Goal: Task Accomplishment & Management: Manage account settings

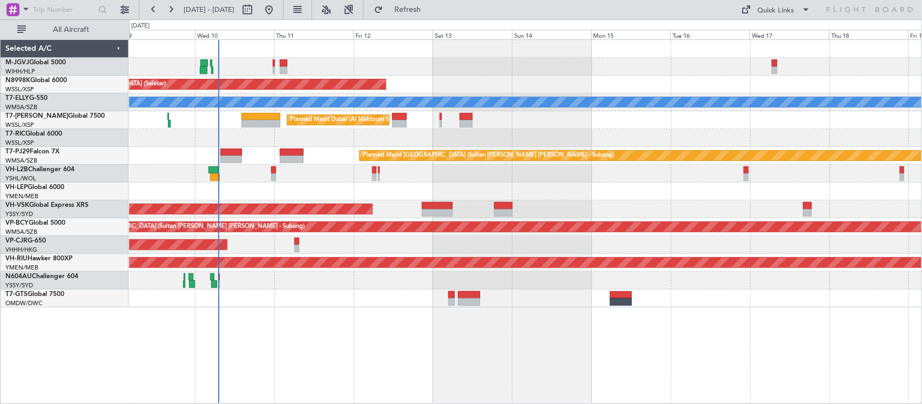
click at [325, 173] on div at bounding box center [525, 174] width 793 height 18
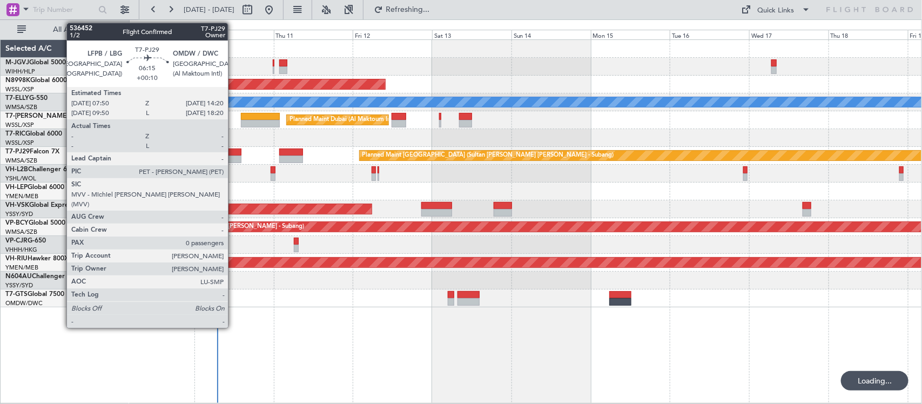
click at [233, 156] on div at bounding box center [231, 160] width 22 height 8
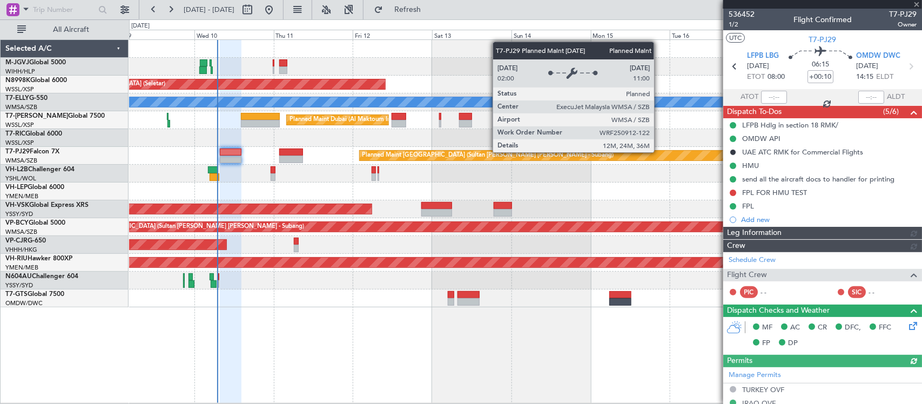
type input "[PERSON_NAME] (BTA)"
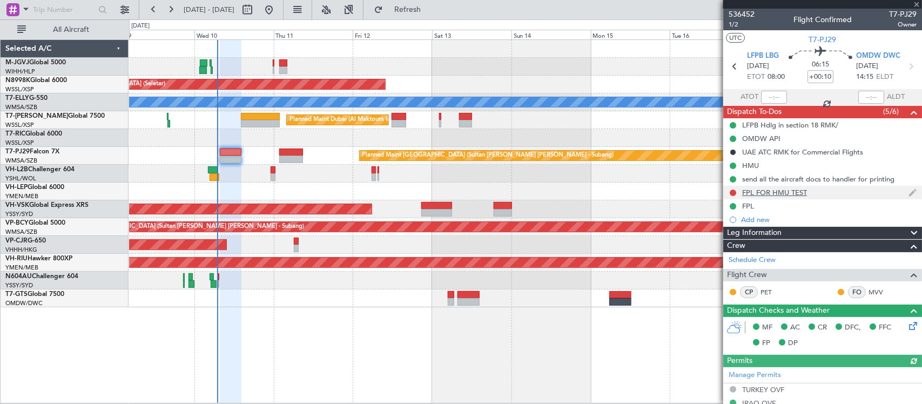
click at [760, 192] on div "FPL FOR HMU TEST" at bounding box center [775, 192] width 65 height 9
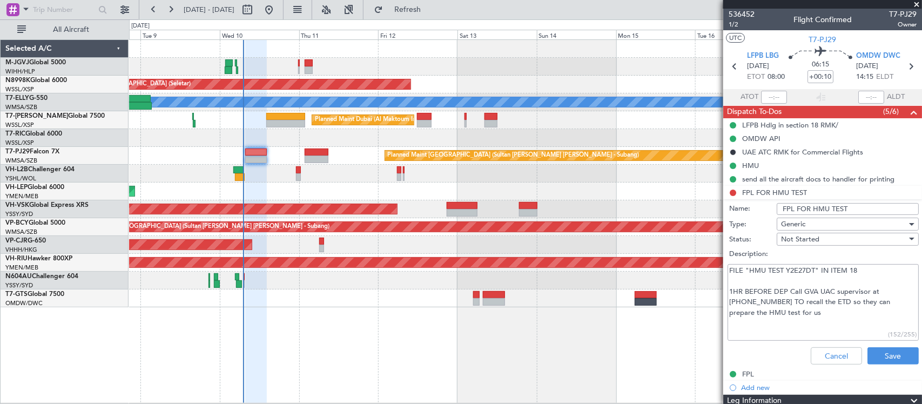
click at [500, 196] on div "Unplanned Maint Wichita (Wichita Mid-continent)" at bounding box center [525, 192] width 793 height 18
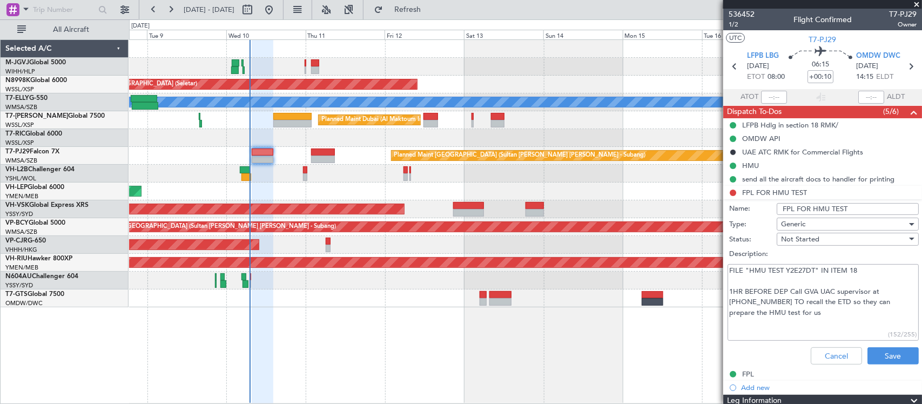
click at [506, 195] on div "Unplanned Maint Wichita (Wichita Mid-continent)" at bounding box center [525, 192] width 793 height 18
click at [812, 350] on button "Cancel" at bounding box center [836, 355] width 51 height 17
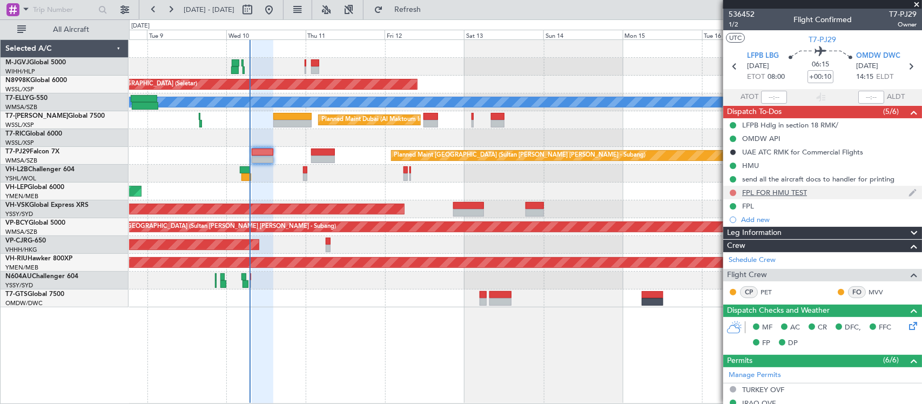
click at [733, 196] on mat-tooltip-component "Not Started" at bounding box center [734, 210] width 52 height 29
click at [733, 192] on button at bounding box center [733, 193] width 6 height 6
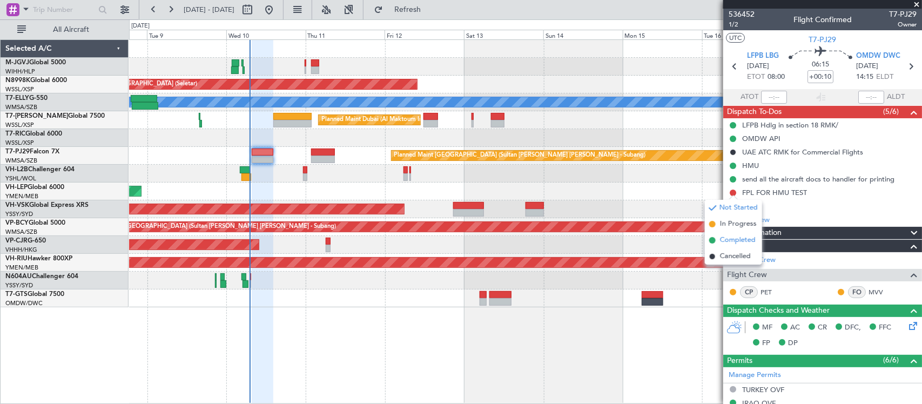
click at [733, 241] on span "Completed" at bounding box center [738, 240] width 36 height 11
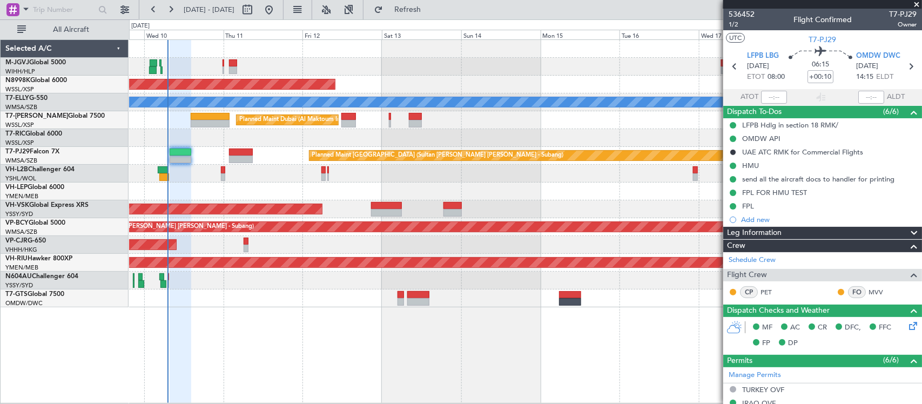
click at [432, 330] on div "Planned Maint [GEOGRAPHIC_DATA] (Seletar) Planned Maint [GEOGRAPHIC_DATA] ([GEO…" at bounding box center [525, 221] width 793 height 364
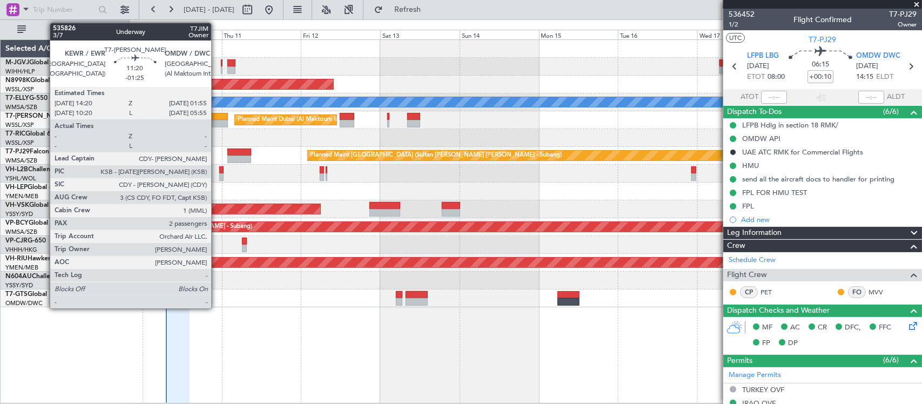
click at [217, 124] on div at bounding box center [208, 124] width 38 height 8
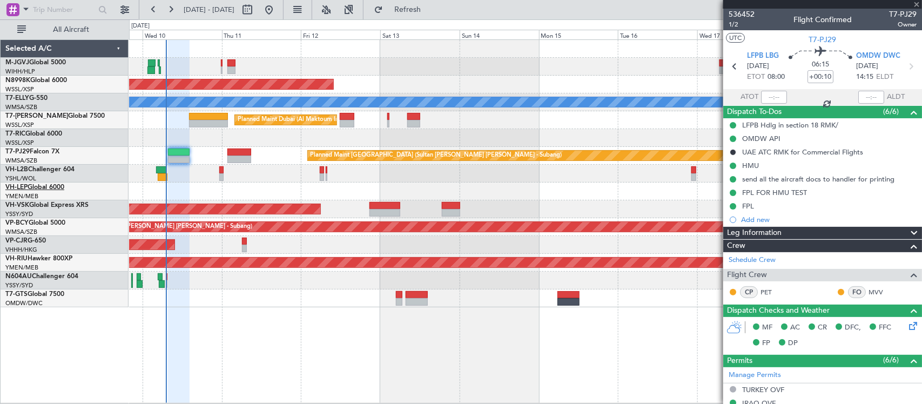
type input "-01:25"
type input "2"
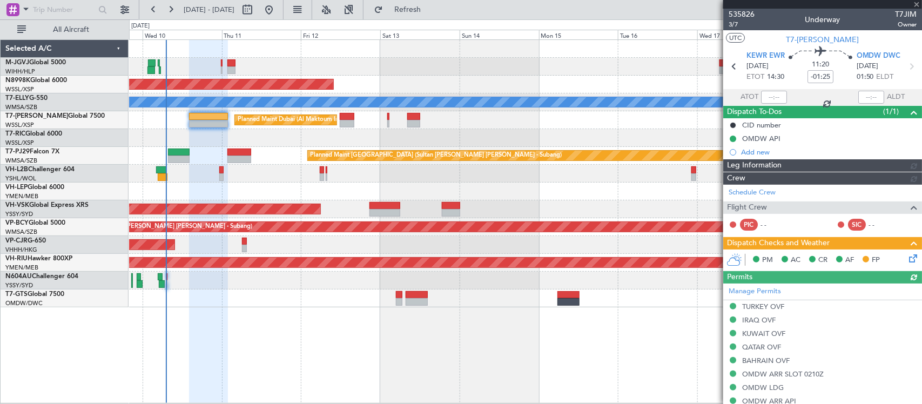
type input "[PERSON_NAME] (BTA)"
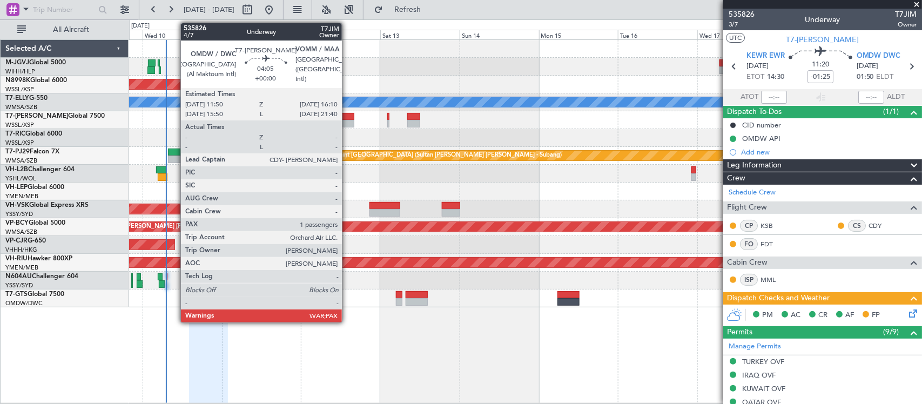
click at [346, 120] on div at bounding box center [347, 124] width 15 height 8
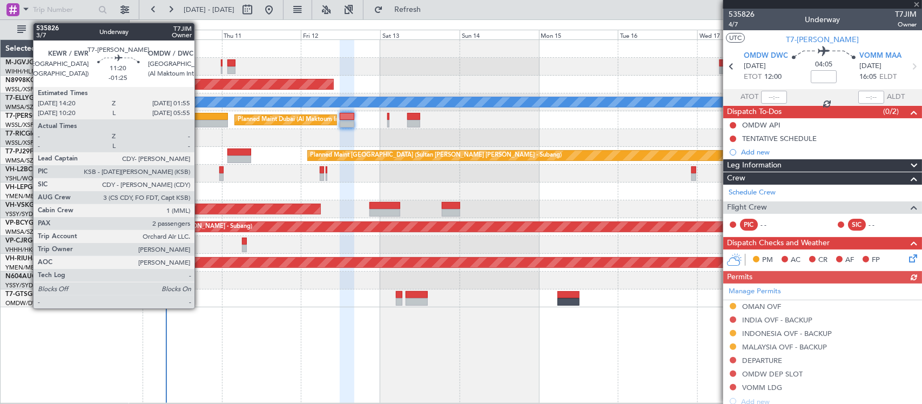
click at [200, 123] on div at bounding box center [208, 124] width 38 height 8
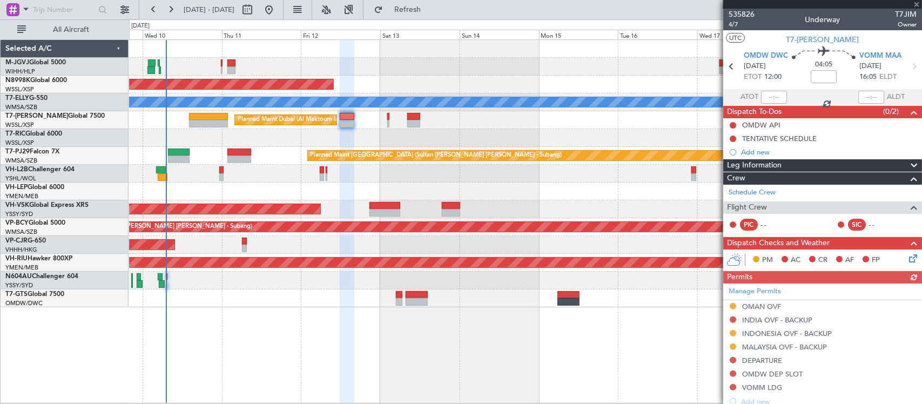
type input "-01:25"
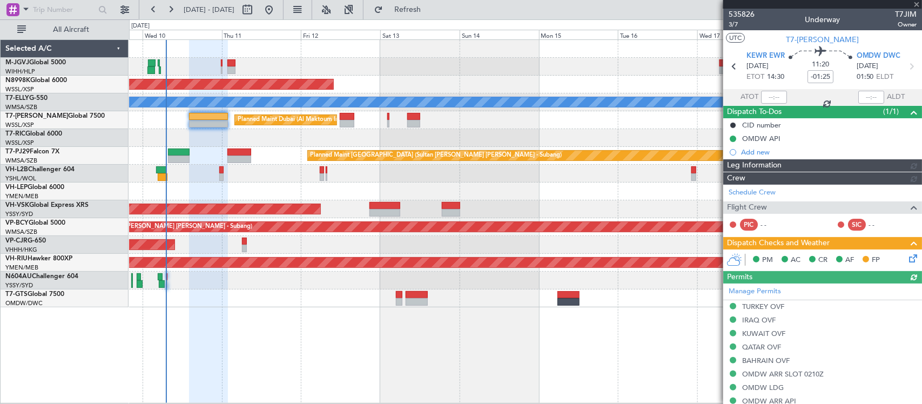
type input "[PERSON_NAME] (BTA)"
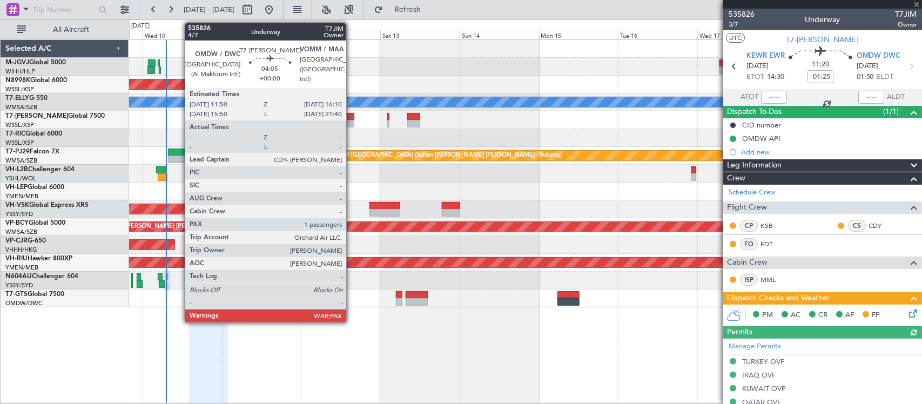
click at [349, 120] on div at bounding box center [347, 124] width 15 height 8
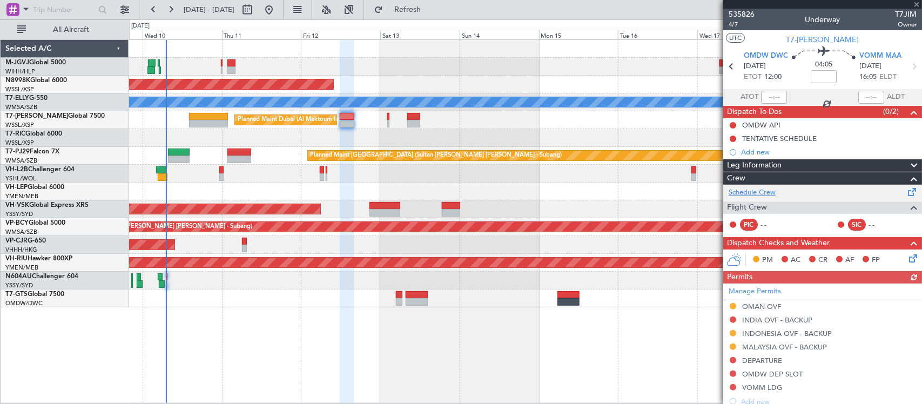
click at [770, 190] on link "Schedule Crew" at bounding box center [752, 193] width 47 height 11
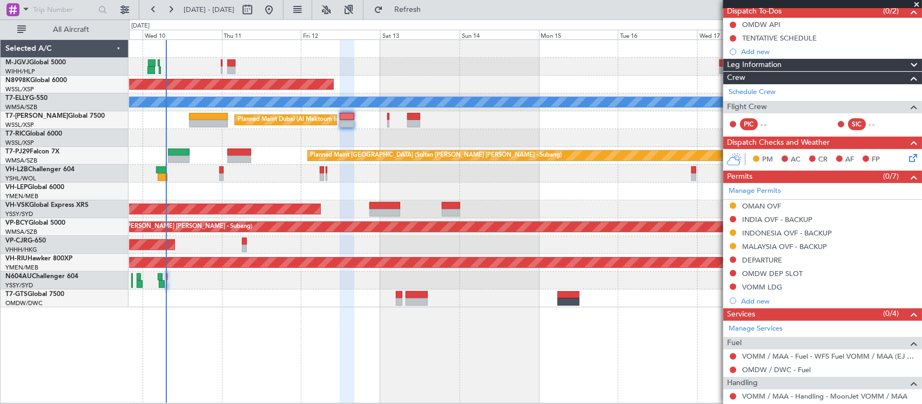
scroll to position [182, 0]
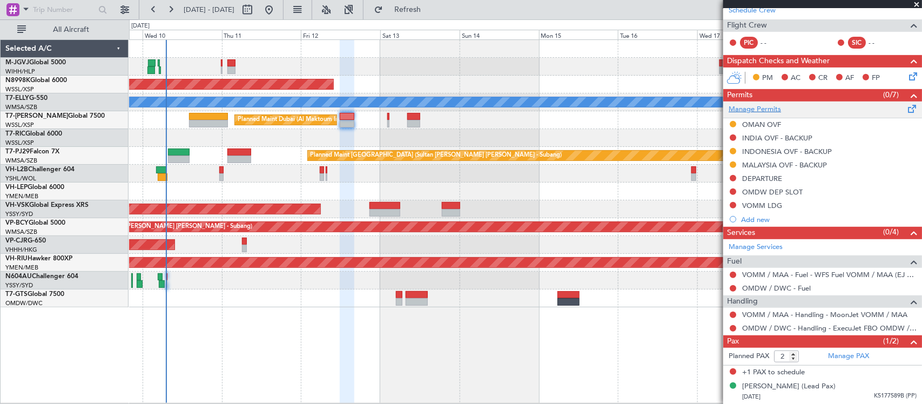
click at [766, 111] on link "Manage Permits" at bounding box center [755, 109] width 52 height 11
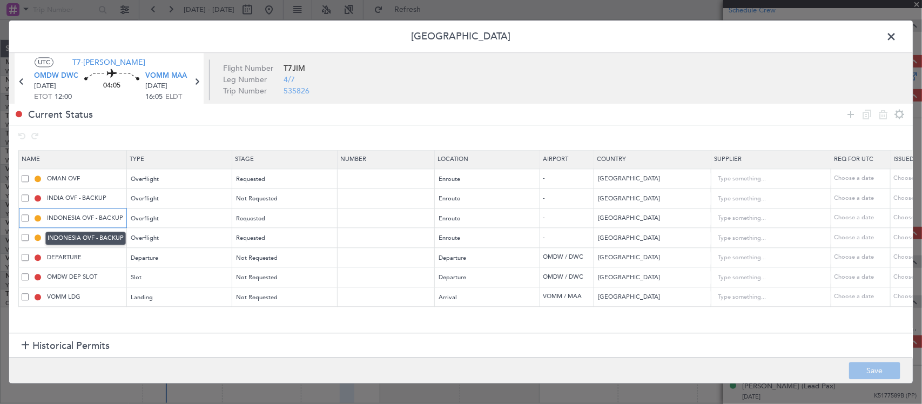
click at [102, 217] on input "INDONESIA OVF - BACKUP" at bounding box center [85, 217] width 81 height 9
drag, startPoint x: 96, startPoint y: 218, endPoint x: 133, endPoint y: 218, distance: 37.8
click at [133, 218] on tr "INDONESIA OVF - BACKUP Overflight Requested Enroute - [GEOGRAPHIC_DATA] Choose …" at bounding box center [708, 219] width 1379 height 20
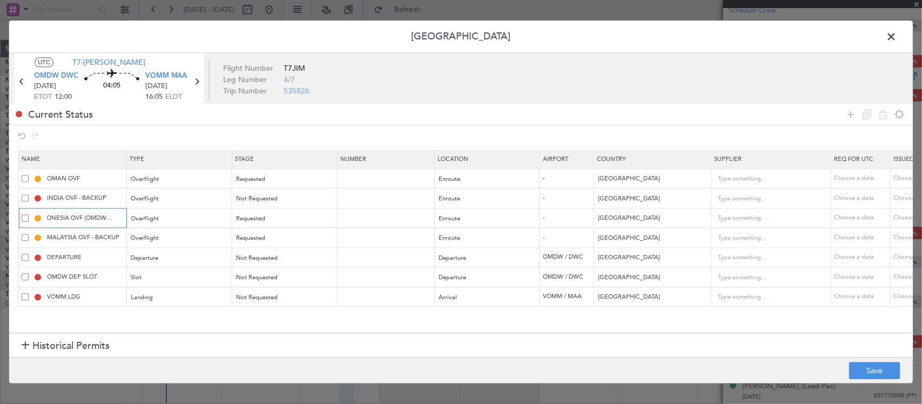
type input "INDONESIA OVF (OMDW-WSSL)"
click at [117, 238] on input "MALAYSIA OVF - BACKUP" at bounding box center [85, 237] width 81 height 9
drag, startPoint x: 92, startPoint y: 237, endPoint x: 132, endPoint y: 239, distance: 40.6
click at [131, 239] on tr "MALAYSIA OVF - BACKUP Overflight Requested Enroute - [GEOGRAPHIC_DATA] Choose a…" at bounding box center [708, 238] width 1379 height 20
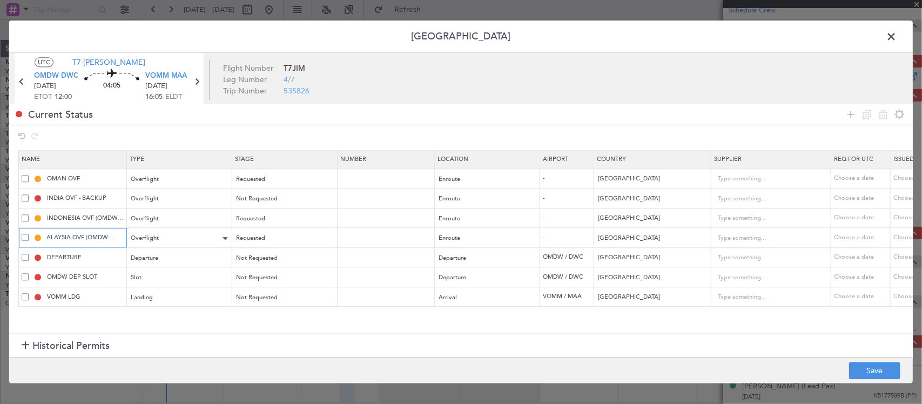
scroll to position [0, 7]
type input "MALAYSIA OVF (OMDW-WSSL)"
click at [86, 260] on input "DEPARTURE" at bounding box center [85, 257] width 81 height 9
click at [106, 197] on input "INDIA OVF - BACKUP" at bounding box center [85, 198] width 81 height 9
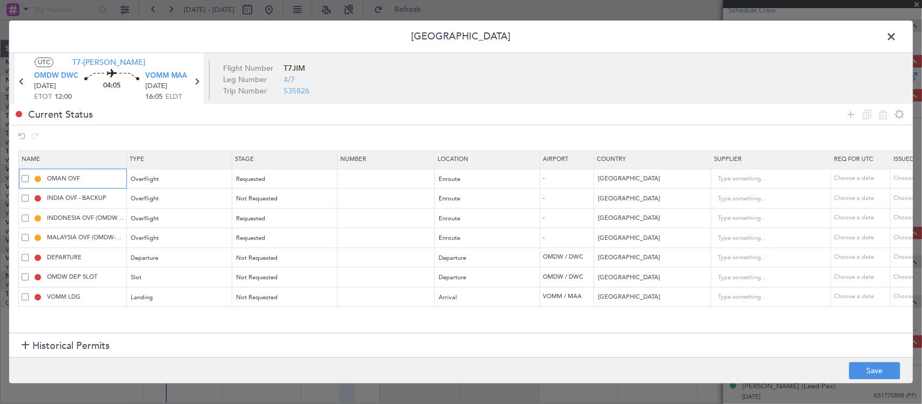
click at [100, 179] on input "OMAN OVF" at bounding box center [85, 178] width 81 height 9
type input "OMAN OVF (OMDW-WSSL)"
click at [847, 112] on icon at bounding box center [851, 114] width 13 height 13
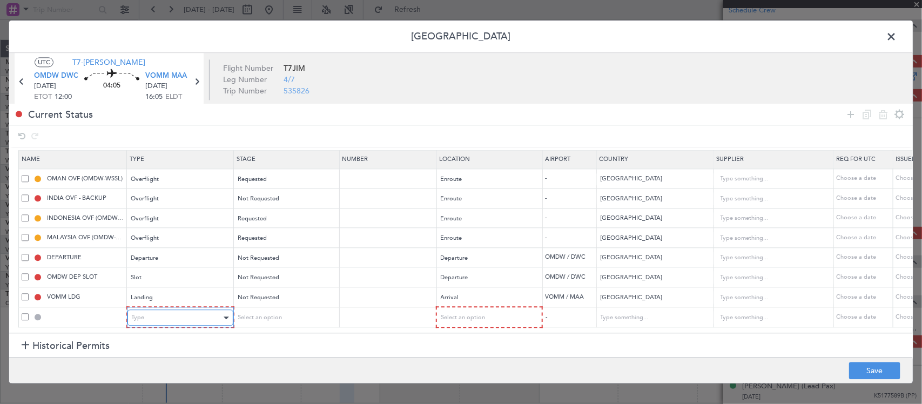
click at [155, 310] on div "Type" at bounding box center [177, 318] width 90 height 16
click at [104, 316] on td at bounding box center [73, 317] width 108 height 21
click at [275, 314] on span "Select an option" at bounding box center [259, 318] width 44 height 8
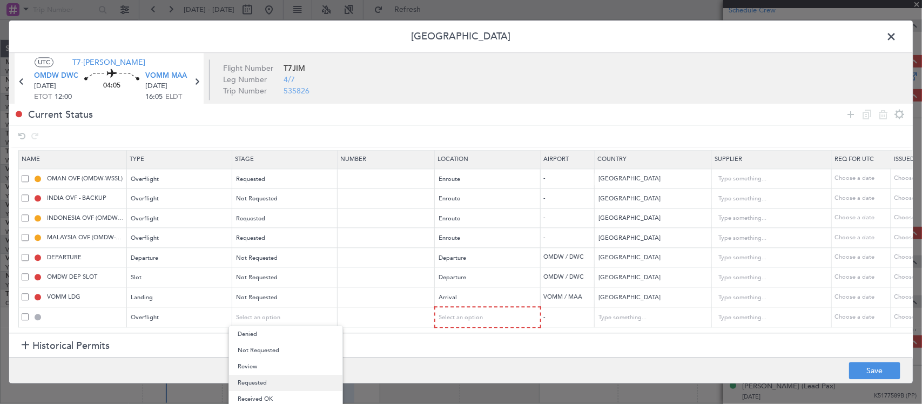
click at [299, 378] on span "Requested" at bounding box center [286, 383] width 96 height 16
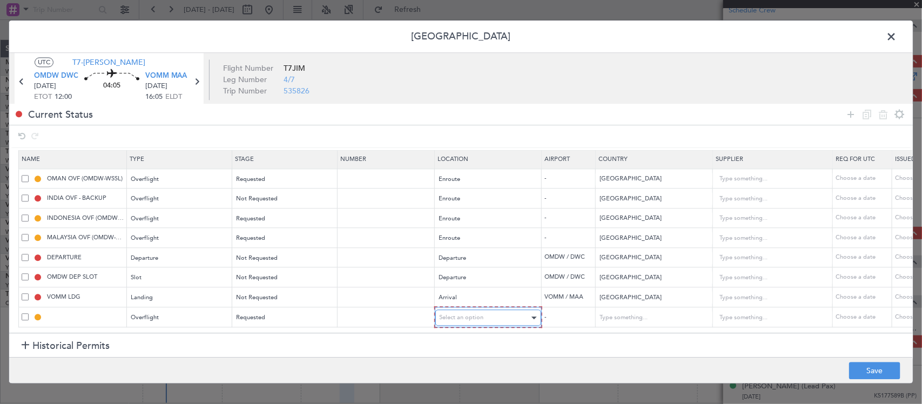
click at [514, 310] on div "Select an option" at bounding box center [485, 318] width 90 height 16
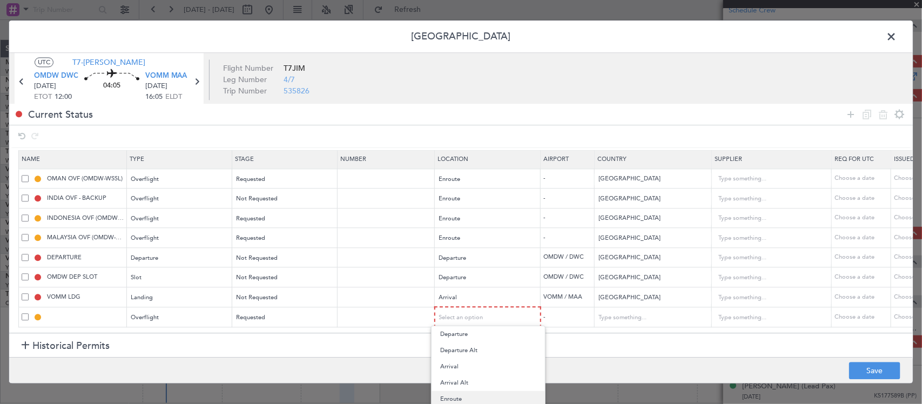
click at [492, 396] on span "Enroute" at bounding box center [488, 399] width 96 height 16
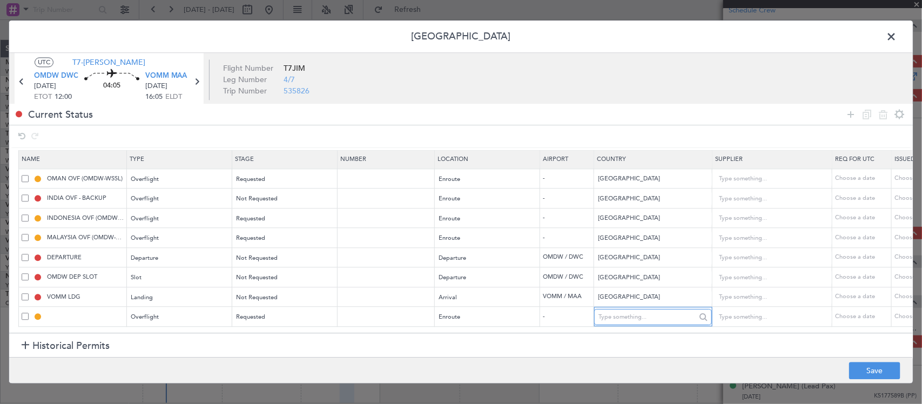
click at [609, 311] on input "text" at bounding box center [647, 317] width 97 height 16
click at [620, 328] on span "[GEOGRAPHIC_DATA]" at bounding box center [654, 329] width 101 height 16
type input "[GEOGRAPHIC_DATA]"
click at [872, 370] on button "Save" at bounding box center [875, 371] width 51 height 17
type input "OMAN OVF"
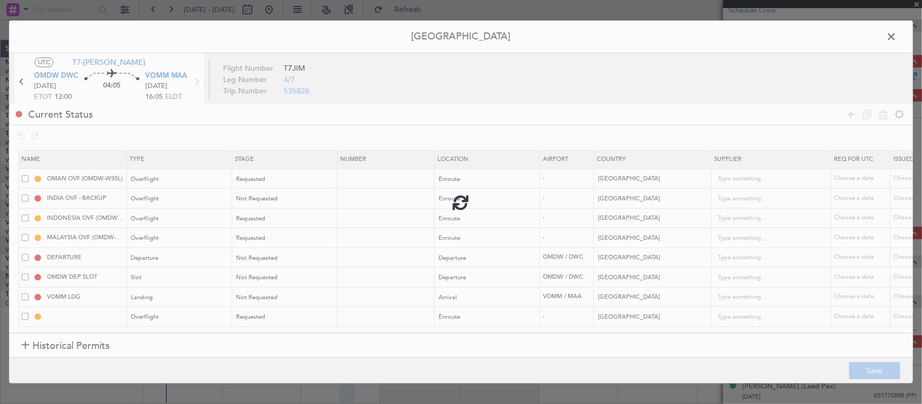
type input "NNN"
type input "2"
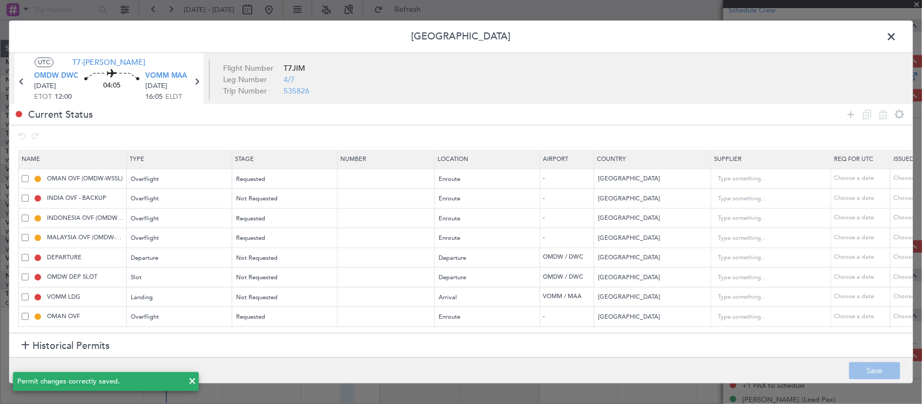
click at [897, 39] on span at bounding box center [897, 40] width 0 height 22
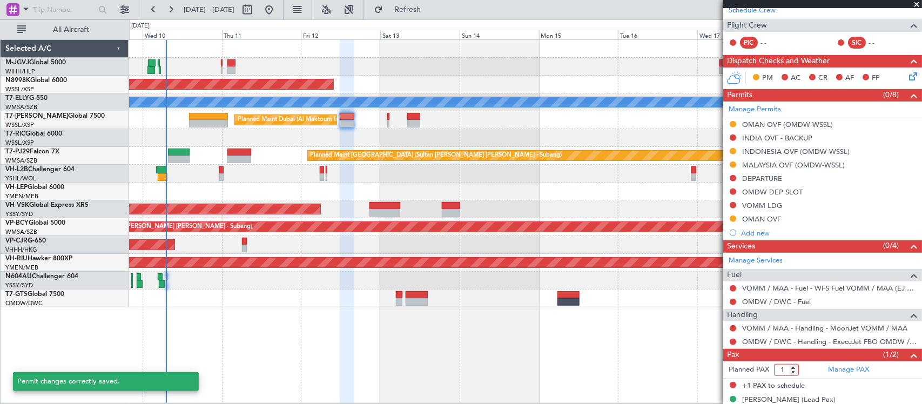
type input "1"
click at [793, 373] on input "1" at bounding box center [786, 370] width 25 height 12
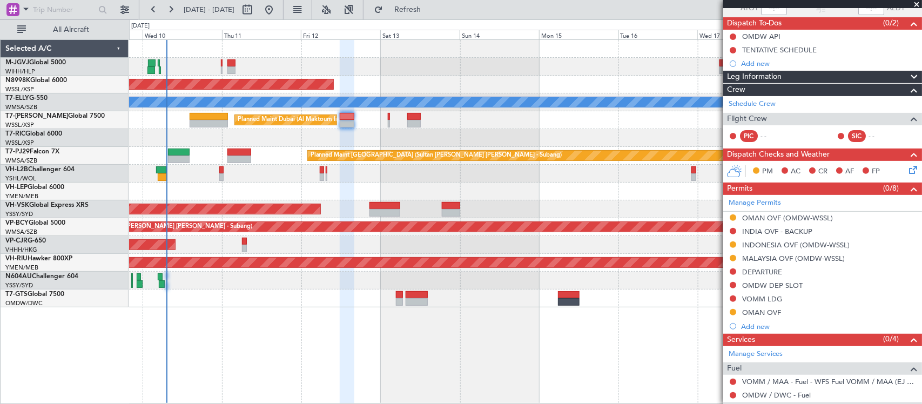
click at [779, 326] on div "535826 4/7 Underway T7JIM Owner UTC T7-[PERSON_NAME] OMDW DWC [DATE] ETOT 12:00…" at bounding box center [823, 208] width 199 height 577
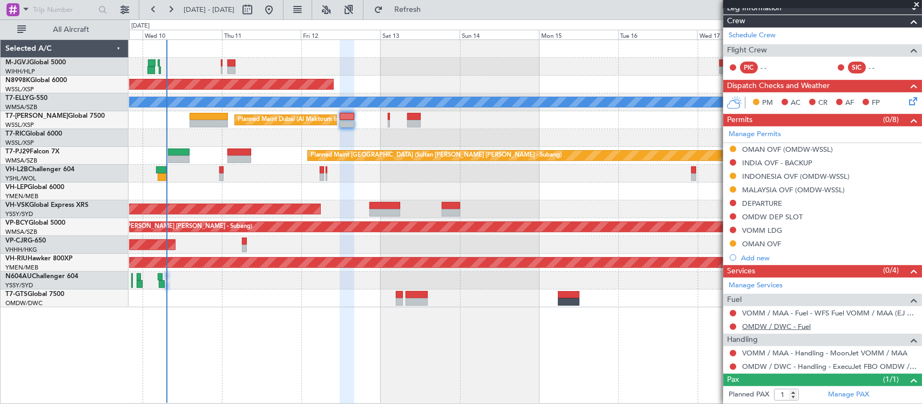
scroll to position [182, 0]
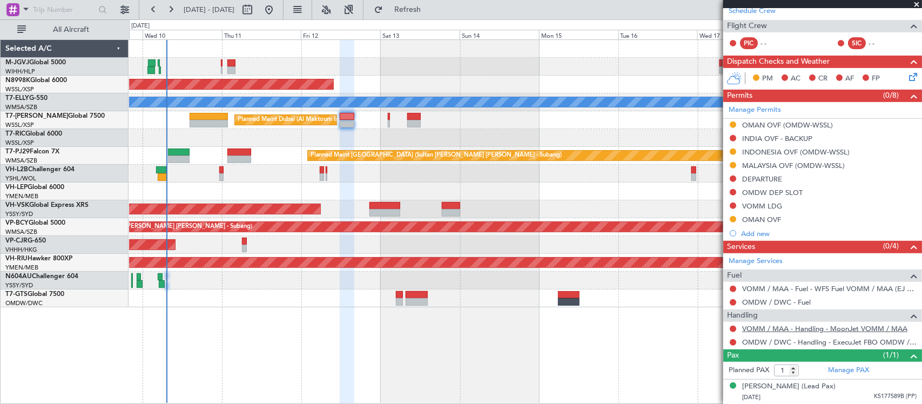
click at [783, 329] on link "VOMM / MAA - Handling - MoonJet VOMM / MAA" at bounding box center [825, 328] width 165 height 9
click at [803, 165] on div "MALAYSIA OVF (OMDW-WSSL)" at bounding box center [794, 165] width 103 height 9
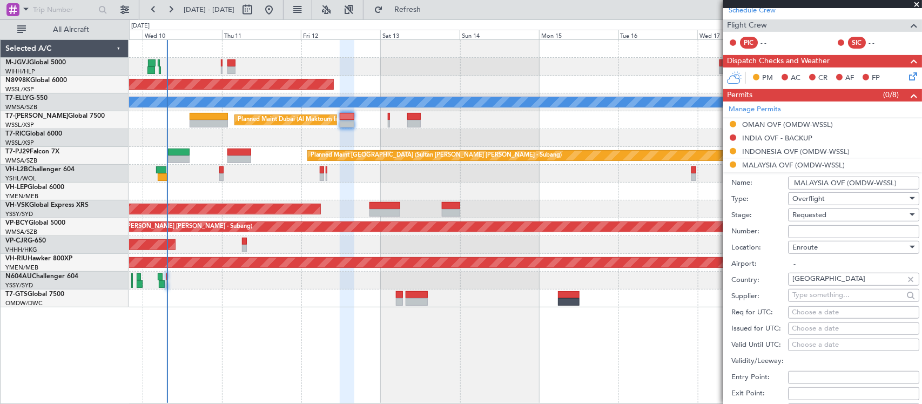
click at [828, 233] on input "Number:" at bounding box center [853, 231] width 131 height 13
paste input "CAAM-NS-0445-09-25"
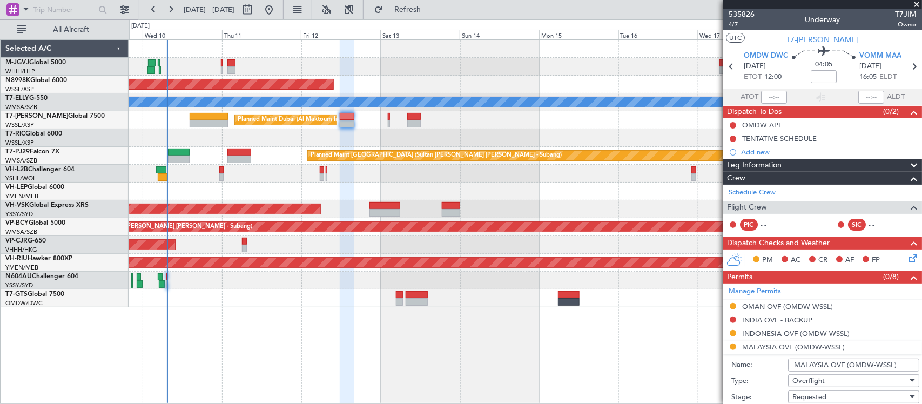
scroll to position [225, 0]
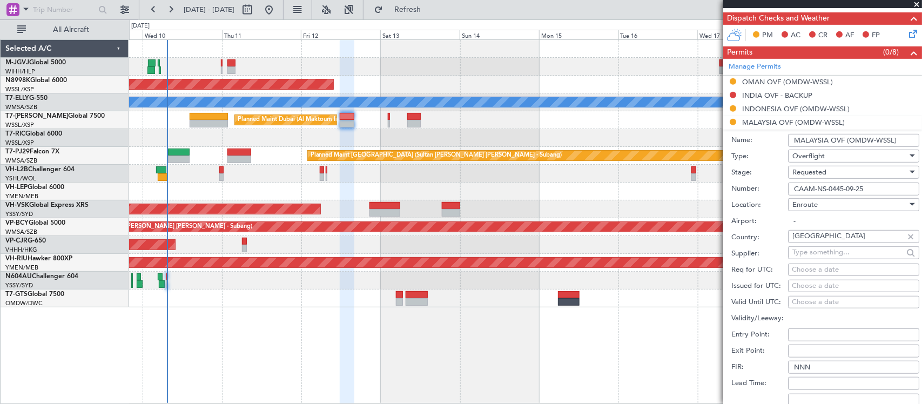
type input "CAAM-NS-0445-09-25"
click at [805, 285] on div "Choose a date" at bounding box center [854, 286] width 124 height 11
select select "9"
select select "2025"
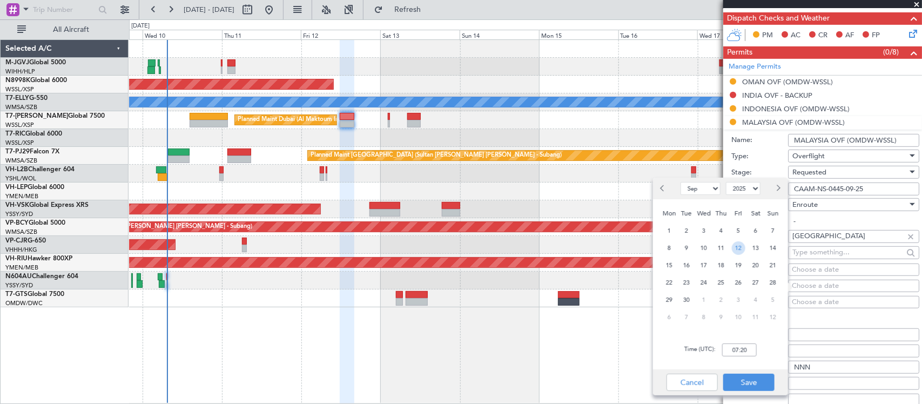
click at [739, 244] on span "12" at bounding box center [739, 249] width 14 height 14
click at [744, 349] on input "00:00" at bounding box center [740, 350] width 35 height 13
type input "16:00"
click at [766, 380] on button "Save" at bounding box center [749, 382] width 51 height 17
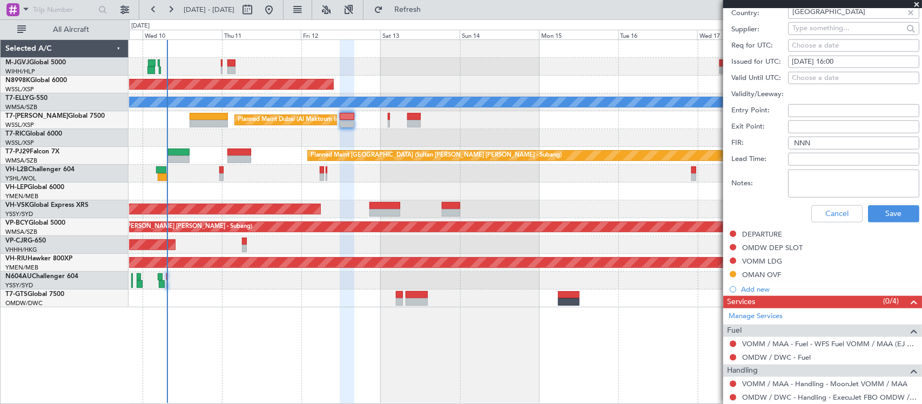
scroll to position [450, 0]
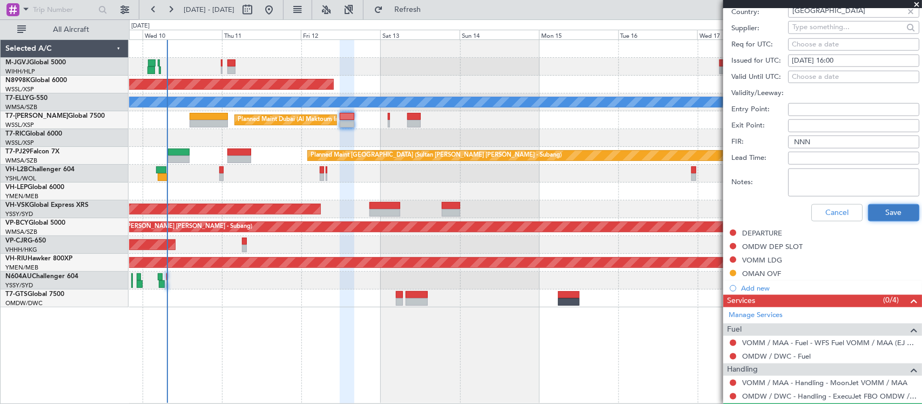
click at [880, 218] on button "Save" at bounding box center [893, 212] width 51 height 17
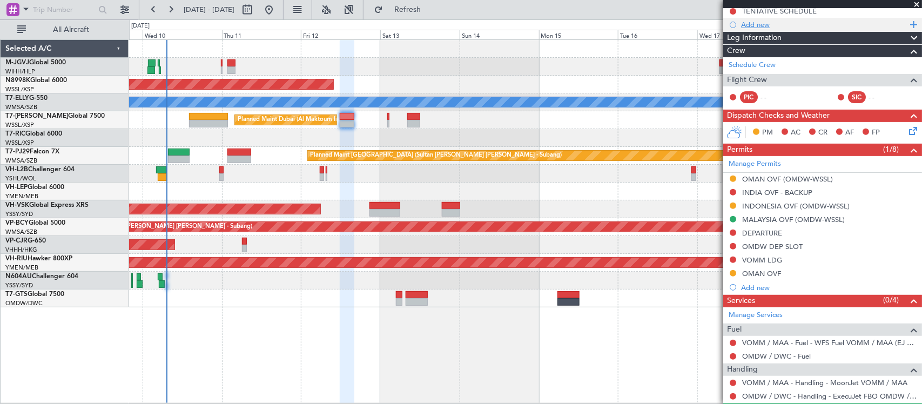
scroll to position [0, 0]
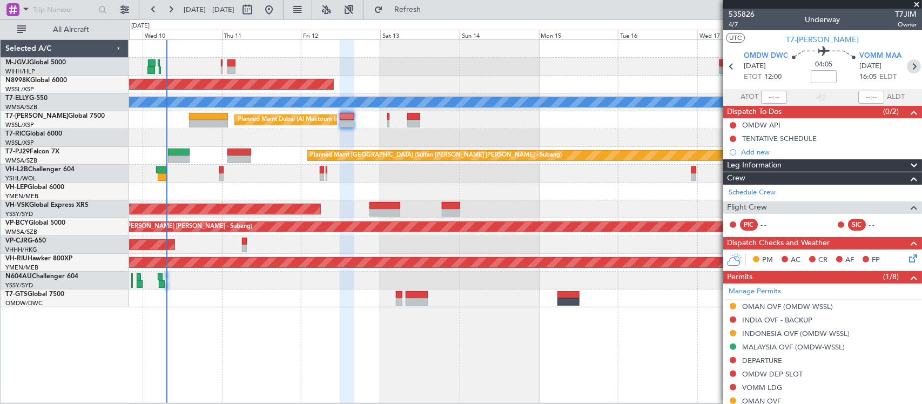
click at [910, 63] on icon at bounding box center [914, 66] width 14 height 14
type input "+00:05"
type input "2"
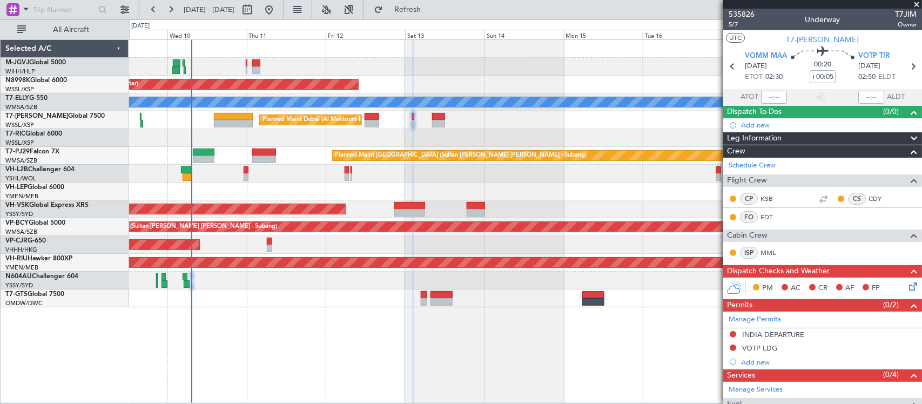
click at [523, 125] on div "Planned Maint Dubai (Al Maktoum Intl)" at bounding box center [525, 120] width 793 height 18
click at [765, 215] on link "FDT" at bounding box center [773, 217] width 24 height 10
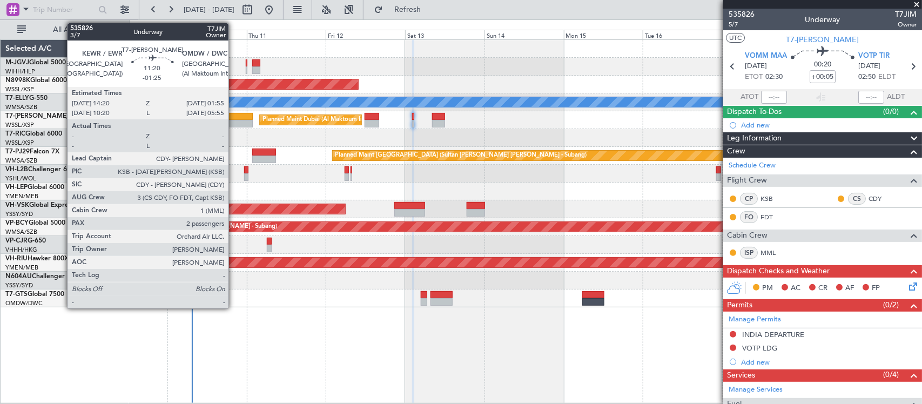
click at [236, 115] on div at bounding box center [233, 117] width 38 height 8
click at [233, 120] on div at bounding box center [233, 124] width 38 height 8
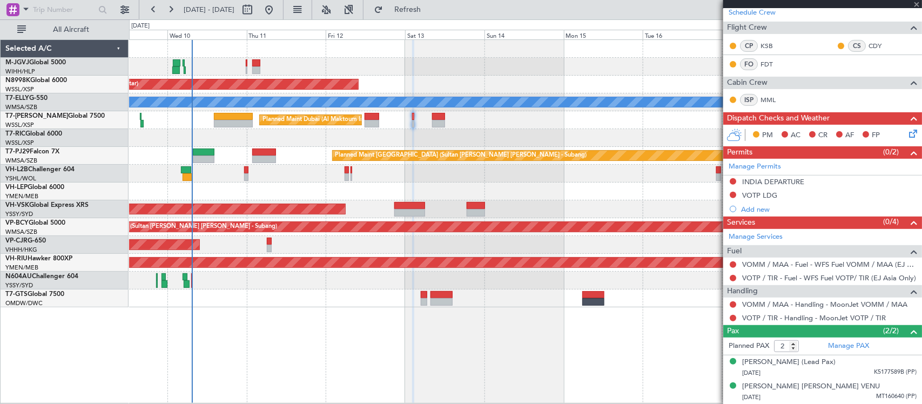
scroll to position [52, 0]
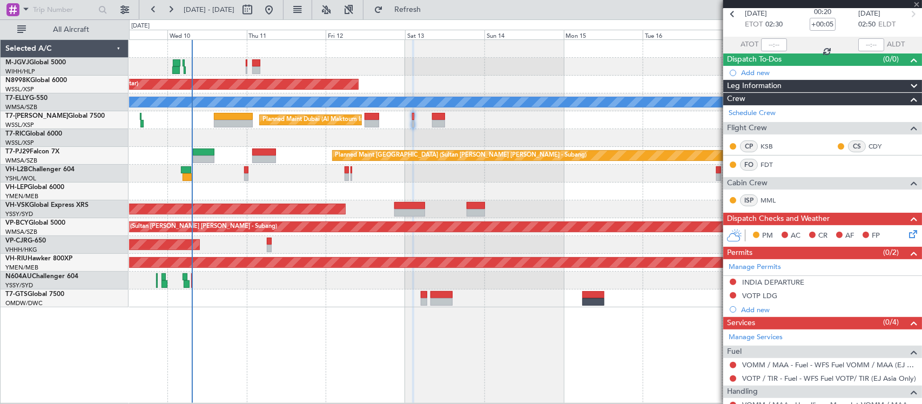
type input "-01:25"
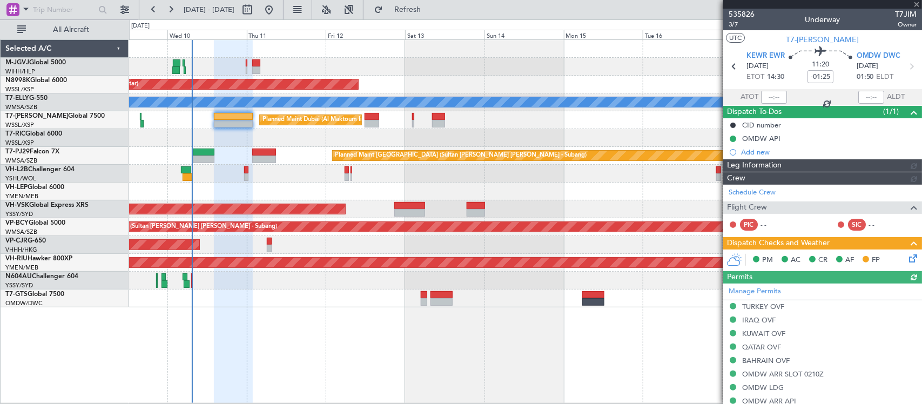
type input "[PERSON_NAME] (BTA)"
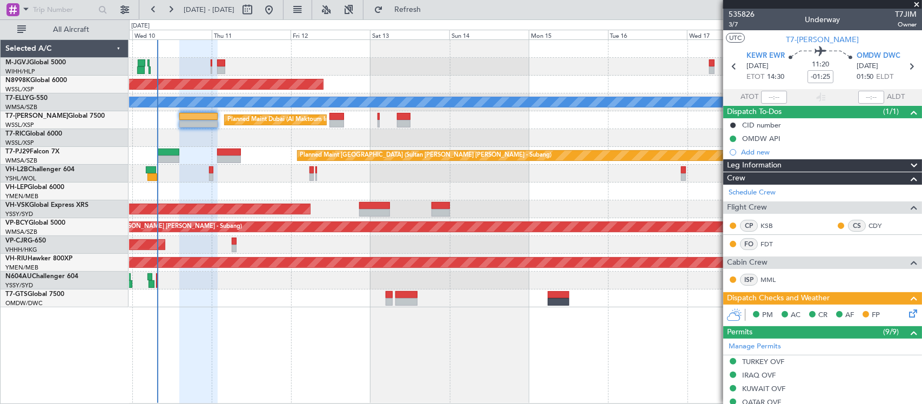
click at [513, 183] on div "Unplanned Maint Wichita (Wichita Mid-continent)" at bounding box center [525, 192] width 793 height 18
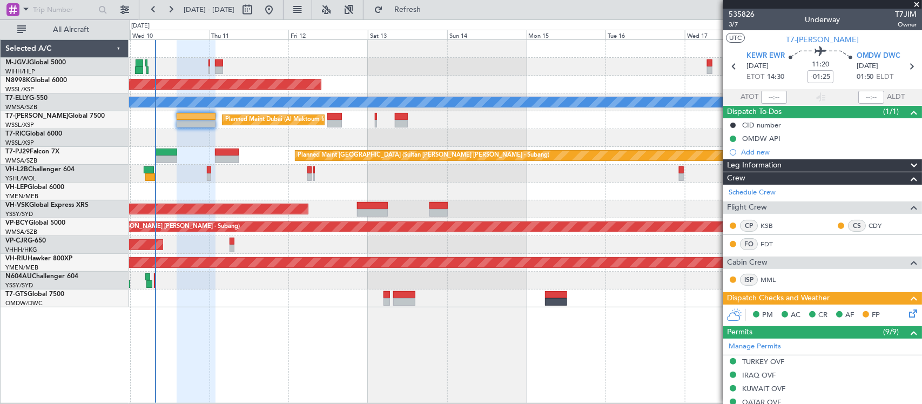
click at [512, 178] on div at bounding box center [525, 174] width 793 height 18
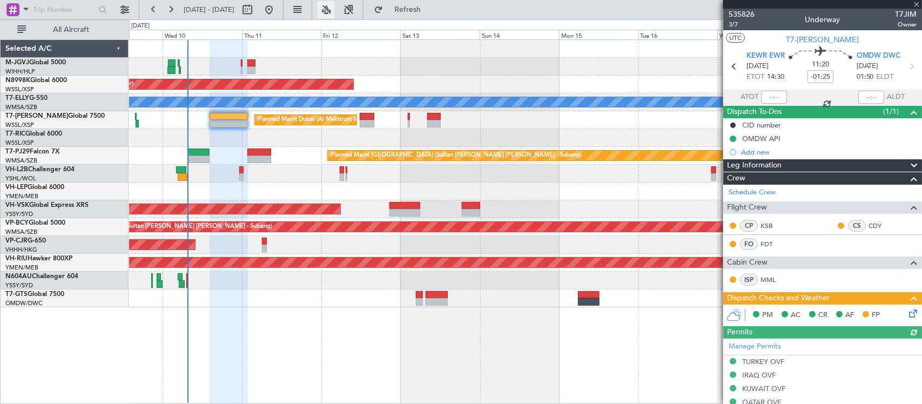
type input "[PERSON_NAME] (BTA)"
click at [604, 72] on div at bounding box center [525, 67] width 793 height 18
click at [818, 42] on span "T7-[PERSON_NAME]" at bounding box center [823, 39] width 73 height 11
click at [584, 190] on div "Unplanned Maint Wichita (Wichita Mid-continent)" at bounding box center [525, 192] width 793 height 18
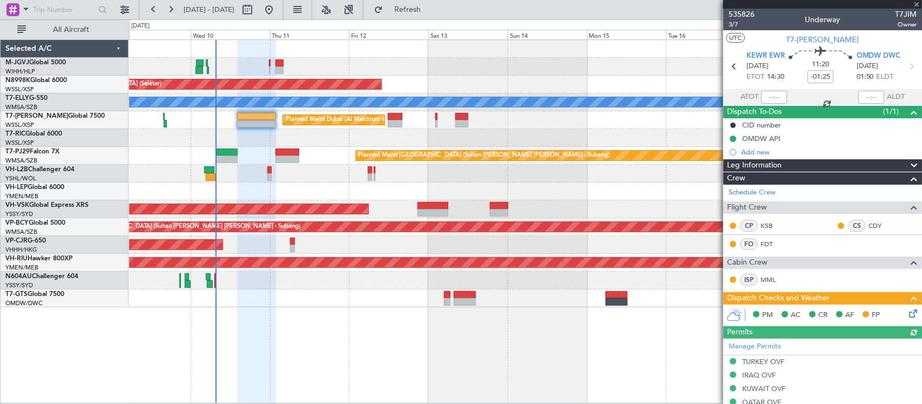
type input "[PERSON_NAME] (BTA)"
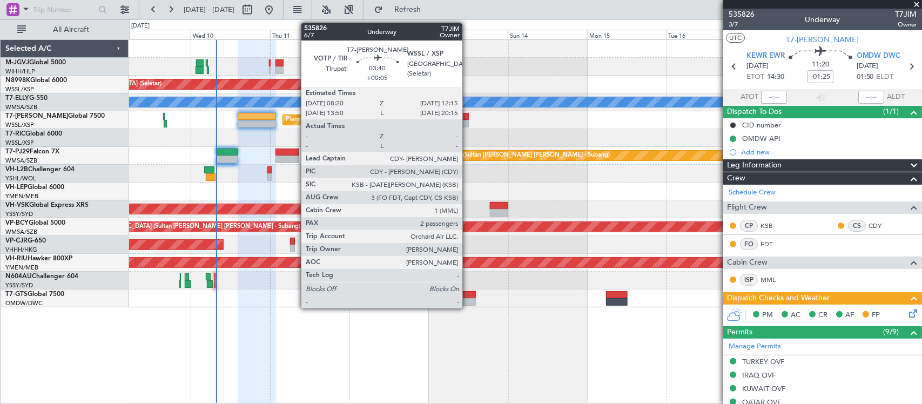
click at [467, 118] on div at bounding box center [462, 117] width 13 height 8
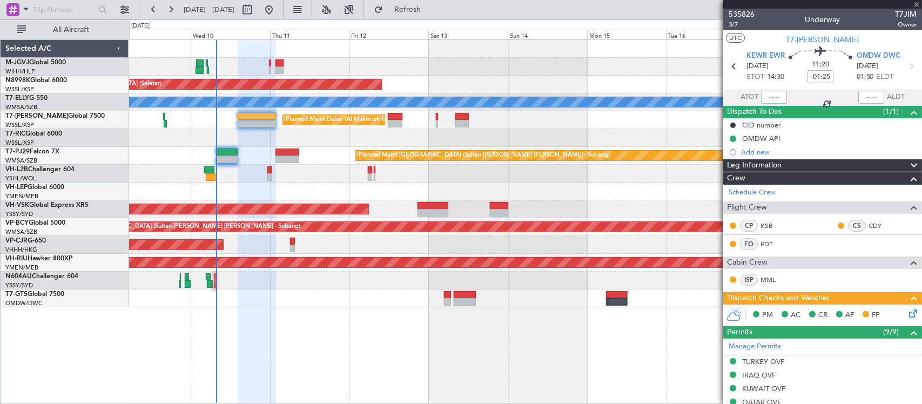
click at [433, 160] on div "Planned Maint [GEOGRAPHIC_DATA] (Seletar) Planned Maint [GEOGRAPHIC_DATA] ([GEO…" at bounding box center [525, 174] width 793 height 268
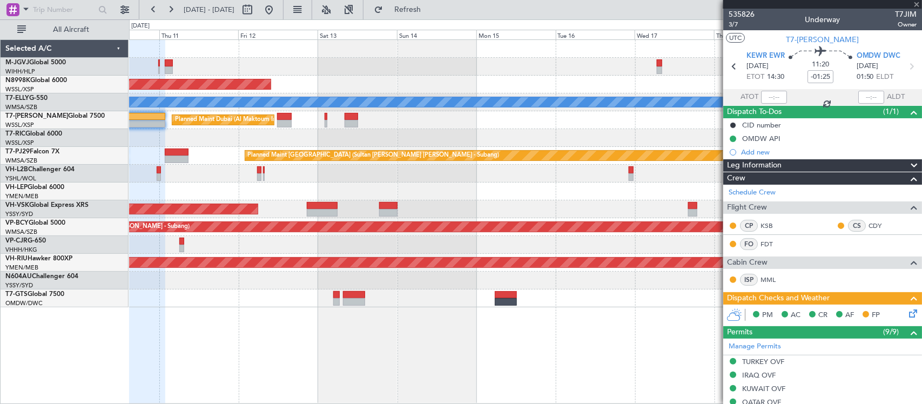
type input "+00:05"
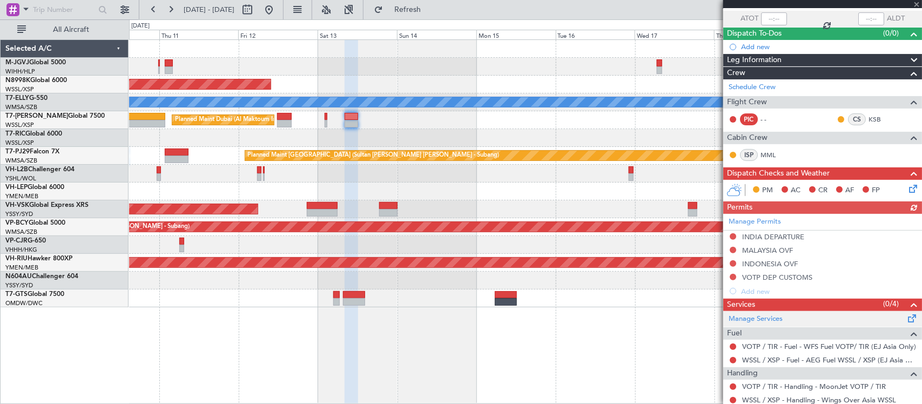
scroll to position [161, 0]
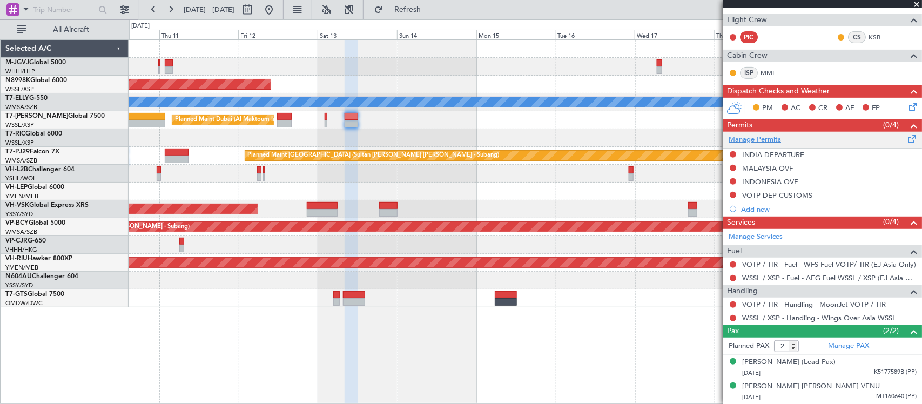
click at [765, 138] on link "Manage Permits" at bounding box center [755, 140] width 52 height 11
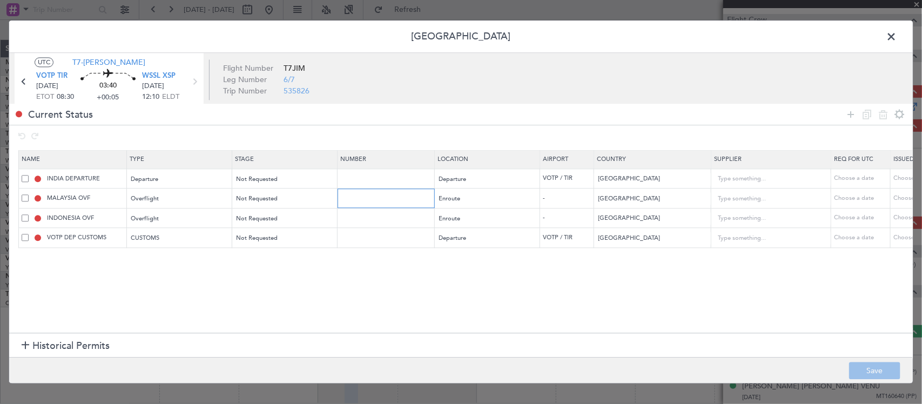
click at [375, 198] on input "text" at bounding box center [387, 198] width 94 height 9
paste input "CAAM-NS-0446-09-25"
type input "CAAM-NS-0446-09-25"
click at [899, 196] on div "Choose a date" at bounding box center [922, 198] width 56 height 9
select select "9"
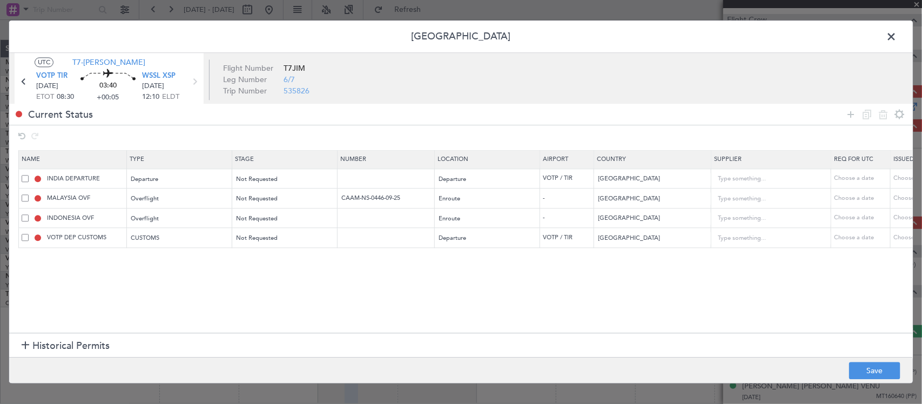
select select "2025"
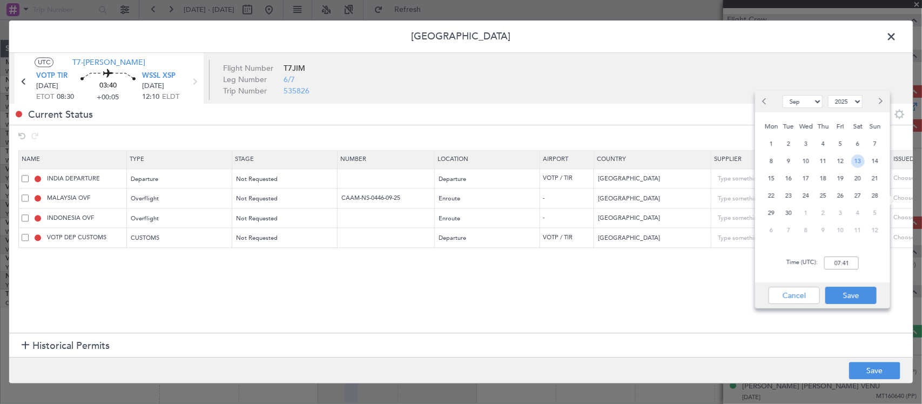
click at [858, 161] on span "13" at bounding box center [859, 162] width 14 height 14
click at [850, 260] on input "00:00" at bounding box center [842, 263] width 35 height 13
type input "08:30"
click at [858, 293] on button "Save" at bounding box center [851, 295] width 51 height 17
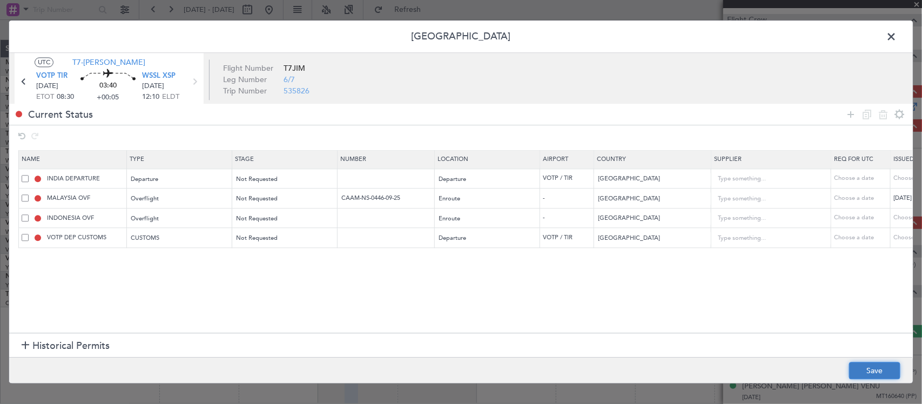
click at [878, 371] on button "Save" at bounding box center [875, 371] width 51 height 17
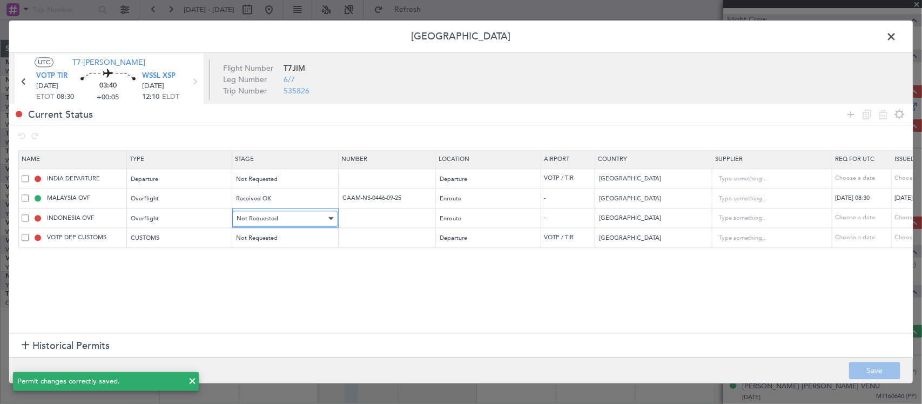
click at [292, 222] on div "Not Requested" at bounding box center [282, 219] width 90 height 16
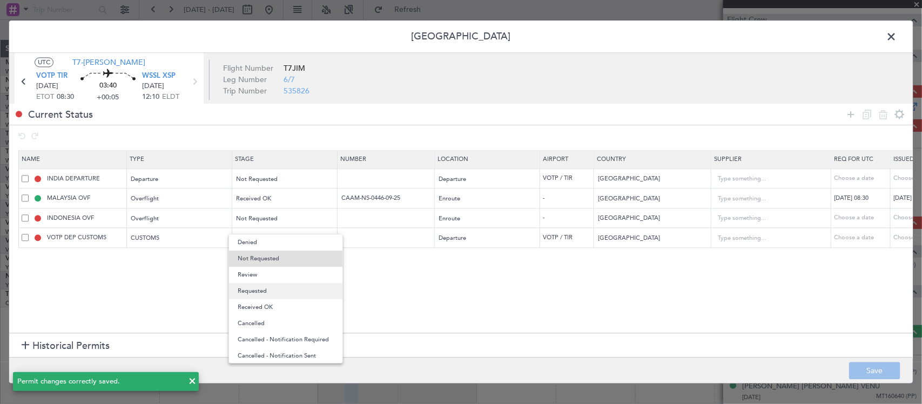
click at [297, 289] on span "Requested" at bounding box center [286, 291] width 96 height 16
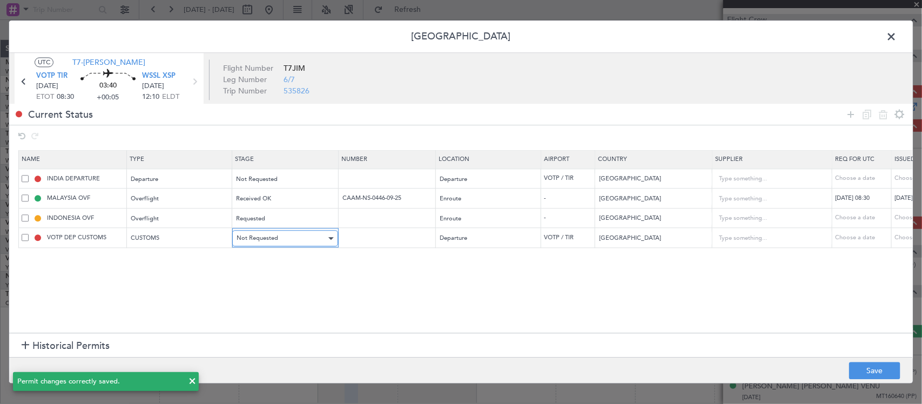
click at [297, 239] on div "Not Requested" at bounding box center [282, 239] width 90 height 16
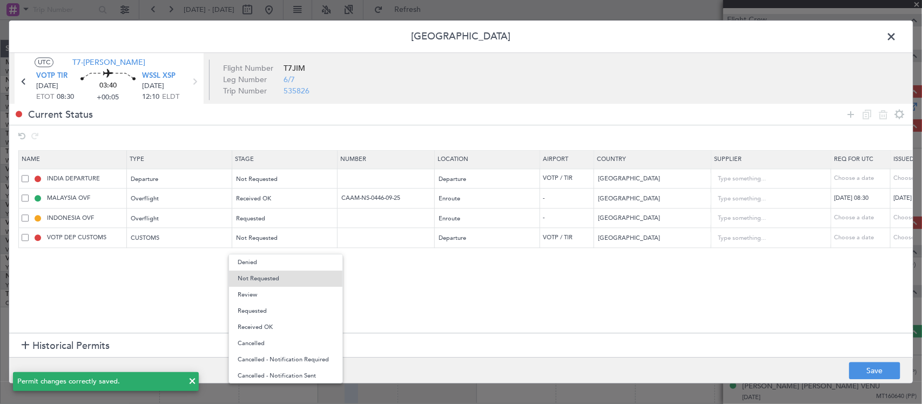
drag, startPoint x: 291, startPoint y: 311, endPoint x: 292, endPoint y: 303, distance: 7.6
click at [292, 311] on span "Requested" at bounding box center [286, 311] width 96 height 16
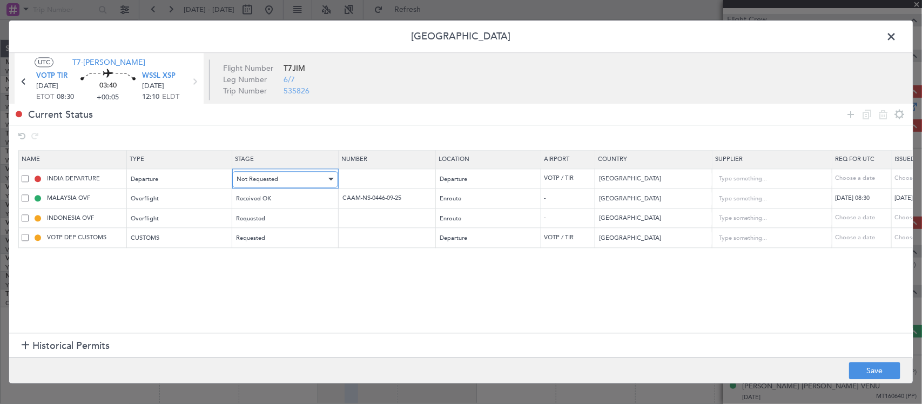
click at [292, 179] on div "Not Requested" at bounding box center [282, 179] width 90 height 16
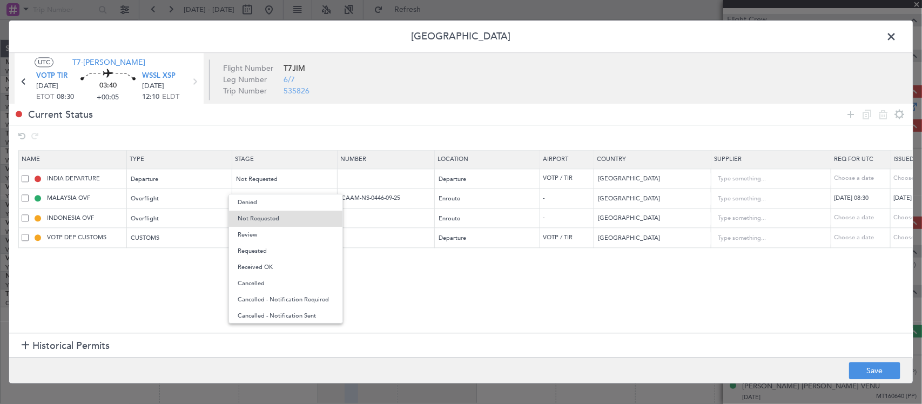
click at [295, 255] on span "Requested" at bounding box center [286, 251] width 96 height 16
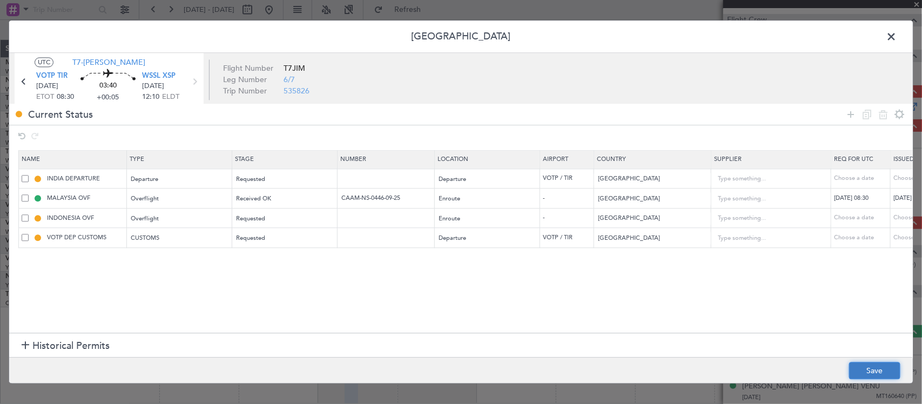
click at [858, 366] on button "Save" at bounding box center [875, 371] width 51 height 17
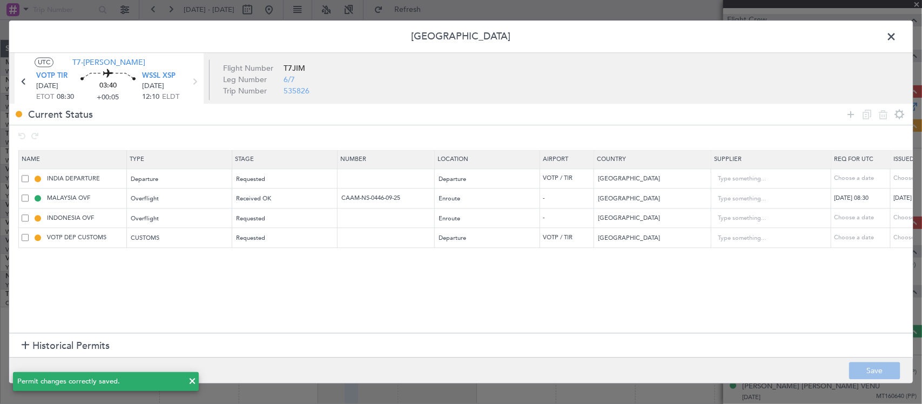
click at [897, 35] on span at bounding box center [897, 40] width 0 height 22
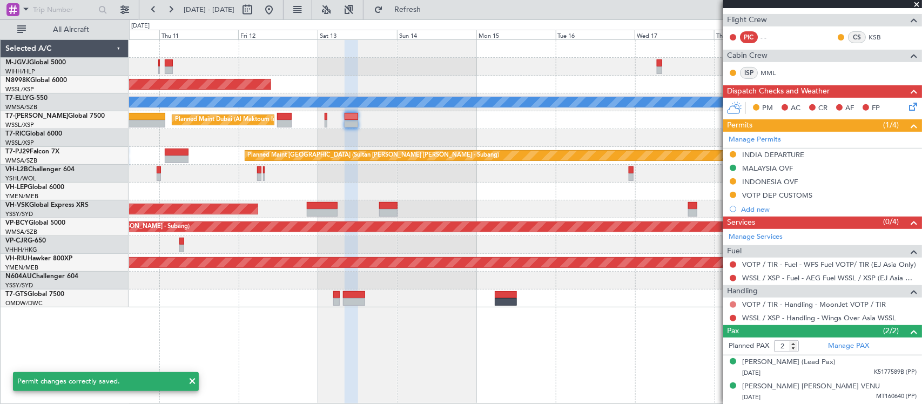
click at [731, 302] on button at bounding box center [733, 305] width 6 height 6
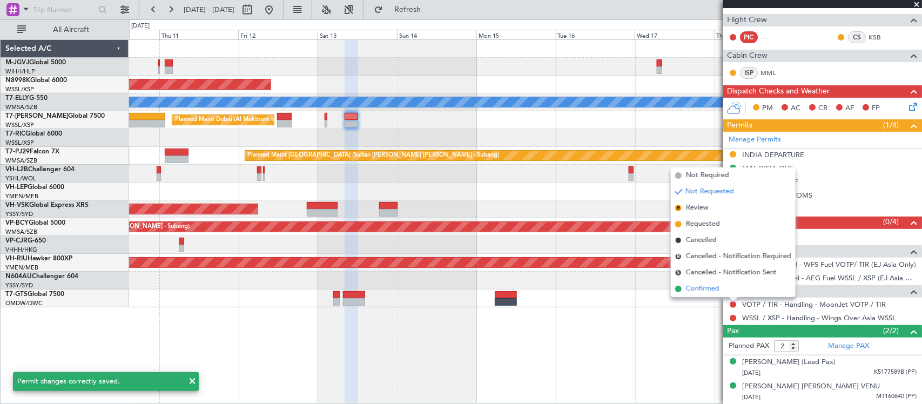
click at [726, 288] on li "Confirmed" at bounding box center [733, 289] width 125 height 16
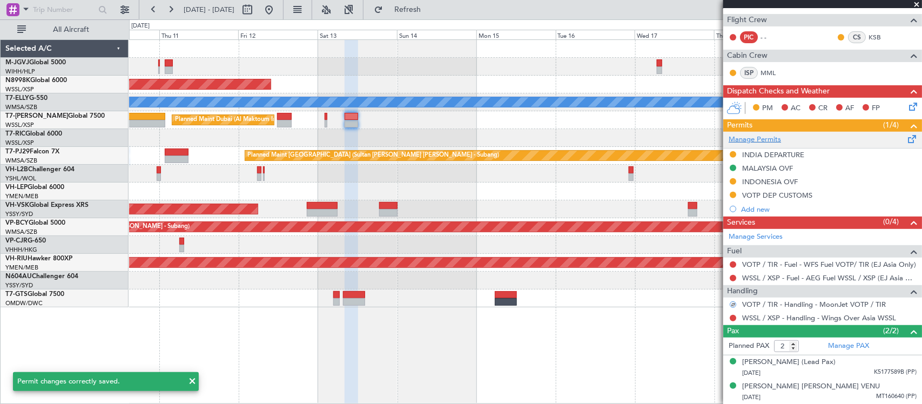
scroll to position [0, 0]
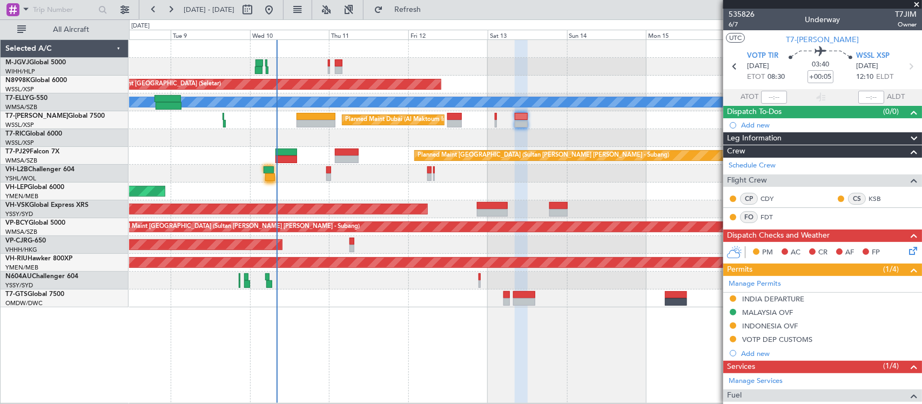
click at [552, 179] on div at bounding box center [525, 174] width 793 height 18
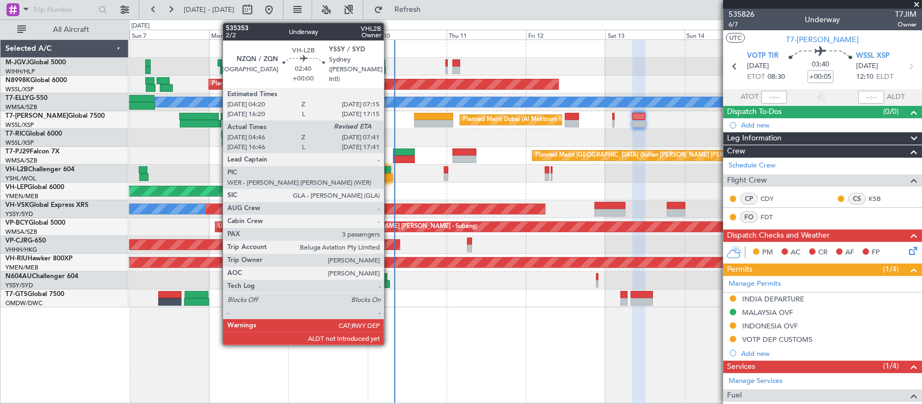
click at [390, 177] on div at bounding box center [388, 177] width 10 height 8
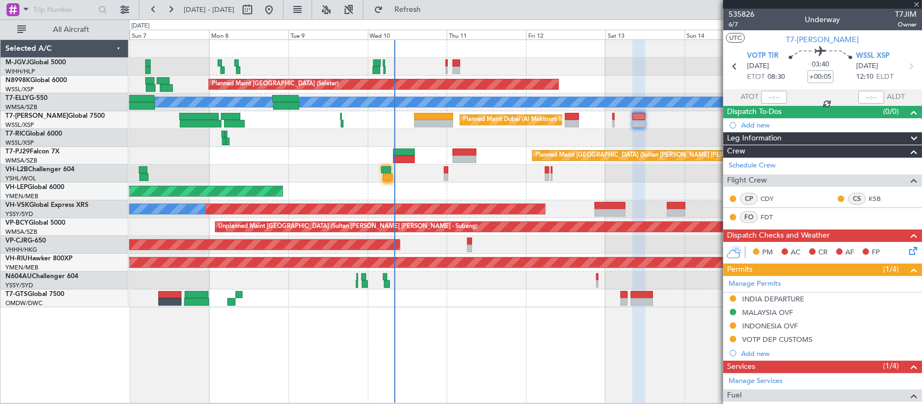
type input "04:56"
type input "3"
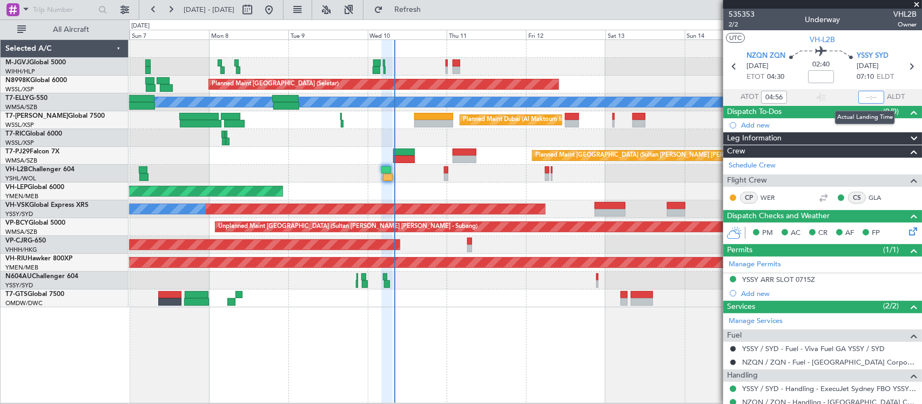
click at [868, 98] on input "text" at bounding box center [872, 97] width 26 height 13
type input "08:03"
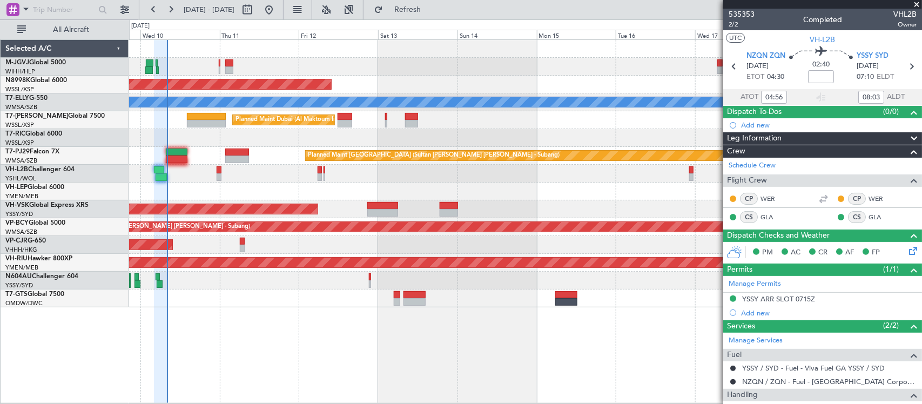
click at [272, 195] on div "Unplanned Maint Wichita (Wichita Mid-continent)" at bounding box center [525, 192] width 793 height 18
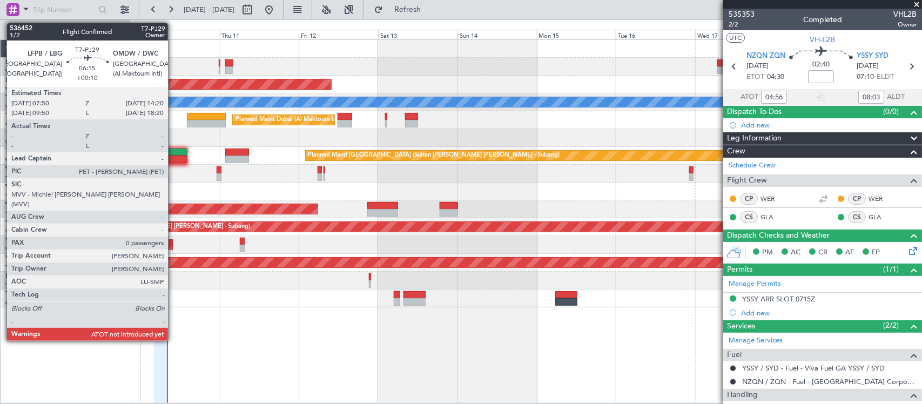
click at [173, 156] on div at bounding box center [177, 160] width 22 height 8
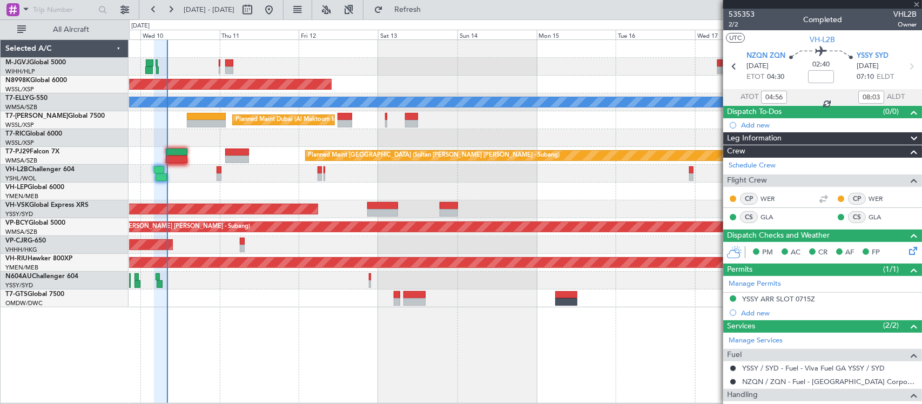
type input "+00:10"
type input "0"
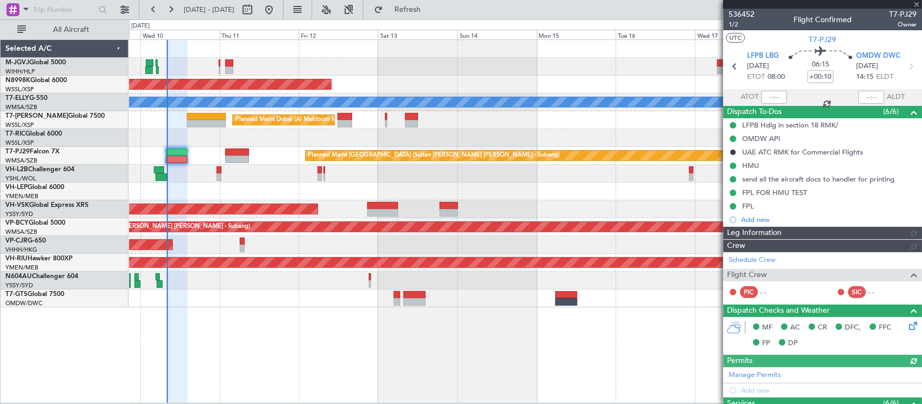
type input "[PERSON_NAME] (BTA)"
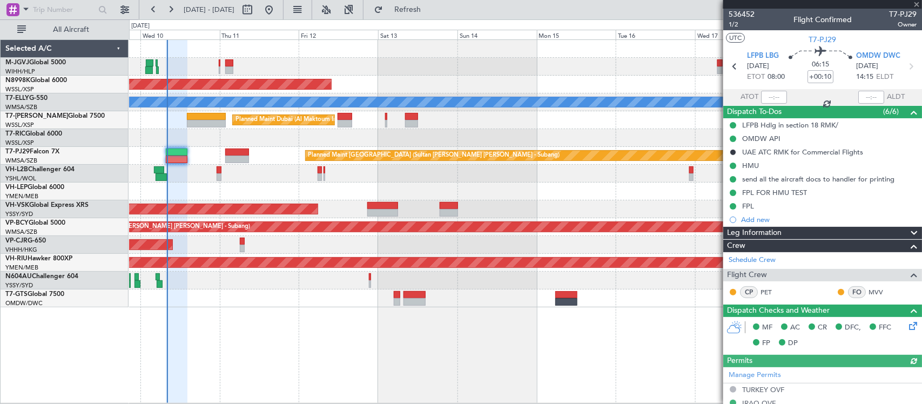
click at [773, 93] on div at bounding box center [774, 97] width 26 height 13
click at [774, 98] on div at bounding box center [774, 97] width 26 height 13
click at [773, 98] on input "text" at bounding box center [774, 97] width 26 height 13
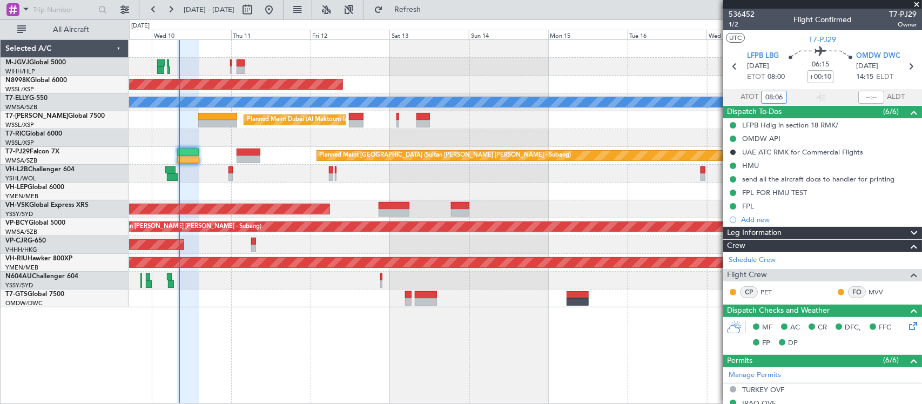
click at [509, 183] on div "Planned Maint [GEOGRAPHIC_DATA] (Seletar) Planned Maint [GEOGRAPHIC_DATA] ([GEO…" at bounding box center [525, 174] width 793 height 268
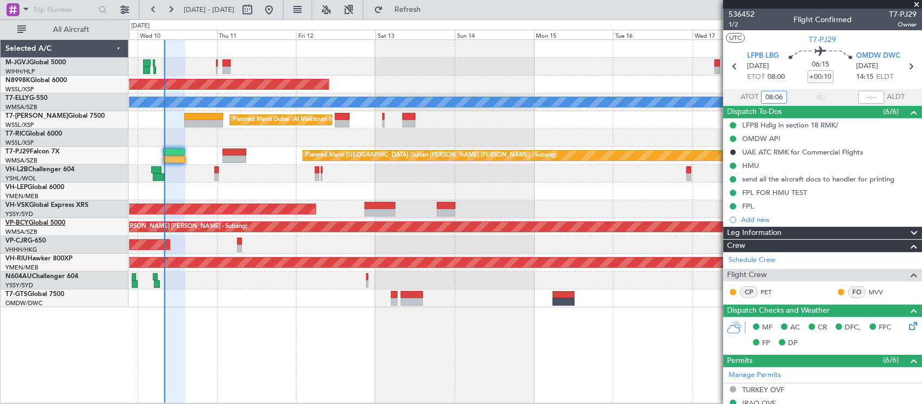
type input "08:06"
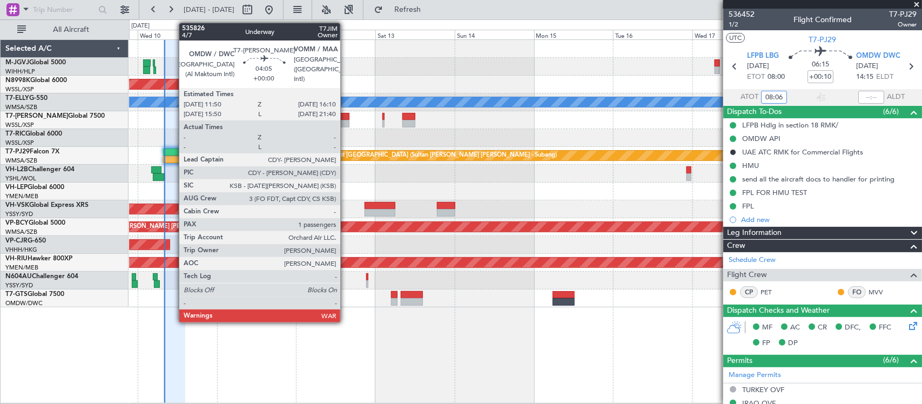
click at [346, 125] on div at bounding box center [342, 124] width 15 height 8
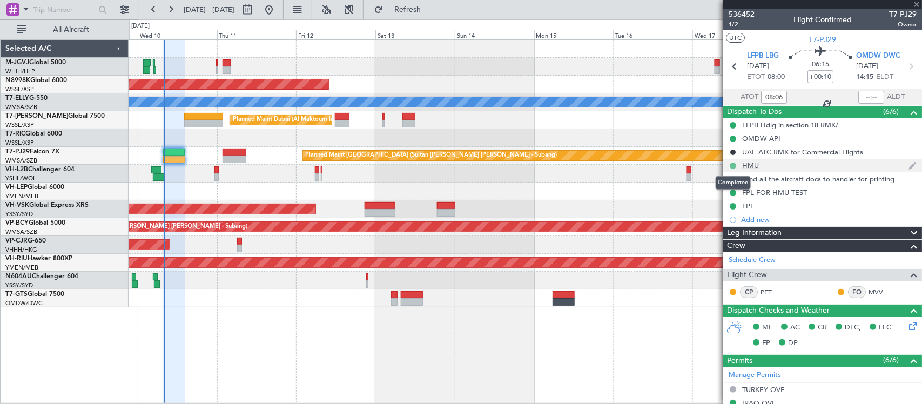
type input "1"
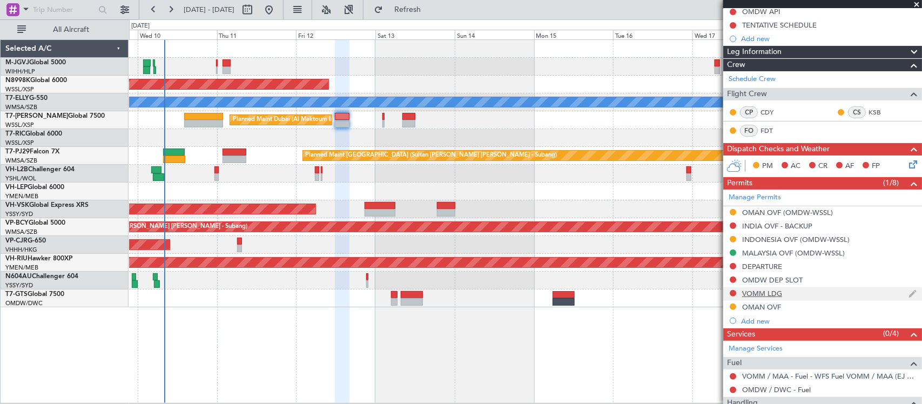
scroll to position [202, 0]
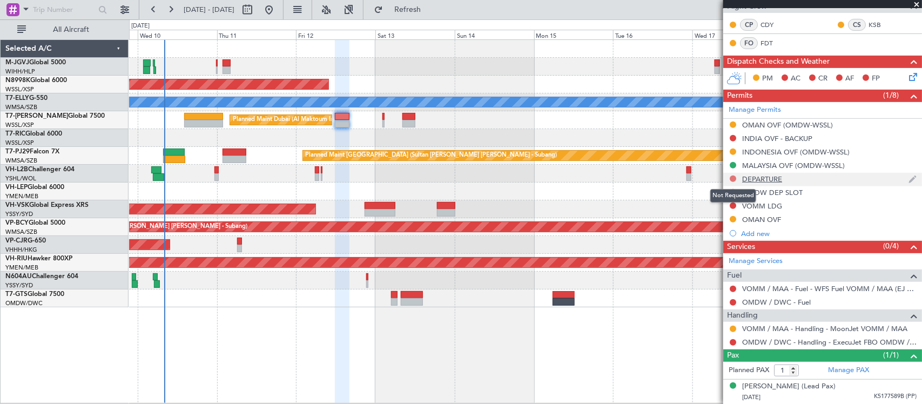
click at [734, 178] on button at bounding box center [733, 179] width 6 height 6
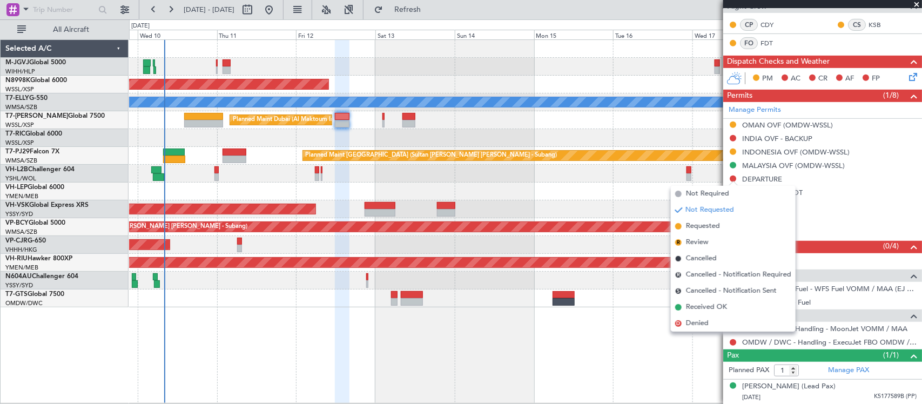
click at [607, 204] on div "Unplanned Maint Sydney ([PERSON_NAME] Intl) No Crew" at bounding box center [525, 209] width 793 height 18
click at [649, 347] on div "Planned Maint [GEOGRAPHIC_DATA] (Seletar) Planned Maint [GEOGRAPHIC_DATA] ([GEO…" at bounding box center [525, 221] width 793 height 364
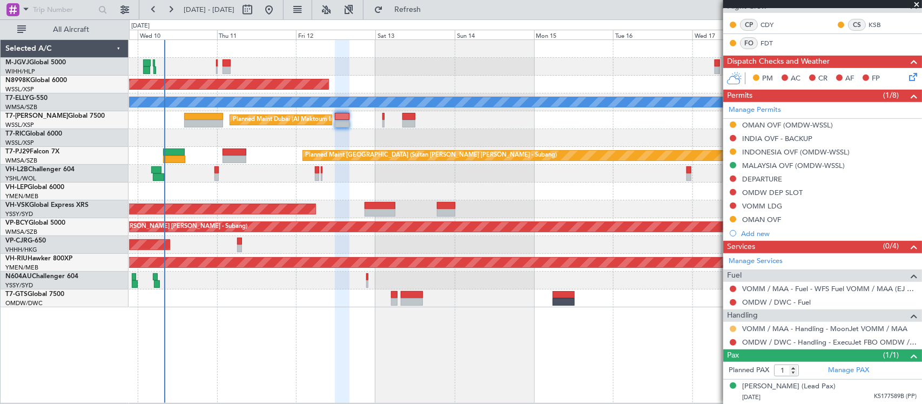
click at [733, 329] on button at bounding box center [733, 329] width 6 height 6
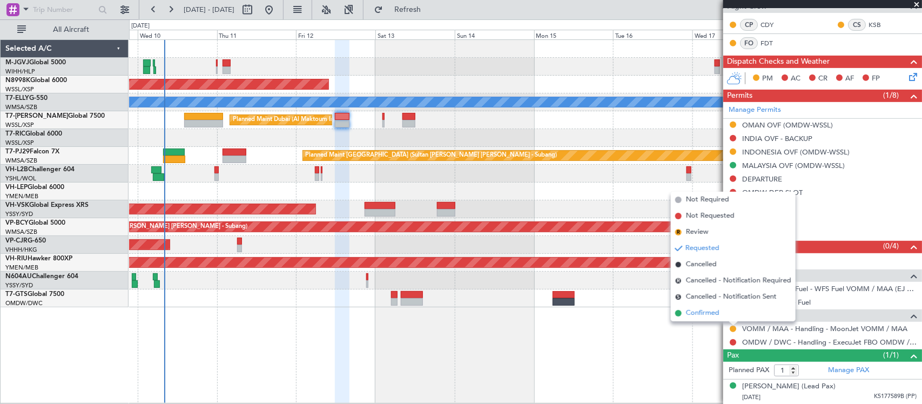
click at [720, 315] on span "Confirmed" at bounding box center [703, 313] width 34 height 11
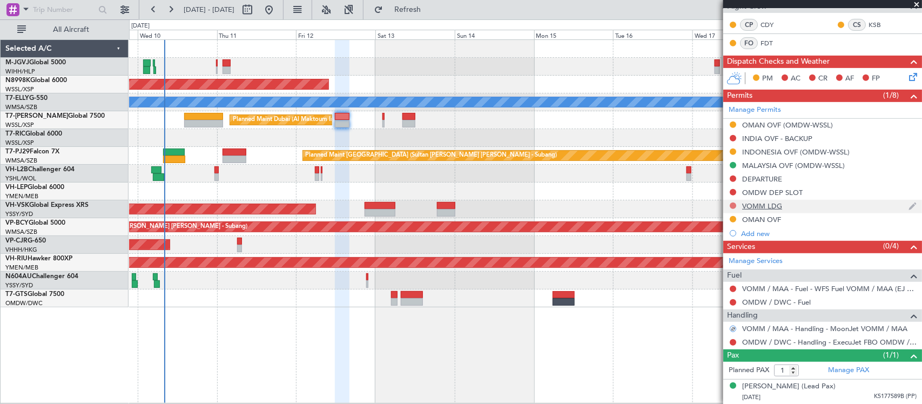
click at [735, 205] on button at bounding box center [733, 206] width 6 height 6
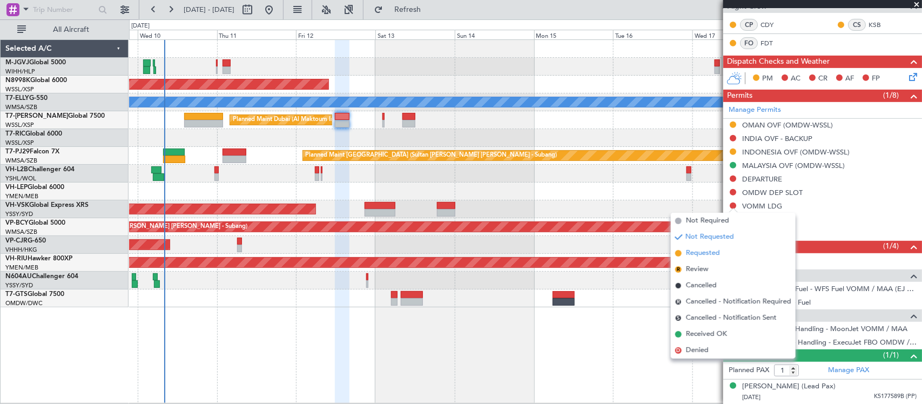
click at [712, 252] on span "Requested" at bounding box center [703, 253] width 34 height 11
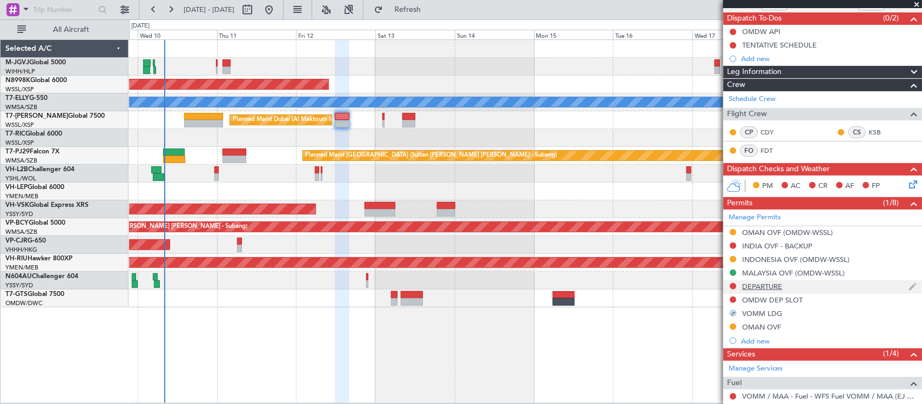
scroll to position [0, 0]
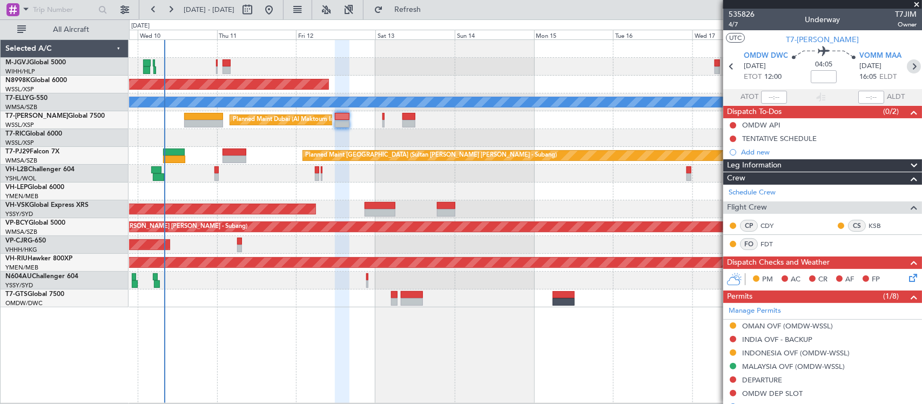
click at [907, 66] on icon at bounding box center [914, 66] width 14 height 14
type input "+00:05"
type input "2"
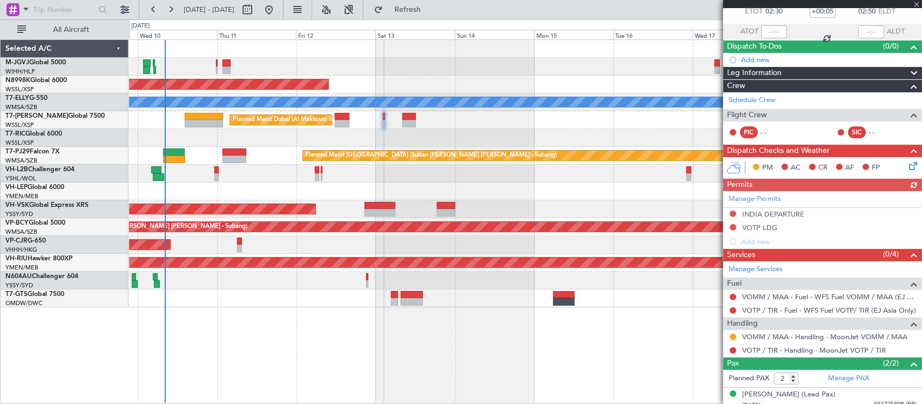
scroll to position [98, 0]
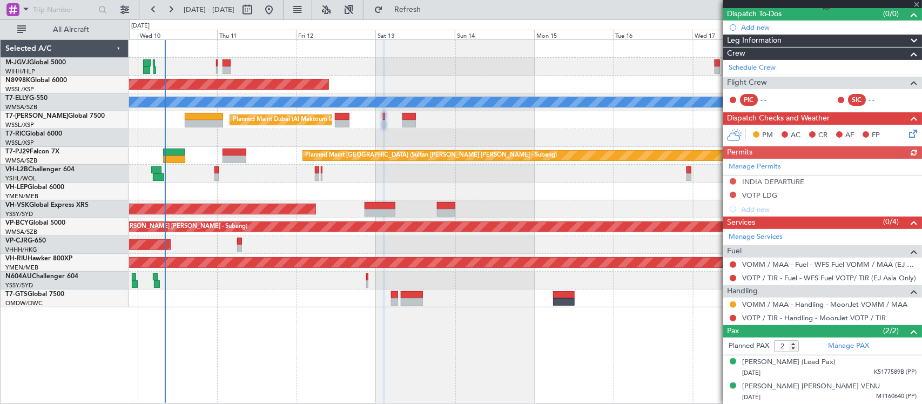
click at [733, 181] on div "Manage Permits [GEOGRAPHIC_DATA] DEPARTURE VOTP LDG Add new" at bounding box center [823, 187] width 199 height 57
click at [733, 181] on button at bounding box center [733, 181] width 6 height 6
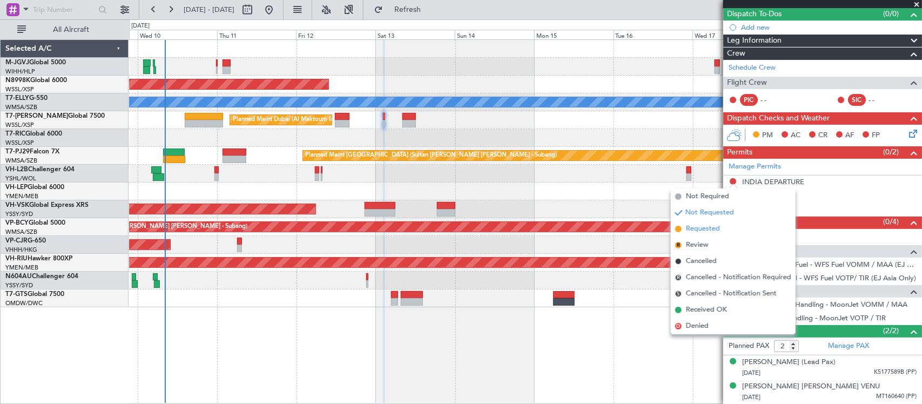
click at [720, 233] on span "Requested" at bounding box center [703, 229] width 34 height 11
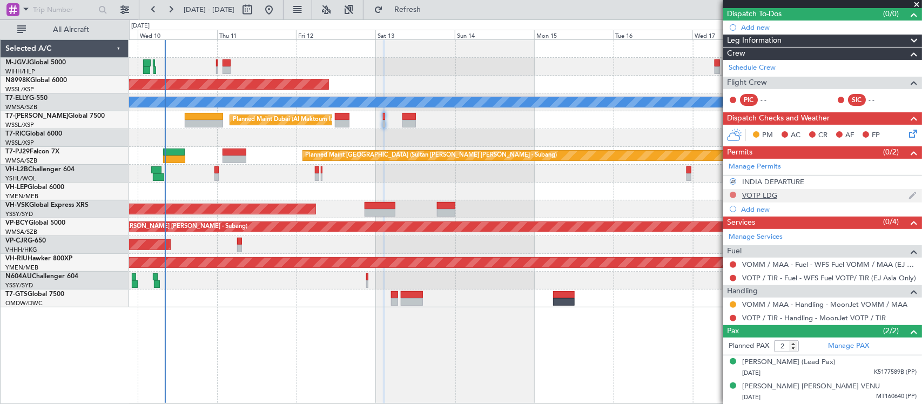
click at [733, 195] on button at bounding box center [733, 195] width 6 height 6
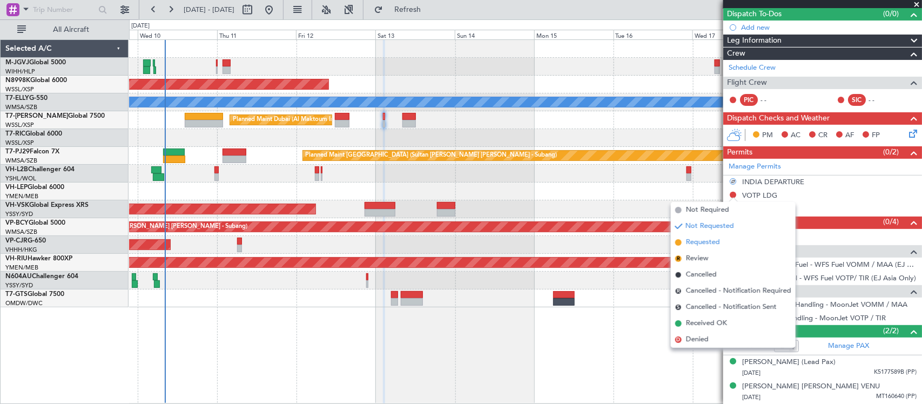
click at [719, 243] on span "Requested" at bounding box center [703, 242] width 34 height 11
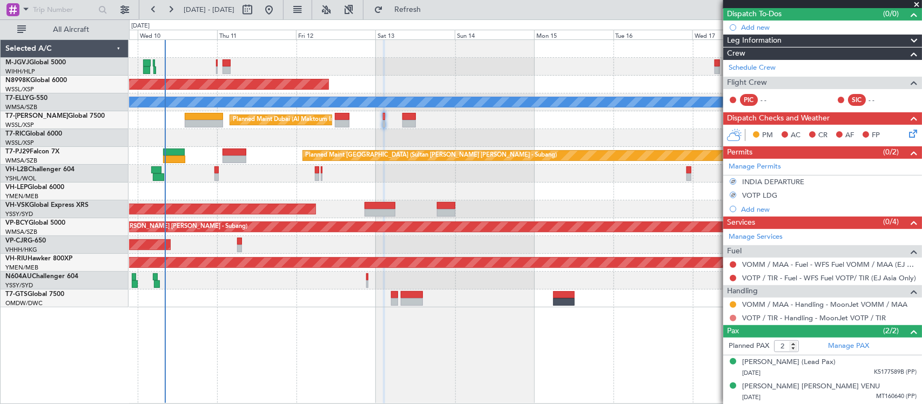
click at [733, 318] on button at bounding box center [733, 318] width 6 height 6
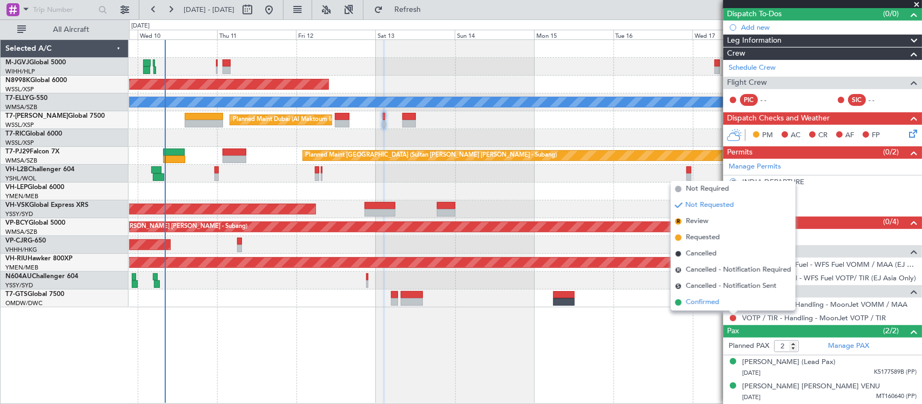
click at [723, 300] on li "Confirmed" at bounding box center [733, 303] width 125 height 16
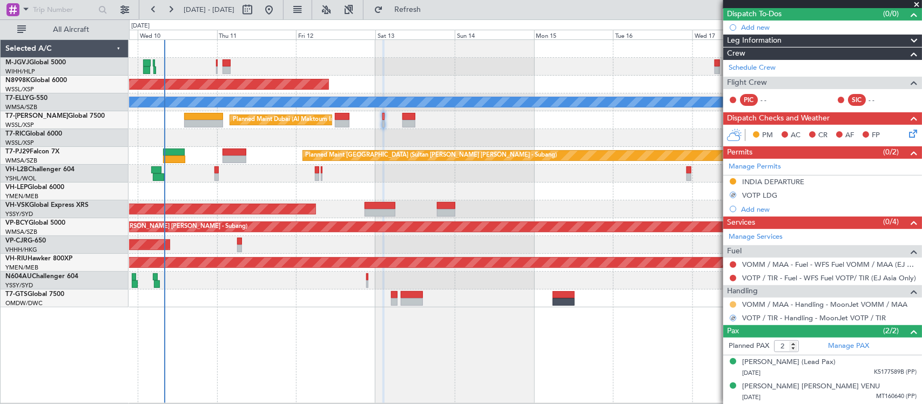
click at [731, 303] on button at bounding box center [733, 305] width 6 height 6
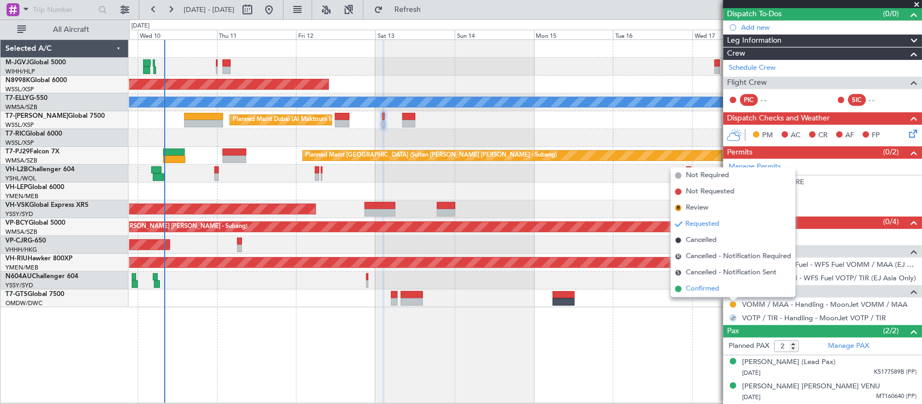
click at [725, 290] on li "Confirmed" at bounding box center [733, 289] width 125 height 16
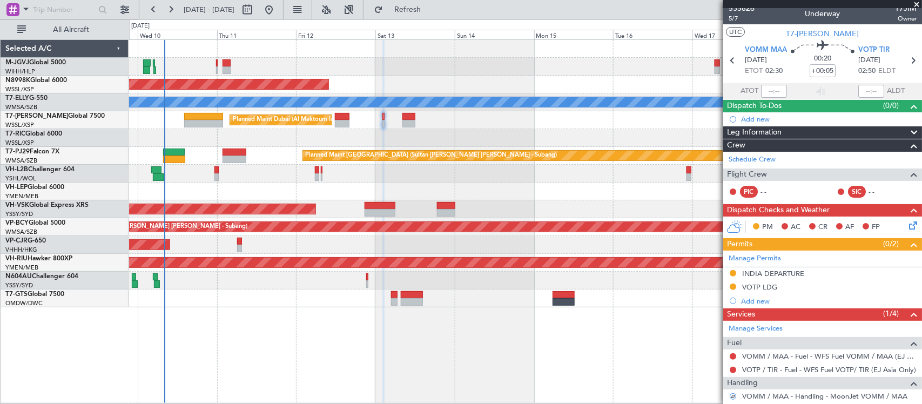
scroll to position [0, 0]
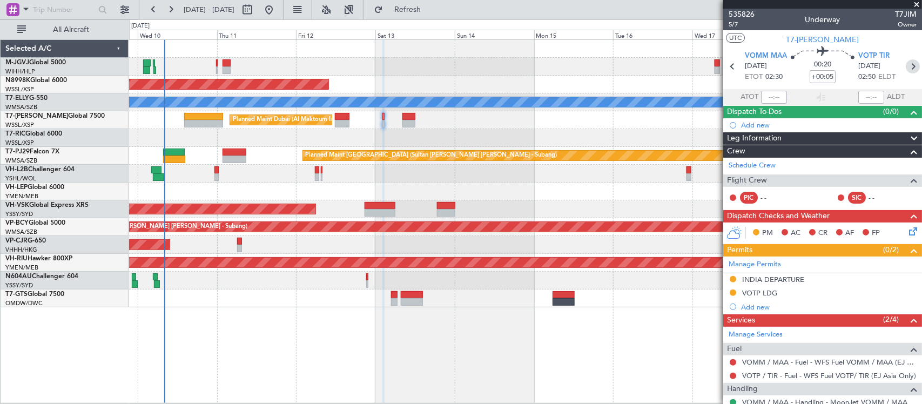
click at [906, 66] on icon at bounding box center [913, 66] width 14 height 14
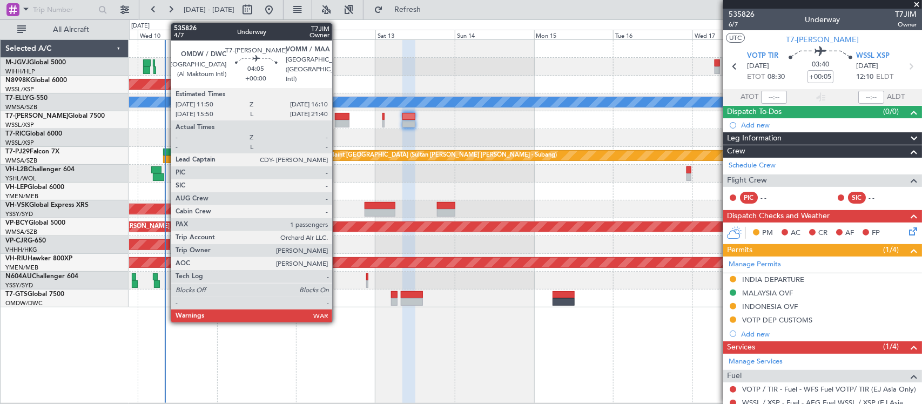
click at [338, 121] on div at bounding box center [342, 124] width 15 height 8
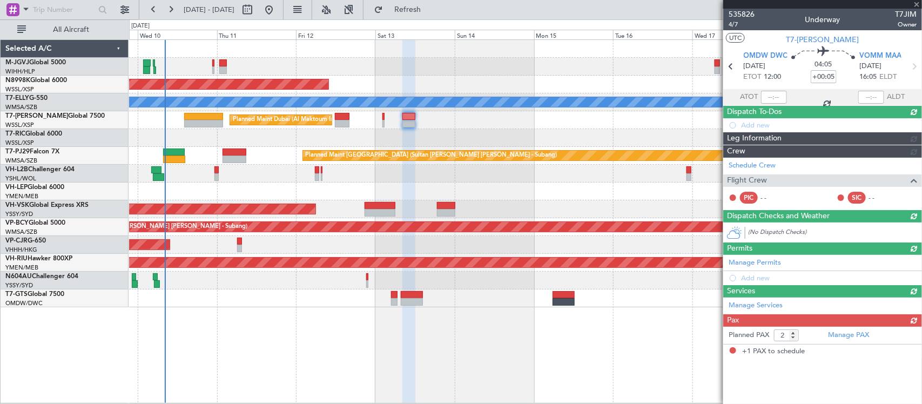
type input "1"
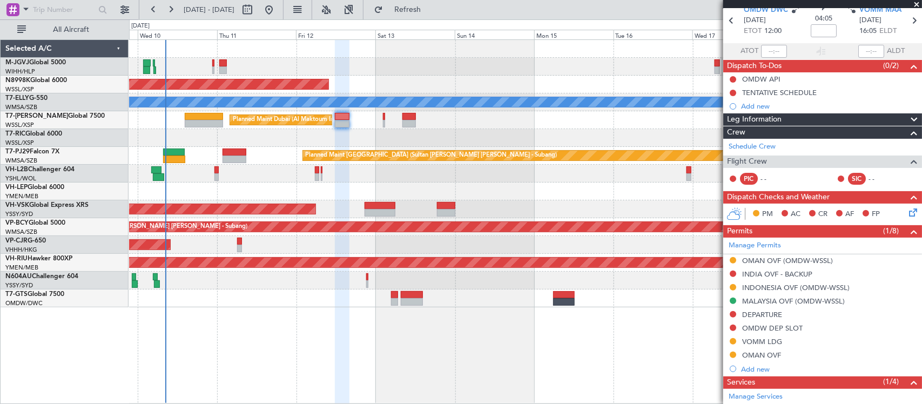
scroll to position [182, 0]
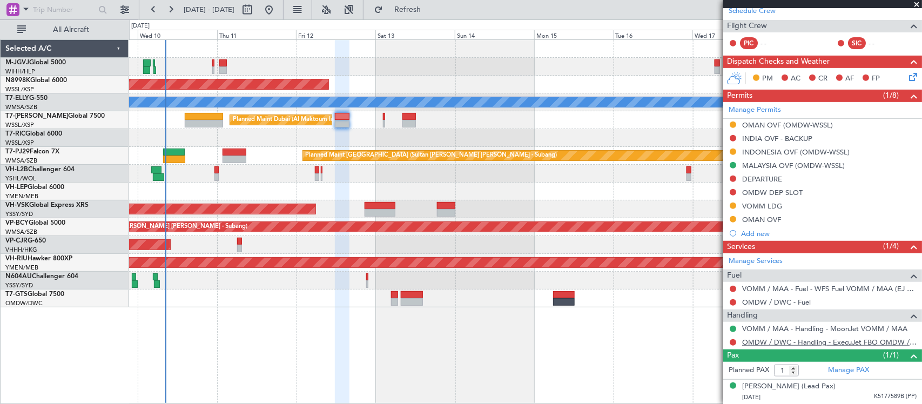
click at [751, 342] on link "OMDW / DWC - Handling - ExecuJet FBO OMDW / DWC" at bounding box center [830, 342] width 175 height 9
click at [733, 177] on button at bounding box center [733, 179] width 6 height 6
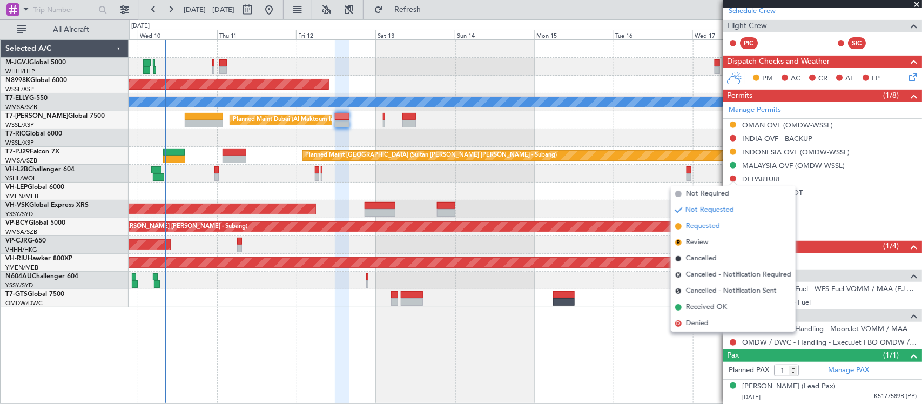
click at [691, 225] on span "Requested" at bounding box center [703, 226] width 34 height 11
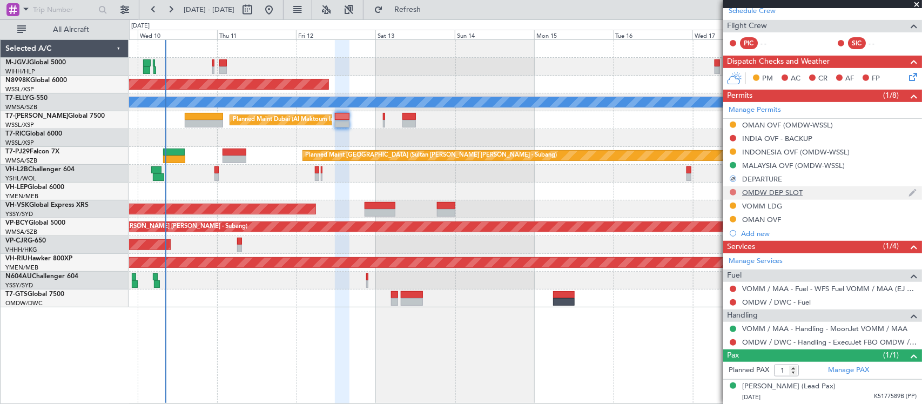
click at [733, 190] on button at bounding box center [733, 192] width 6 height 6
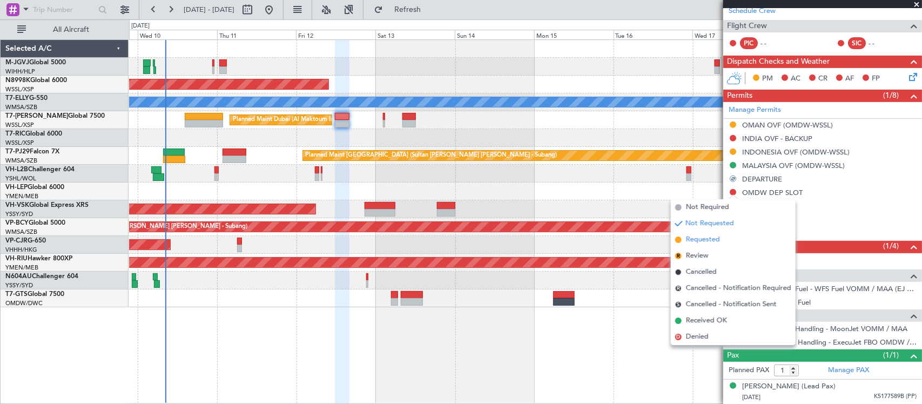
click at [704, 241] on span "Requested" at bounding box center [703, 240] width 34 height 11
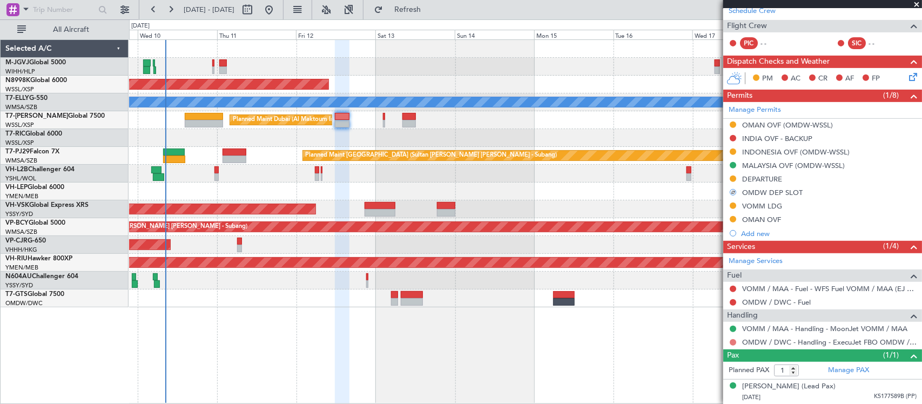
click at [731, 341] on button at bounding box center [733, 342] width 6 height 6
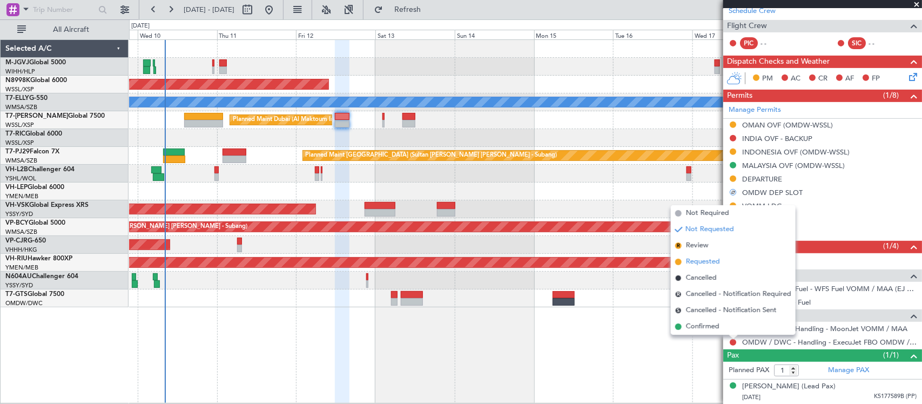
click at [704, 260] on span "Requested" at bounding box center [703, 262] width 34 height 11
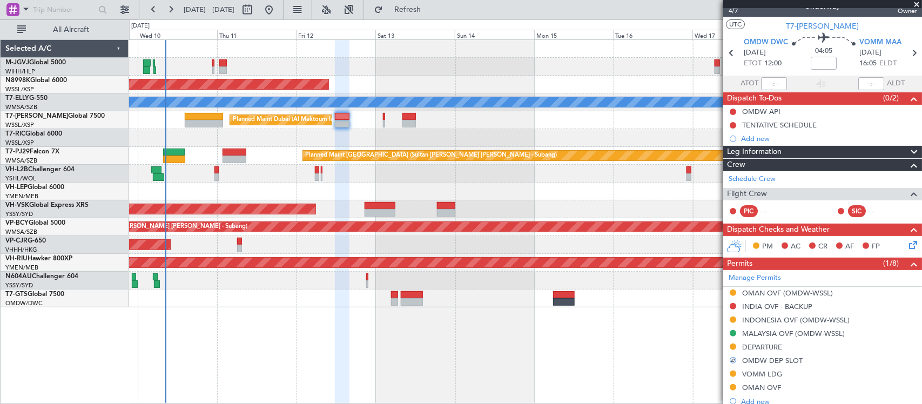
scroll to position [0, 0]
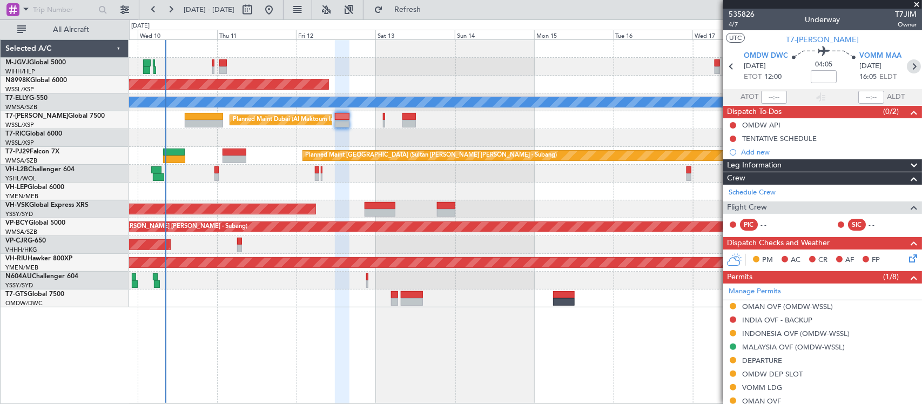
click at [907, 64] on icon at bounding box center [914, 66] width 14 height 14
click at [549, 258] on div "Planned Maint [GEOGRAPHIC_DATA] (Seletar) Planned Maint [GEOGRAPHIC_DATA] ([GEO…" at bounding box center [525, 174] width 793 height 268
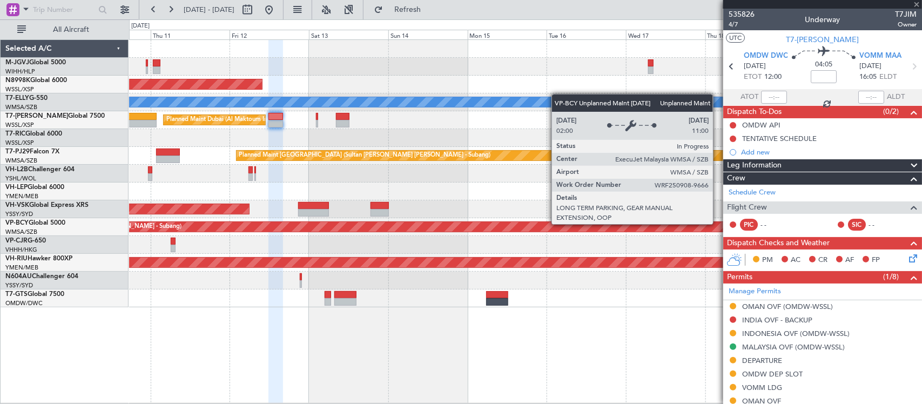
type input "+00:05"
type input "2"
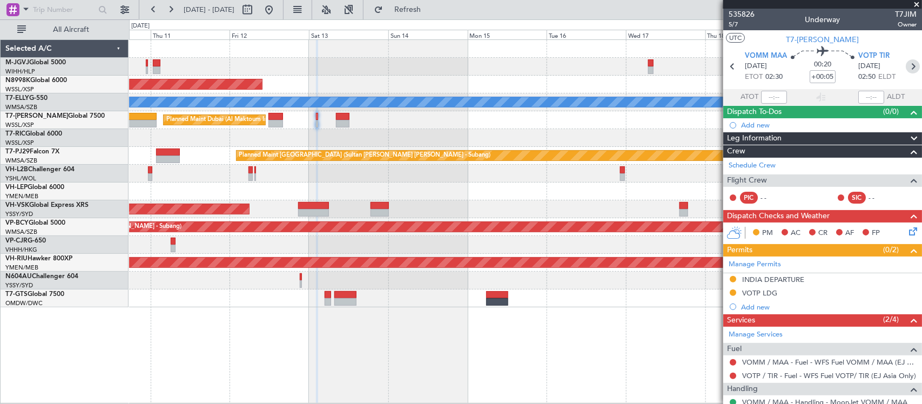
click at [906, 66] on icon at bounding box center [913, 66] width 14 height 14
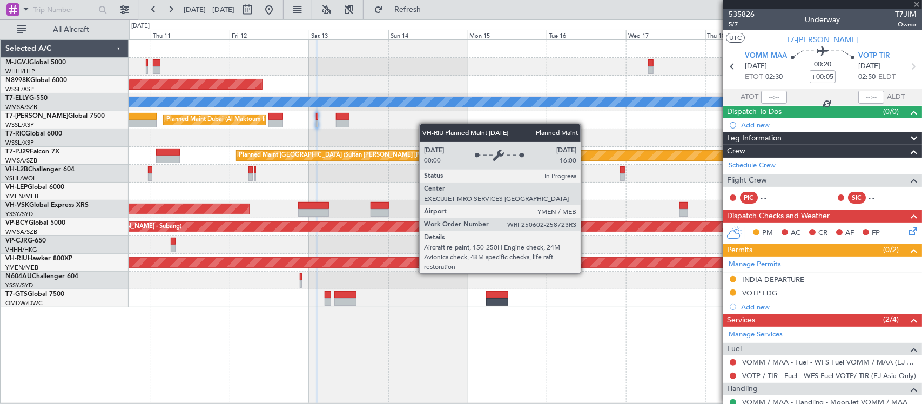
click at [547, 277] on div "Planned Maint [GEOGRAPHIC_DATA] (Seletar) Planned Maint [GEOGRAPHIC_DATA] ([GEO…" at bounding box center [525, 174] width 793 height 268
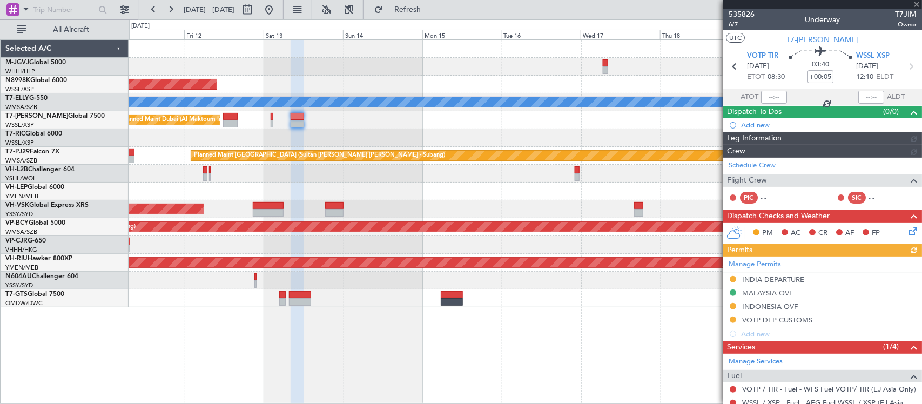
click at [639, 290] on div at bounding box center [525, 299] width 793 height 18
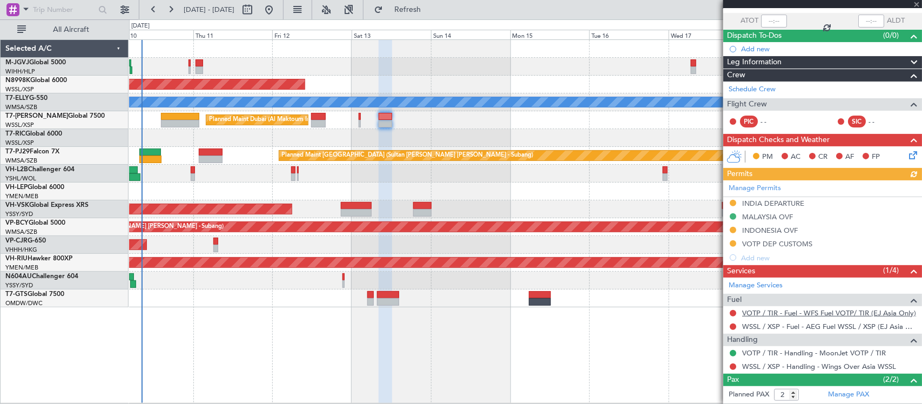
scroll to position [125, 0]
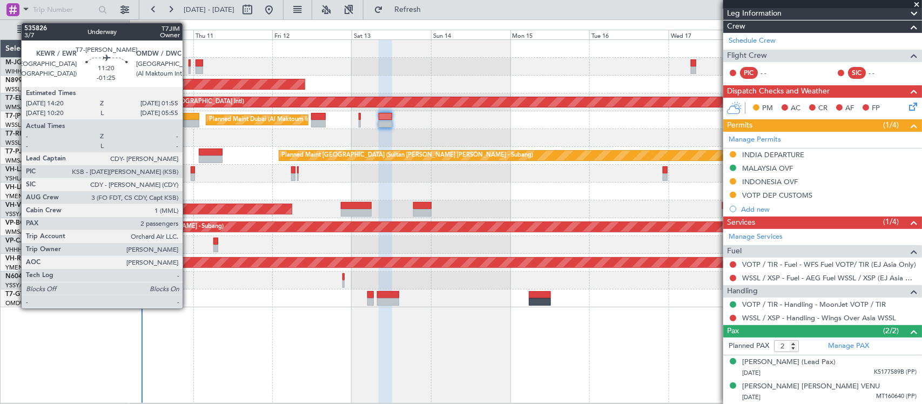
click at [188, 120] on div at bounding box center [180, 124] width 38 height 8
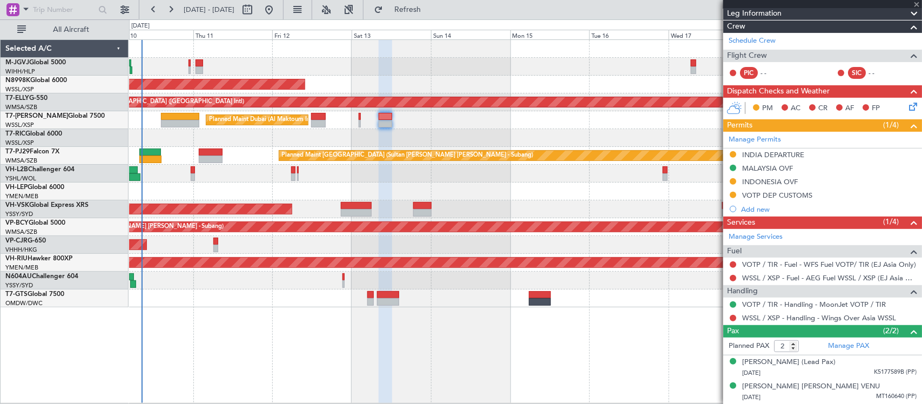
type input "-01:25"
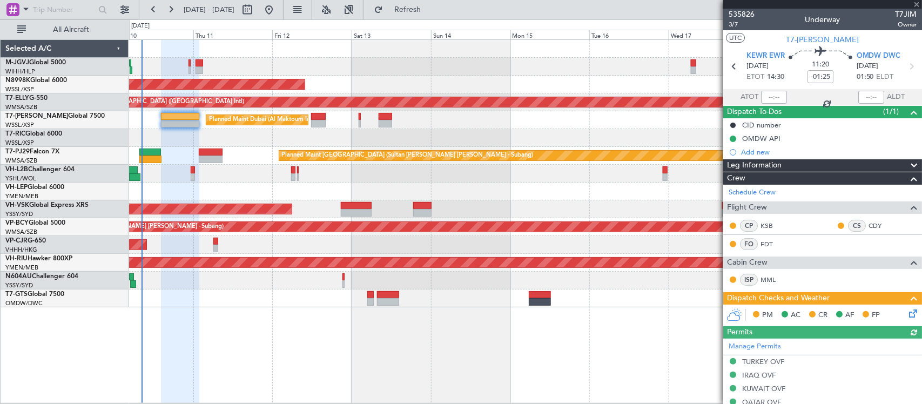
type input "[PERSON_NAME] (BTA)"
click at [907, 313] on icon at bounding box center [911, 311] width 9 height 9
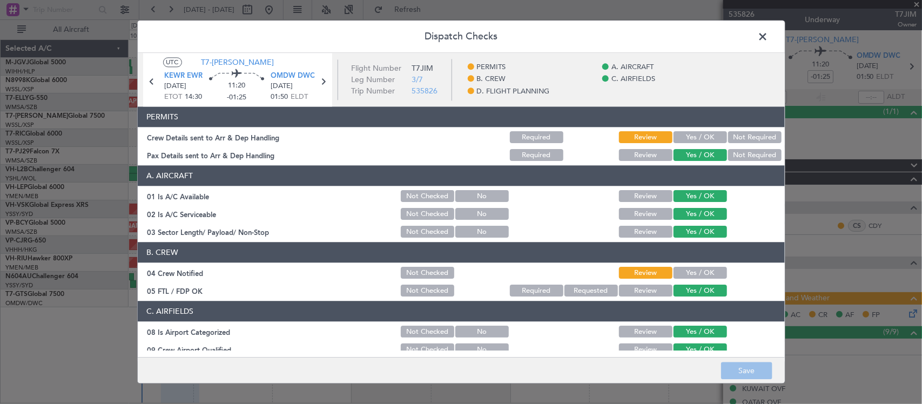
click at [704, 135] on button "Yes / OK" at bounding box center [701, 138] width 54 height 12
click at [693, 266] on div "Yes / OK" at bounding box center [699, 273] width 55 height 15
click at [693, 270] on button "Yes / OK" at bounding box center [701, 274] width 54 height 12
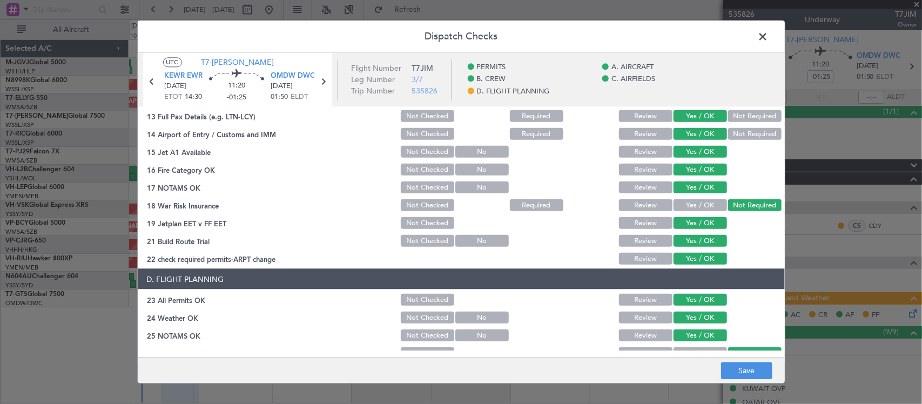
scroll to position [389, 0]
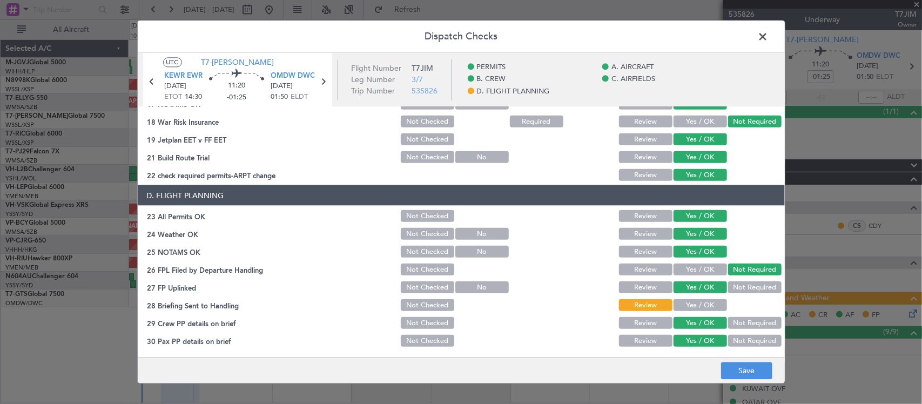
drag, startPoint x: 693, startPoint y: 300, endPoint x: 709, endPoint y: 317, distance: 23.7
click at [693, 300] on button "Yes / OK" at bounding box center [701, 305] width 54 height 12
click at [739, 376] on button "Save" at bounding box center [746, 371] width 51 height 17
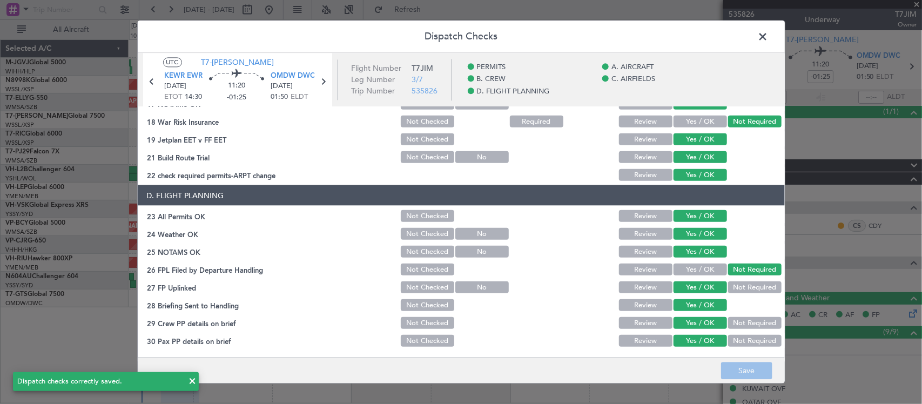
click at [769, 34] on span at bounding box center [769, 40] width 0 height 22
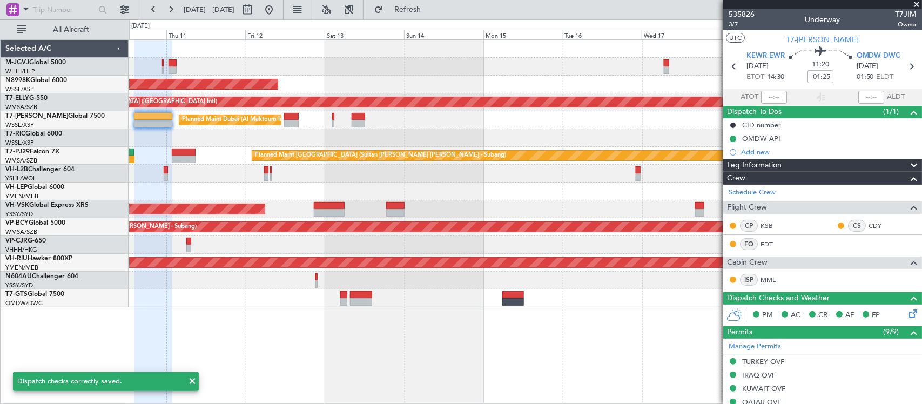
click at [626, 295] on div at bounding box center [525, 299] width 793 height 18
click at [684, 284] on div "Planned Maint [GEOGRAPHIC_DATA] (Seletar) [PERSON_NAME] Planned Maint [GEOGRAPH…" at bounding box center [525, 174] width 793 height 268
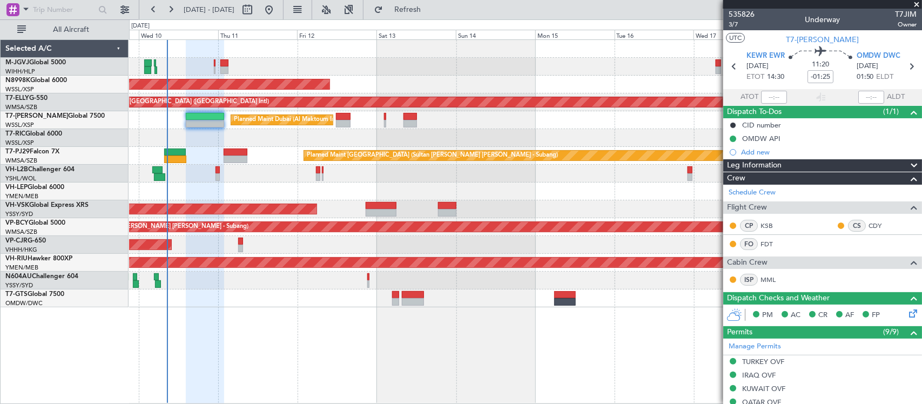
click at [608, 284] on div at bounding box center [525, 281] width 793 height 18
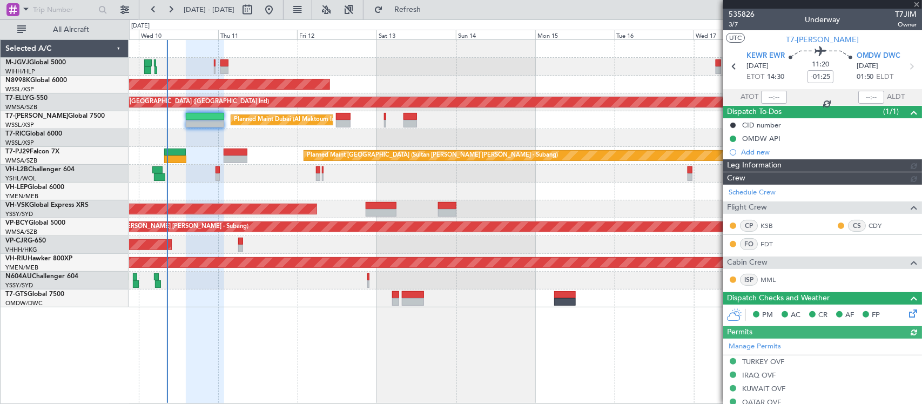
type input "[PERSON_NAME] (BTA)"
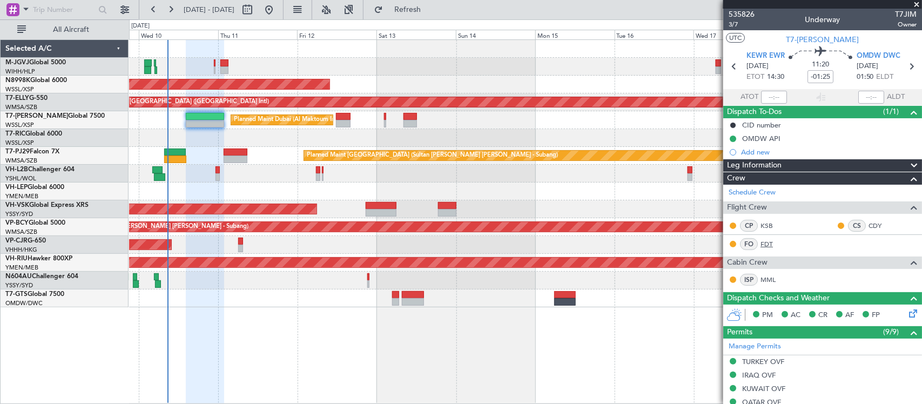
click at [768, 246] on link "FDT" at bounding box center [773, 244] width 24 height 10
type input "[PERSON_NAME] (BTA)"
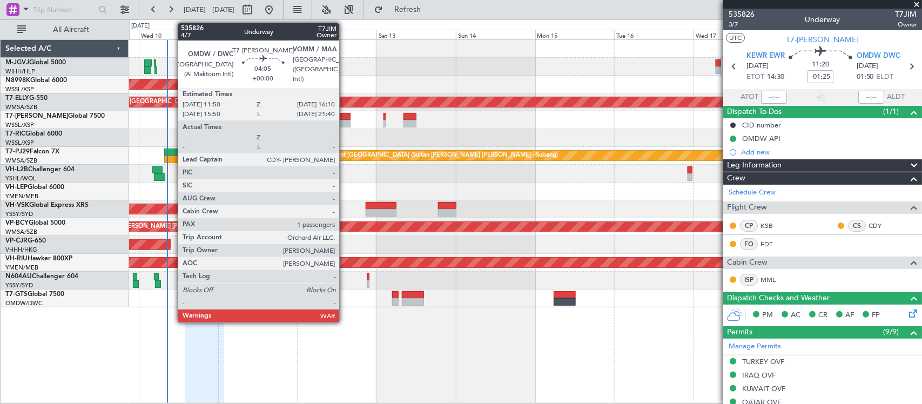
click at [345, 121] on div at bounding box center [343, 124] width 15 height 8
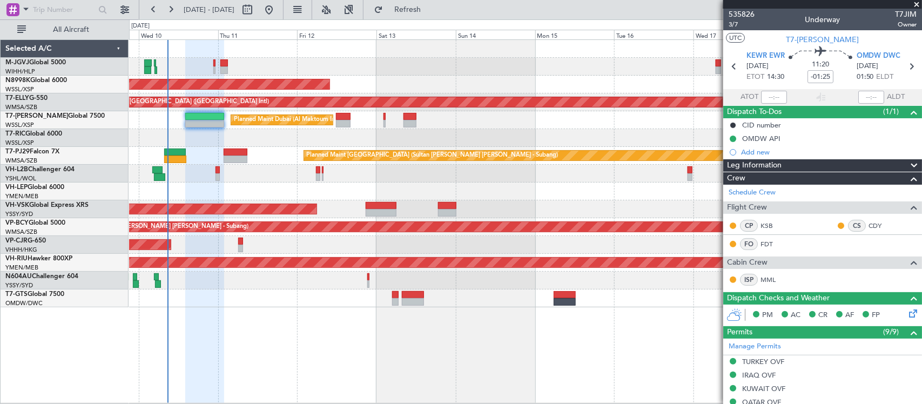
type input "[PERSON_NAME] (BTA)"
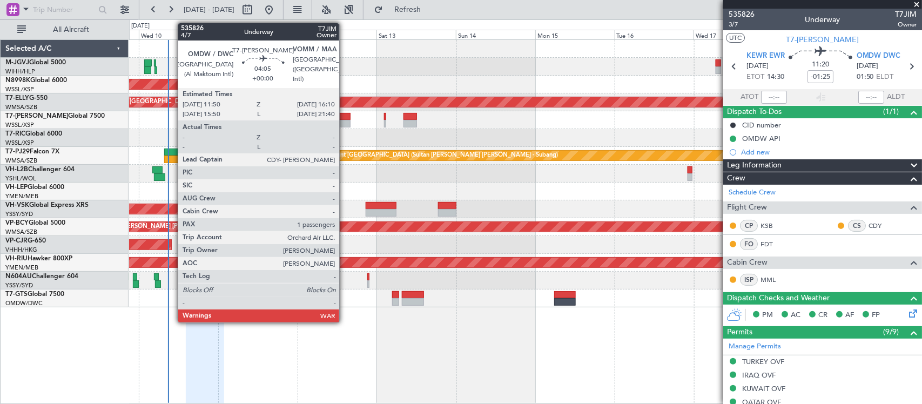
click at [345, 122] on div at bounding box center [343, 124] width 15 height 8
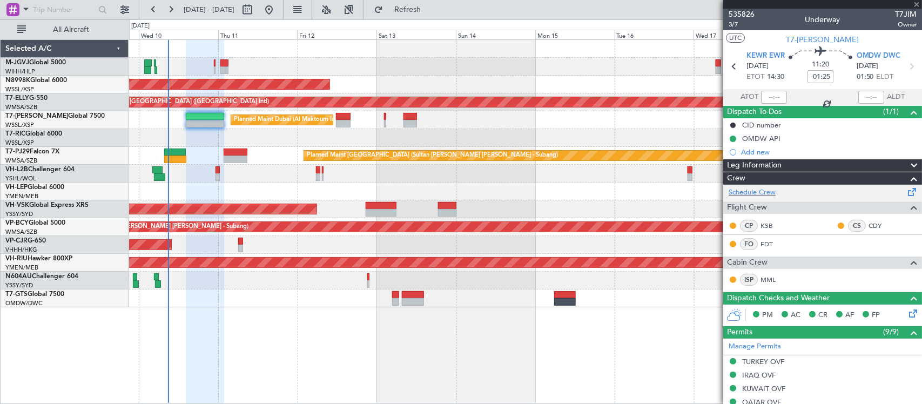
type input "1"
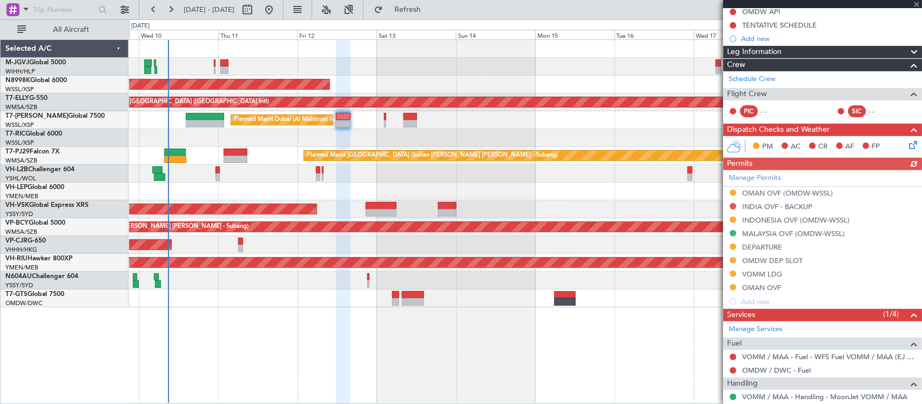
scroll to position [182, 0]
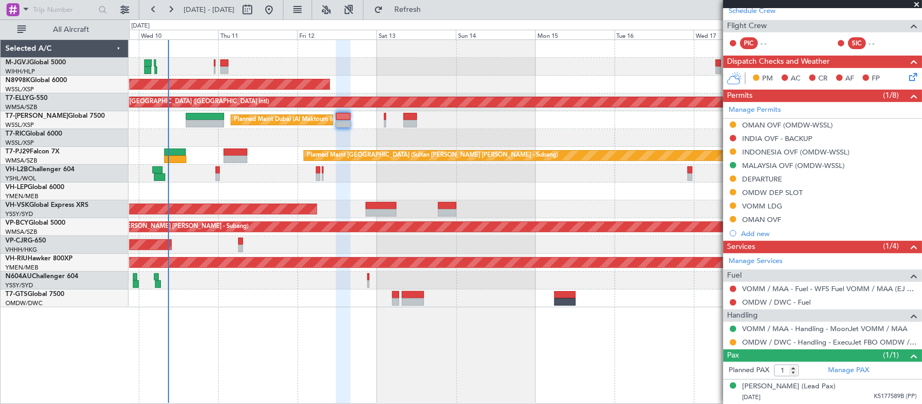
click at [768, 109] on link "Manage Permits" at bounding box center [755, 110] width 52 height 11
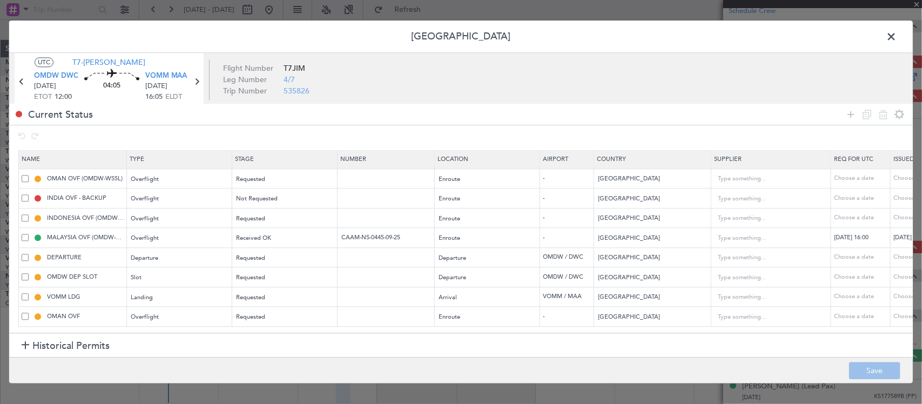
click at [897, 36] on span at bounding box center [897, 40] width 0 height 22
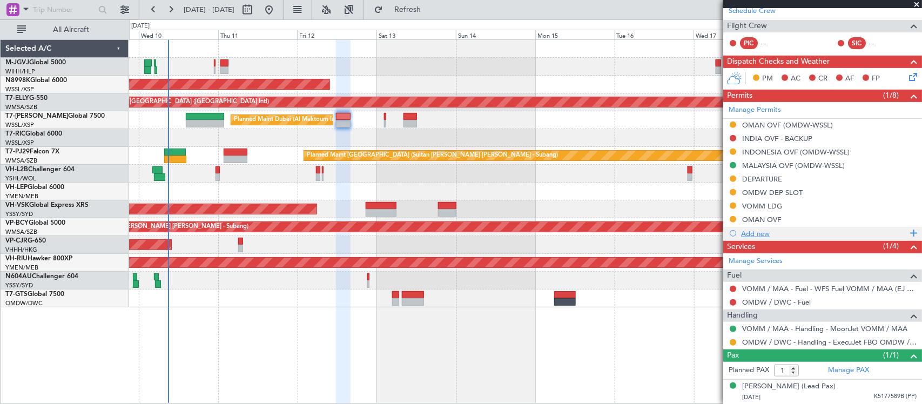
click at [756, 232] on div "Add new" at bounding box center [824, 233] width 166 height 9
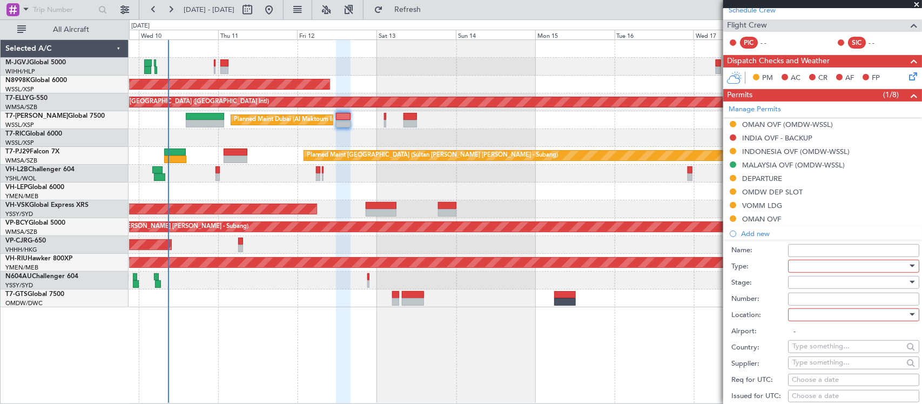
click at [846, 266] on div at bounding box center [850, 266] width 115 height 16
click at [812, 319] on span "API" at bounding box center [849, 321] width 111 height 16
click at [823, 285] on div at bounding box center [850, 283] width 115 height 16
click at [820, 317] on span "Not Requested" at bounding box center [849, 321] width 111 height 16
click at [831, 313] on div at bounding box center [850, 315] width 115 height 16
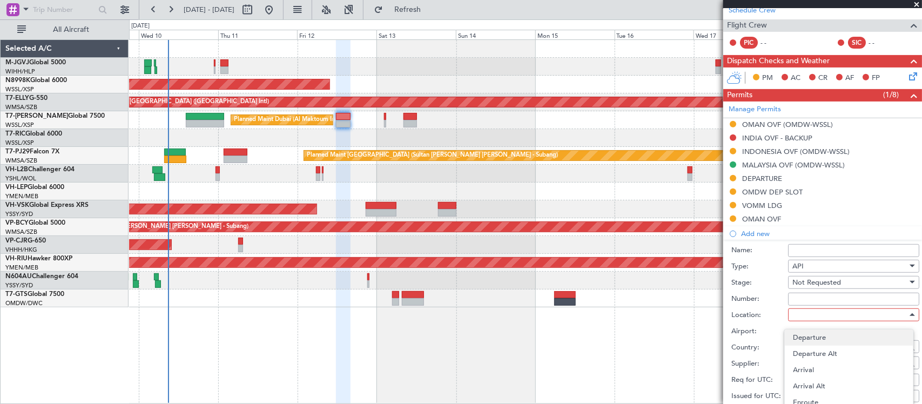
click at [823, 339] on span "Departure" at bounding box center [849, 338] width 111 height 16
type input "OMDW / DWC"
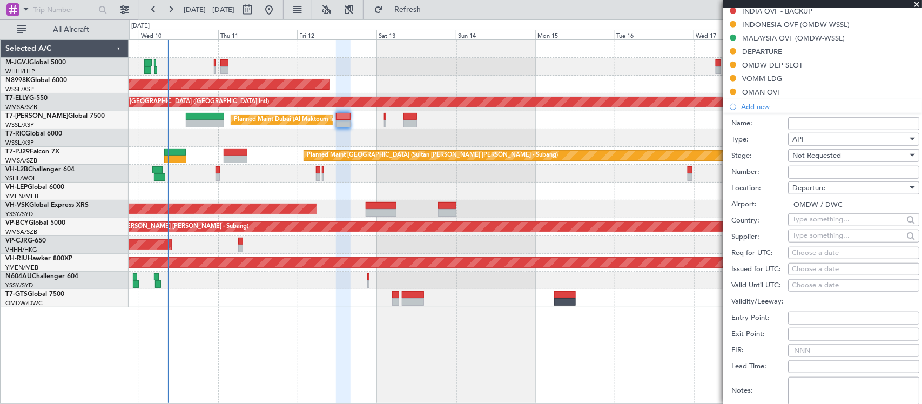
scroll to position [407, 0]
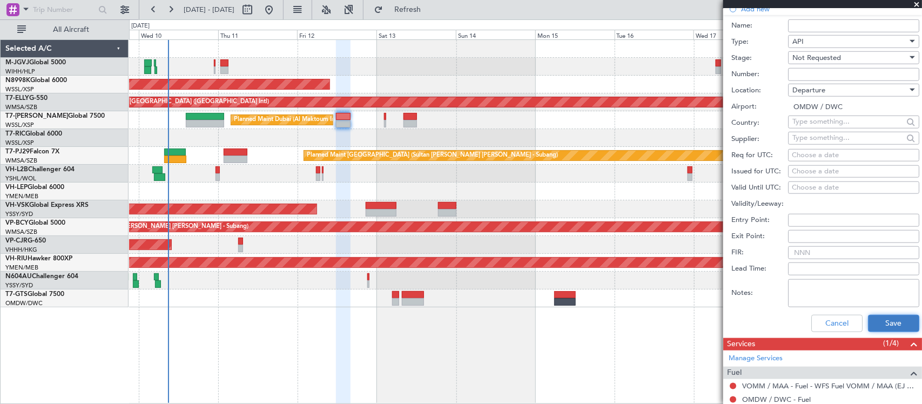
click at [870, 317] on button "Save" at bounding box center [893, 323] width 51 height 17
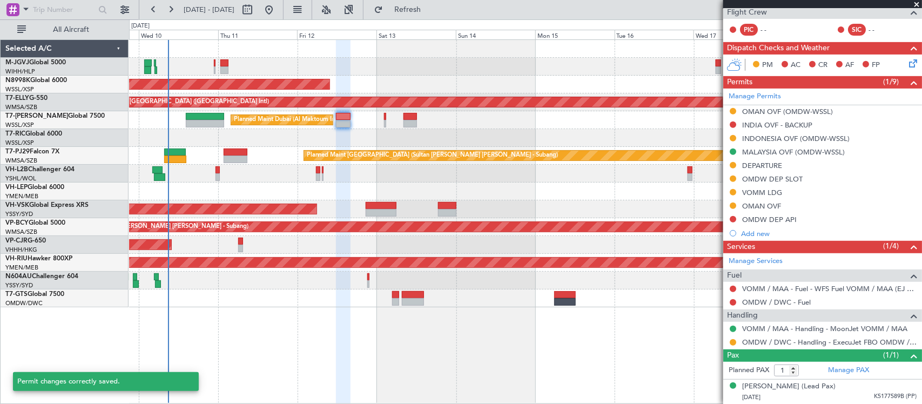
scroll to position [196, 0]
click at [732, 344] on mat-tooltip-component "Confirmed" at bounding box center [734, 346] width 49 height 29
click at [735, 342] on button at bounding box center [733, 342] width 6 height 6
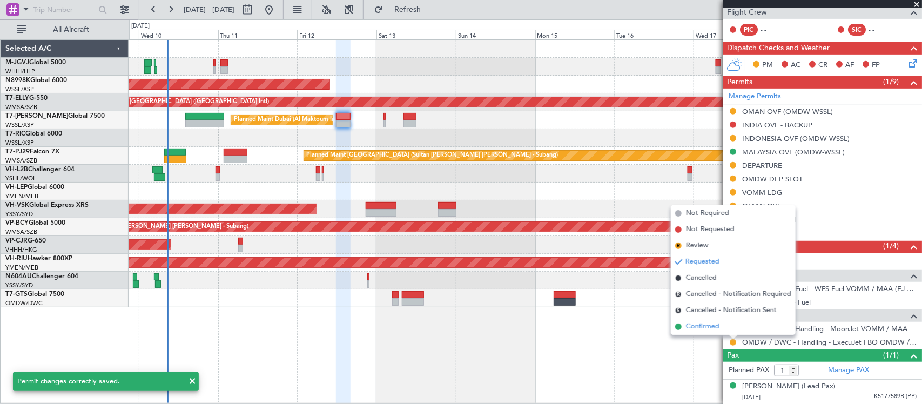
click at [730, 319] on li "Confirmed" at bounding box center [733, 327] width 125 height 16
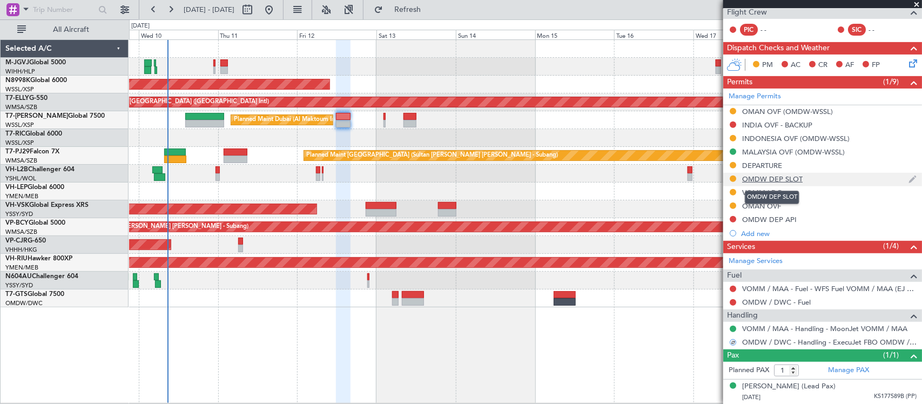
click at [791, 177] on div "OMDW DEP SLOT" at bounding box center [773, 179] width 61 height 9
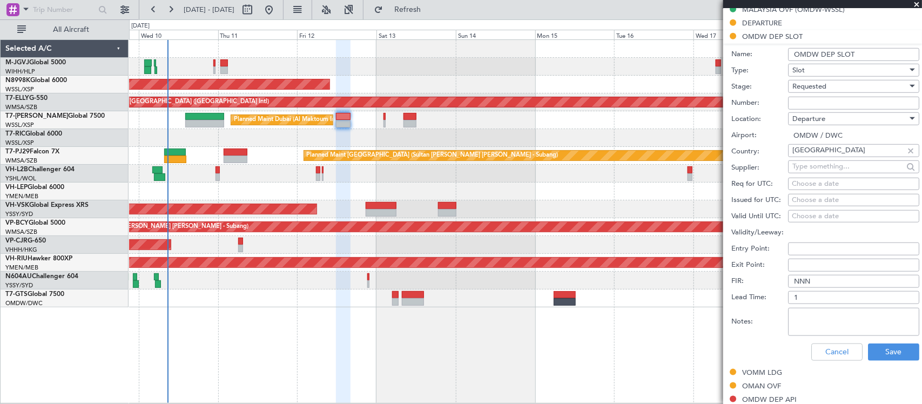
scroll to position [0, 0]
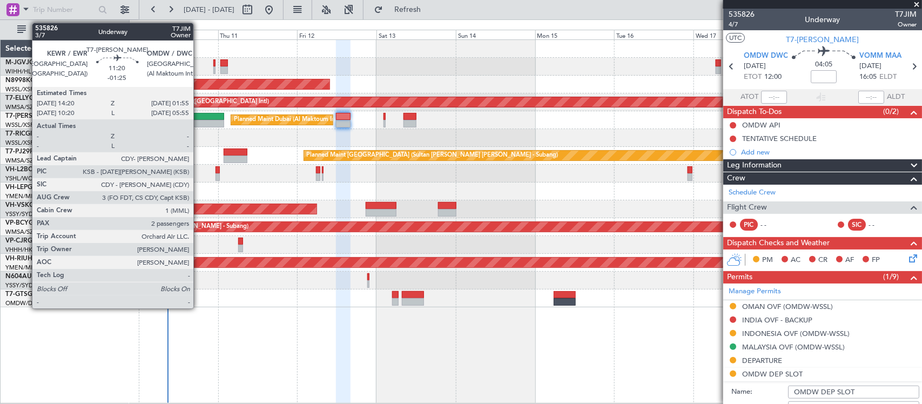
click at [199, 119] on div at bounding box center [204, 117] width 38 height 8
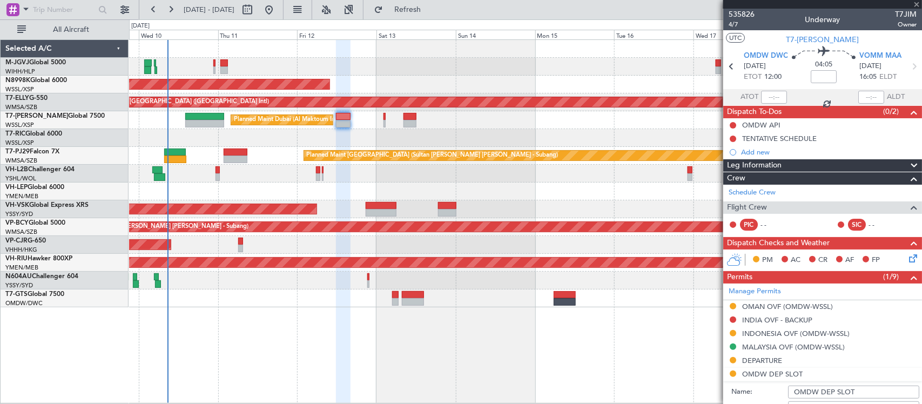
type input "-01:25"
type input "2"
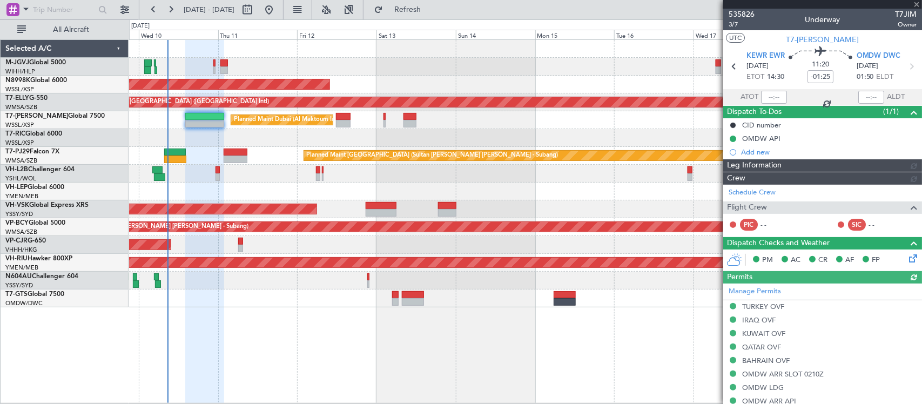
type input "[PERSON_NAME] (BTA)"
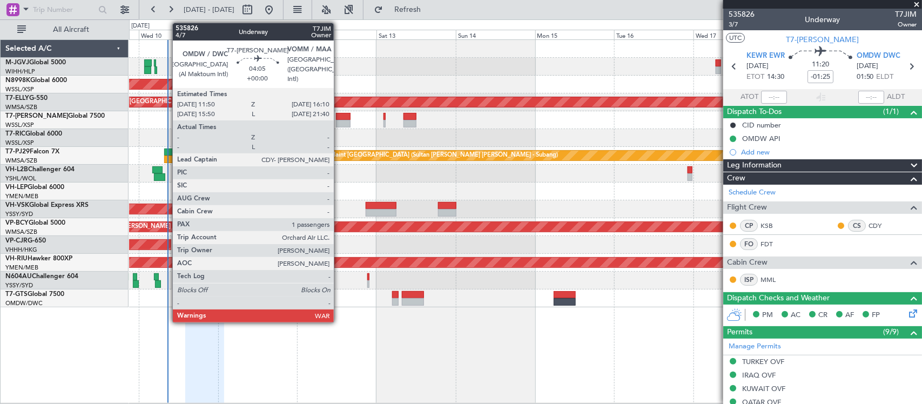
click at [339, 121] on div at bounding box center [343, 124] width 15 height 8
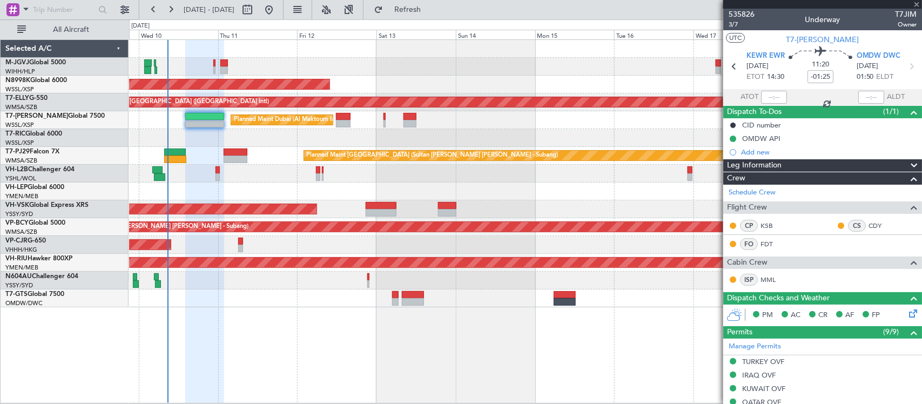
type input "1"
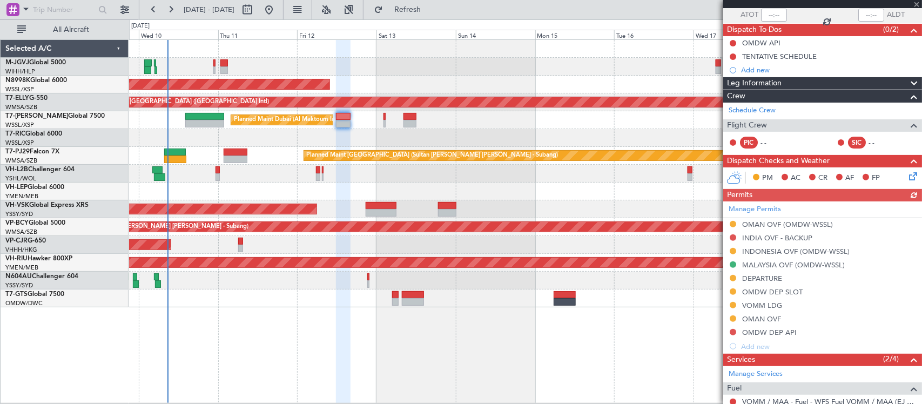
scroll to position [196, 0]
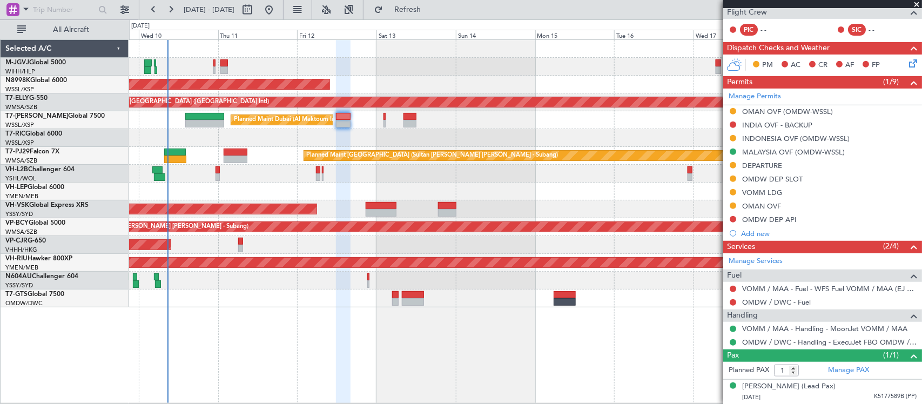
click at [766, 180] on div "OMDW DEP SLOT" at bounding box center [773, 179] width 61 height 9
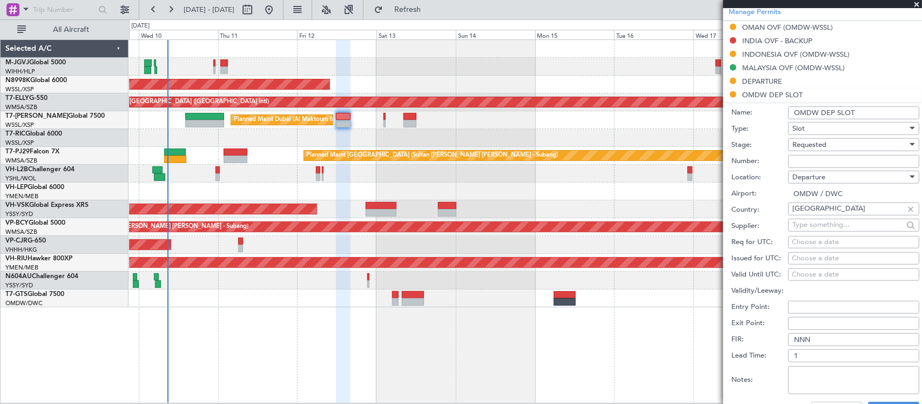
scroll to position [309, 0]
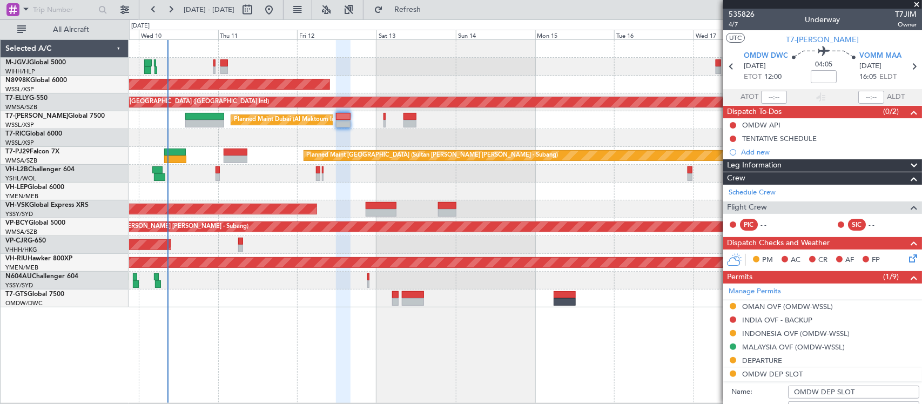
scroll to position [309, 0]
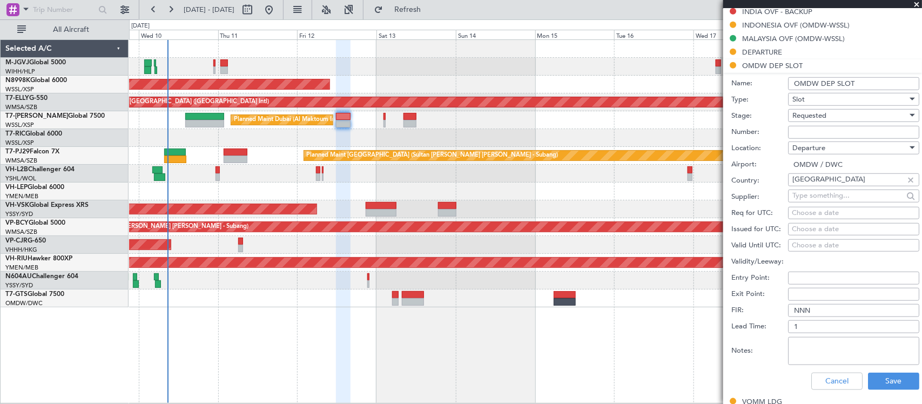
click at [828, 230] on div "Choose a date" at bounding box center [854, 229] width 124 height 11
select select "9"
select select "2025"
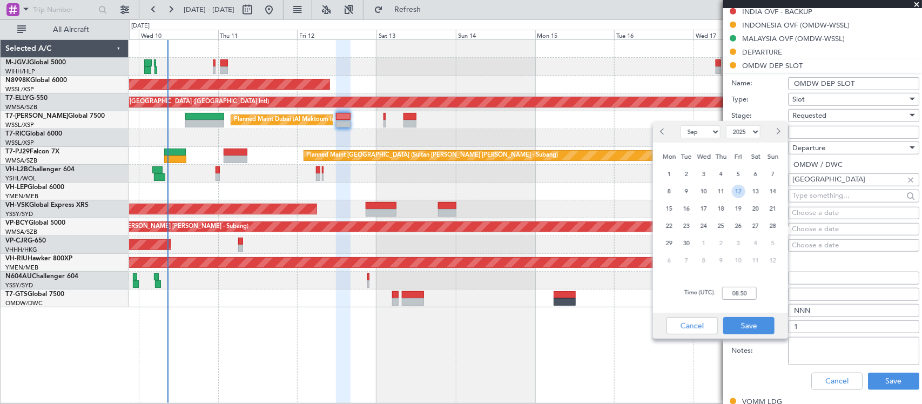
click at [742, 191] on span "12" at bounding box center [739, 192] width 14 height 14
click at [741, 296] on input "00:00" at bounding box center [740, 293] width 35 height 13
type input "12:00"
click at [766, 325] on button "Save" at bounding box center [749, 325] width 51 height 17
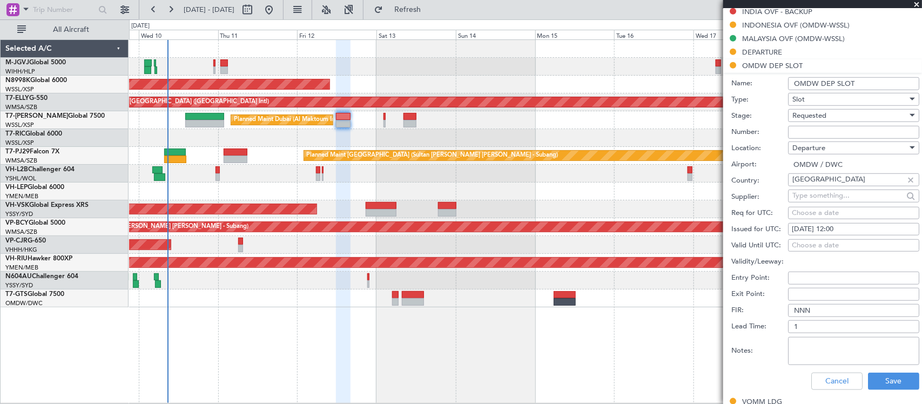
click at [812, 347] on textarea "Notes:" at bounding box center [853, 351] width 131 height 28
paste textarea "K EJF148 12SEP12SEP 0000500 019CCX 1200MAA D / RE.T7JIM/"
type textarea "K EJF148 12SEP12SEP 0000500 019CCX 1200MAA D / RE.T7JIM/"
click at [880, 374] on button "Save" at bounding box center [893, 381] width 51 height 17
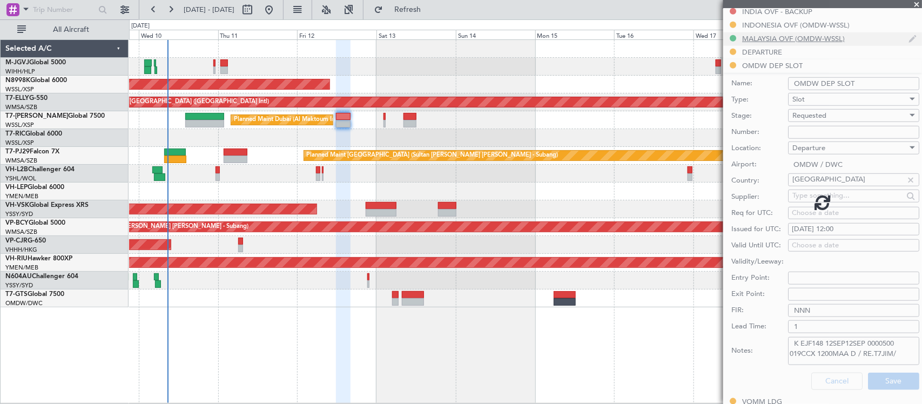
scroll to position [196, 0]
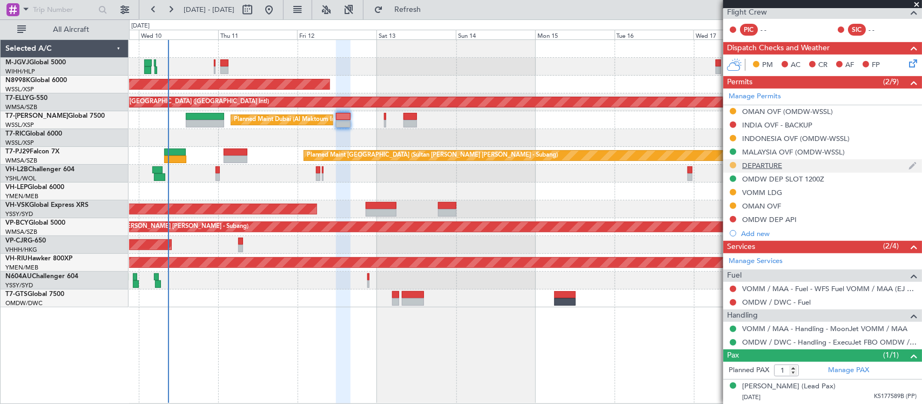
click at [733, 165] on button at bounding box center [733, 165] width 6 height 6
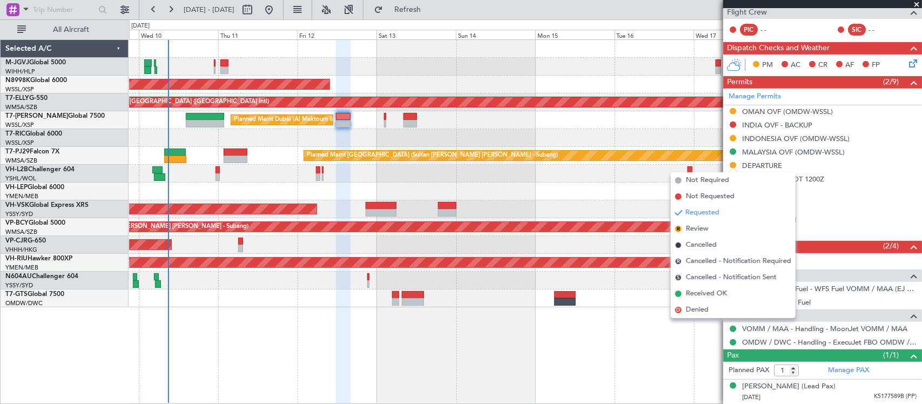
click at [674, 125] on div "Planned Maint Dubai (Al Maktoum Intl)" at bounding box center [525, 120] width 793 height 18
click at [773, 95] on link "Manage Permits" at bounding box center [755, 96] width 52 height 11
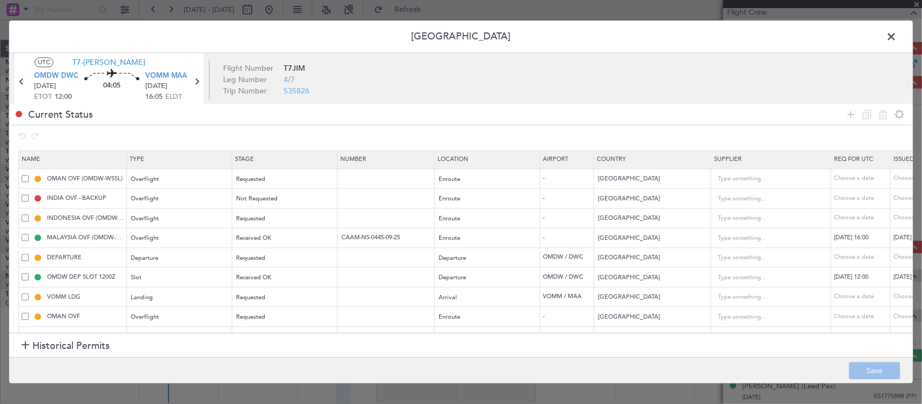
click at [23, 257] on span at bounding box center [25, 257] width 7 height 7
click at [29, 254] on input "checkbox" at bounding box center [29, 254] width 0 height 0
click at [883, 118] on icon at bounding box center [883, 114] width 13 height 13
type input "OMDW DEP SLOT 1200Z"
type input "K EJF148 12SEP12SEP 0000500 019CCX 1200MAA D / RE.T7JIM/"
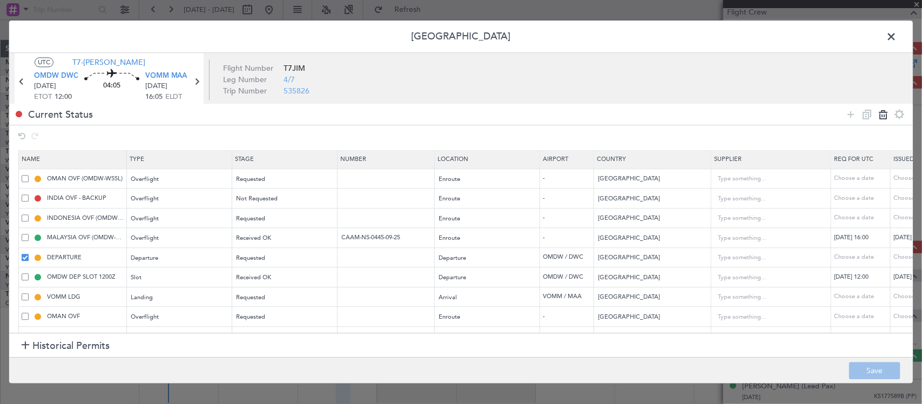
type input "VOMM LDG"
type input "[GEOGRAPHIC_DATA]"
type input "3"
type input "OMAN OVF"
type input "[GEOGRAPHIC_DATA]"
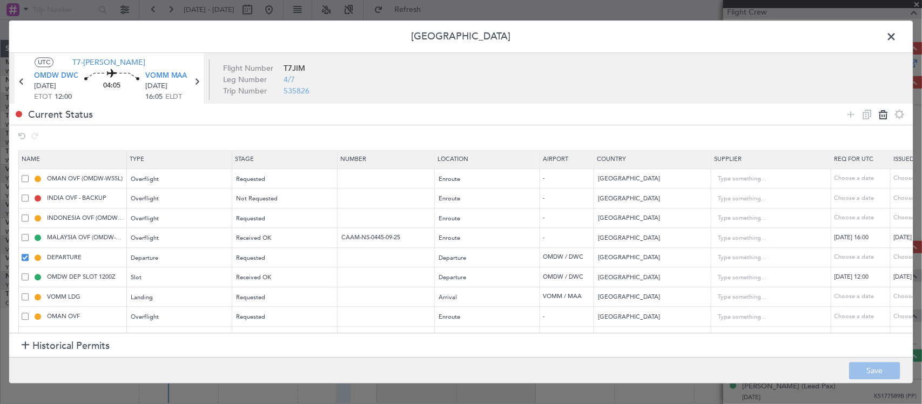
type input "2"
type input "OMDW DEP API"
type input "[GEOGRAPHIC_DATA]"
type input "1"
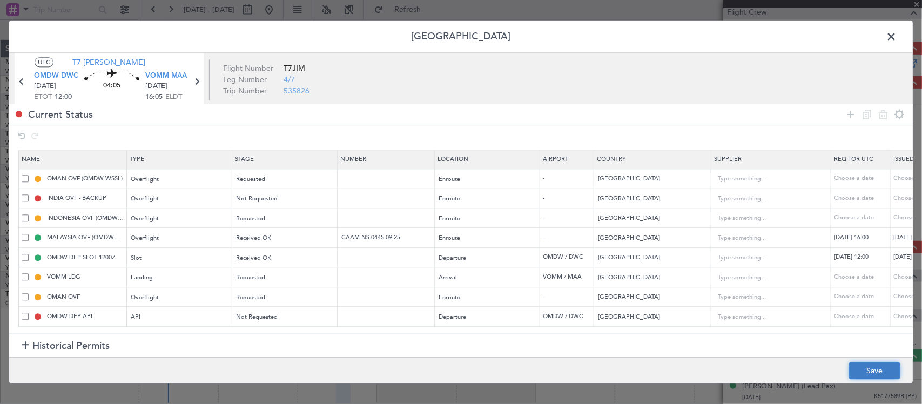
click at [879, 371] on button "Save" at bounding box center [875, 371] width 51 height 17
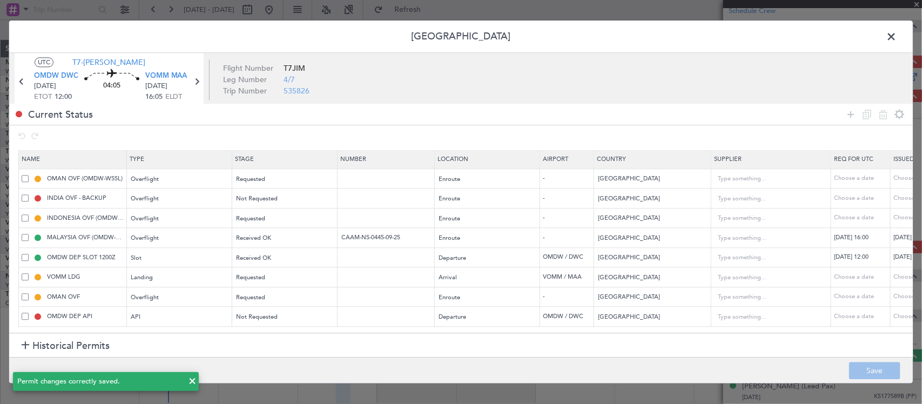
click at [897, 36] on span at bounding box center [897, 40] width 0 height 22
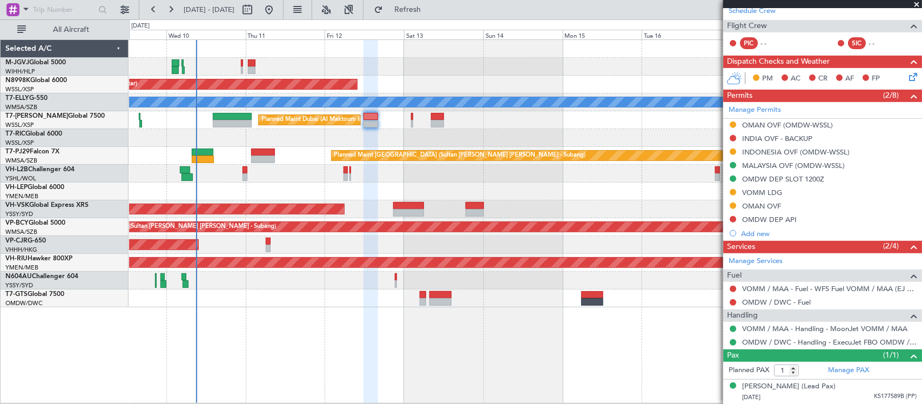
click at [463, 182] on div at bounding box center [525, 174] width 793 height 18
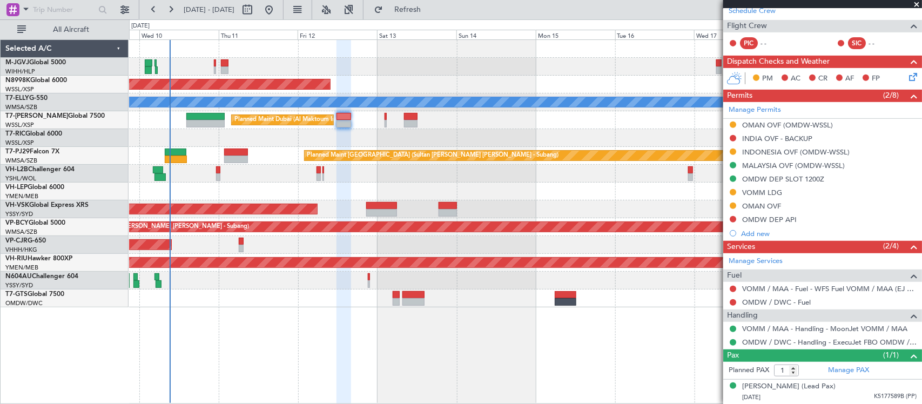
click at [454, 189] on div "Unplanned Maint Wichita (Wichita Mid-continent)" at bounding box center [525, 192] width 793 height 18
click at [290, 185] on div "Unplanned Maint Wichita (Wichita Mid-continent)" at bounding box center [525, 192] width 793 height 18
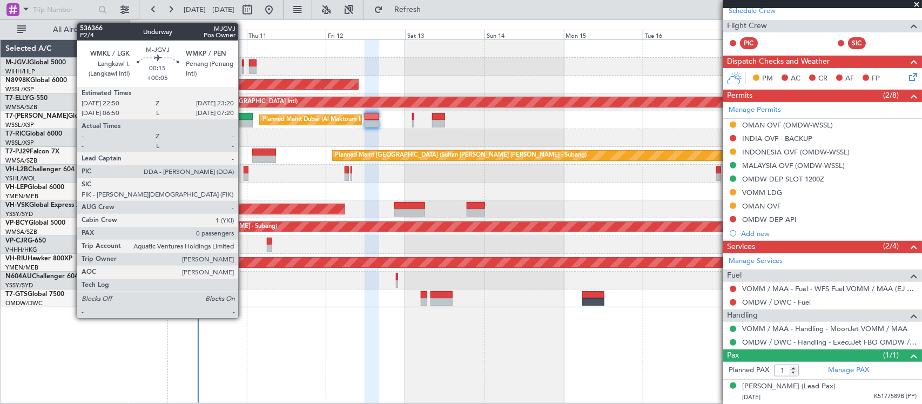
click at [244, 70] on div at bounding box center [243, 70] width 2 height 8
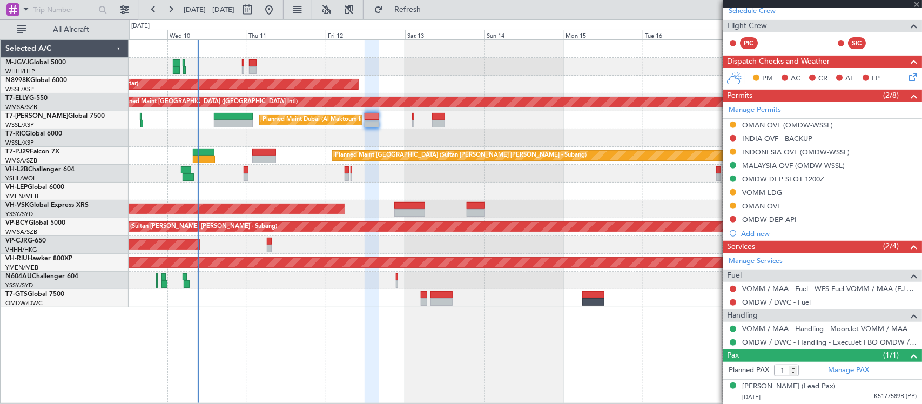
type input "+00:05"
type input "0"
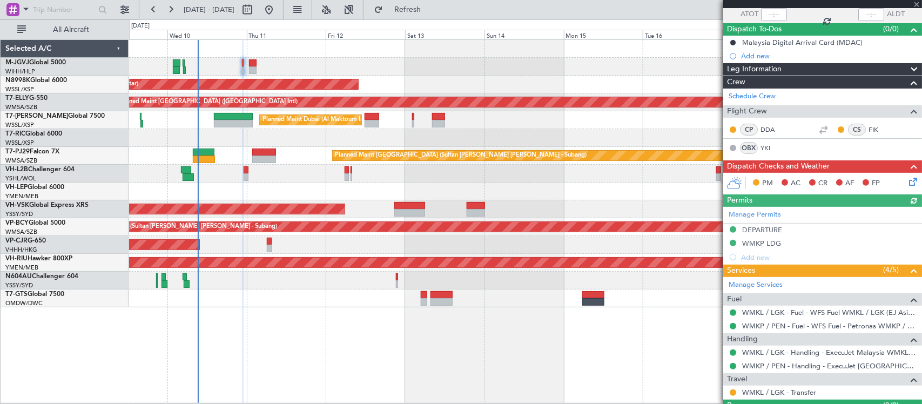
scroll to position [109, 0]
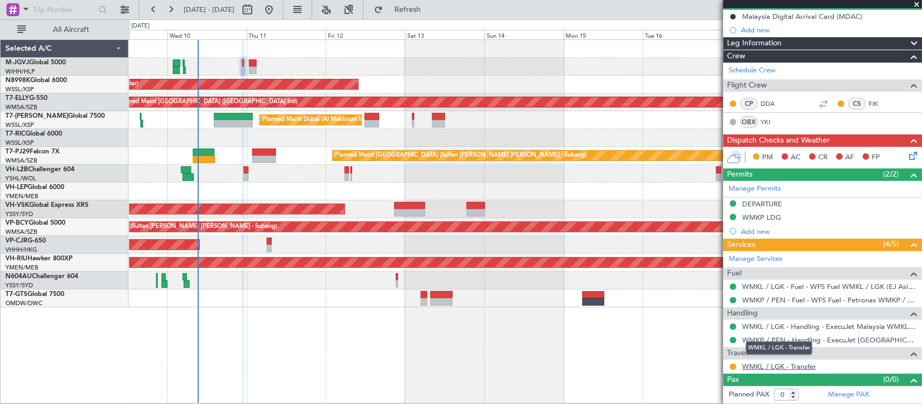
click at [786, 365] on link "WMKL / LGK - Transfer" at bounding box center [780, 366] width 74 height 9
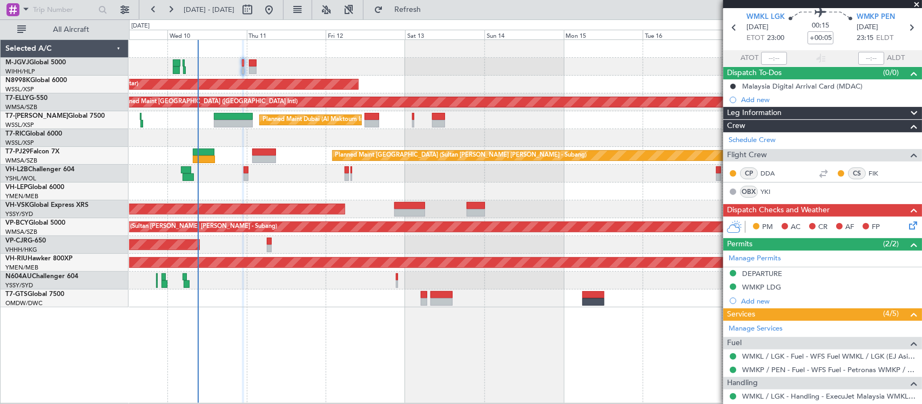
scroll to position [0, 0]
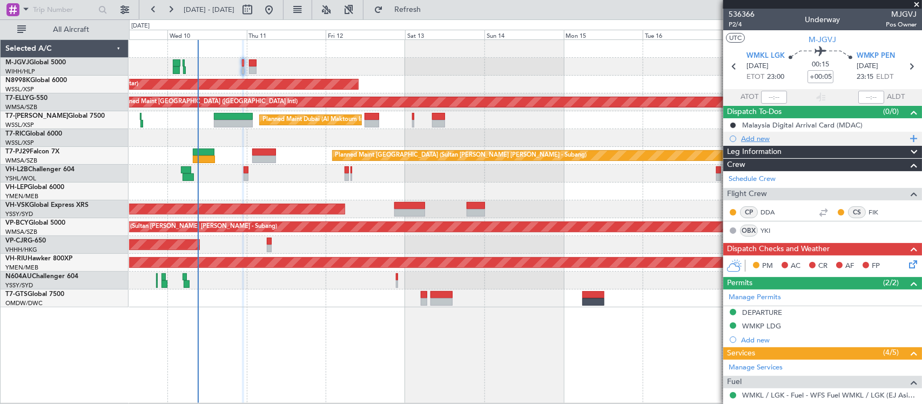
click at [753, 139] on div "Add new" at bounding box center [824, 138] width 166 height 9
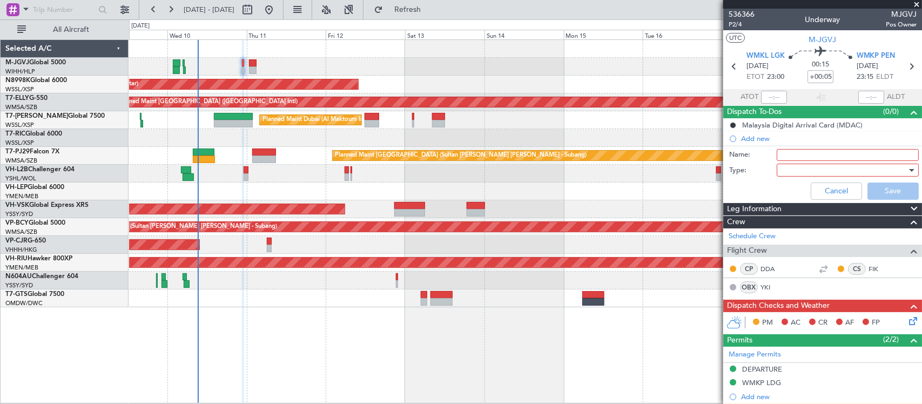
click at [801, 150] on input "Name:" at bounding box center [848, 155] width 142 height 12
type input "FPL"
click at [796, 173] on div at bounding box center [844, 170] width 126 height 16
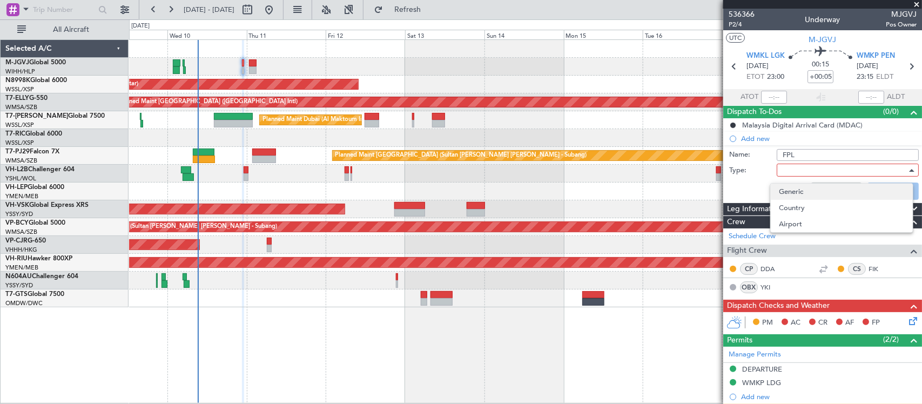
click at [806, 192] on span "Generic" at bounding box center [842, 192] width 125 height 16
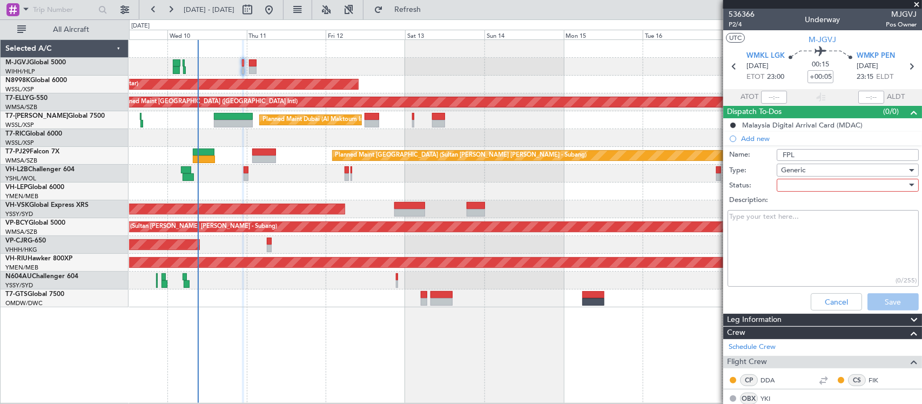
click at [795, 184] on div at bounding box center [844, 185] width 126 height 16
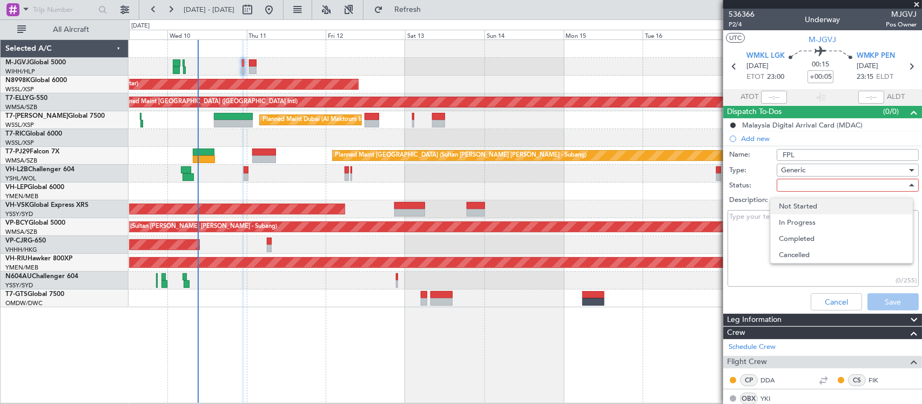
click at [800, 203] on span "Not Started" at bounding box center [842, 206] width 125 height 16
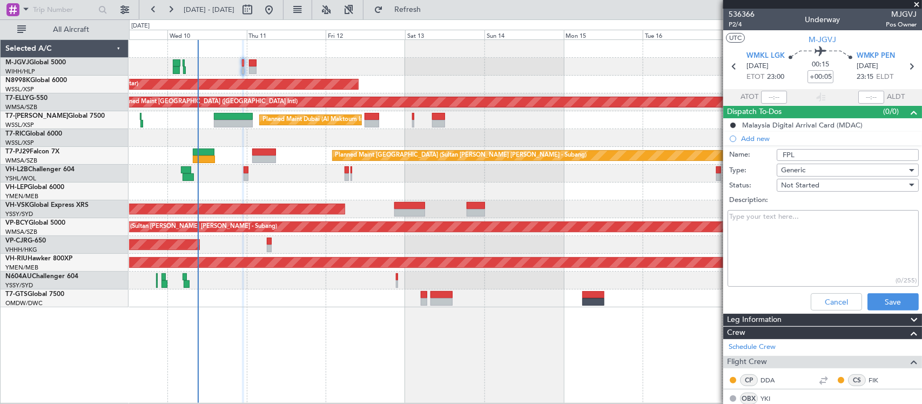
click at [766, 224] on textarea "Description:" at bounding box center [823, 248] width 191 height 77
click at [804, 235] on textarea "Description:" at bounding box center [823, 248] width 191 height 77
paste textarea "-Alt 6000/7000’ -Fuel 20.000Lb"
type textarea "-Alt 6000/7000’ -Fuel 20.000Lb"
click at [873, 298] on button "Save" at bounding box center [893, 301] width 51 height 17
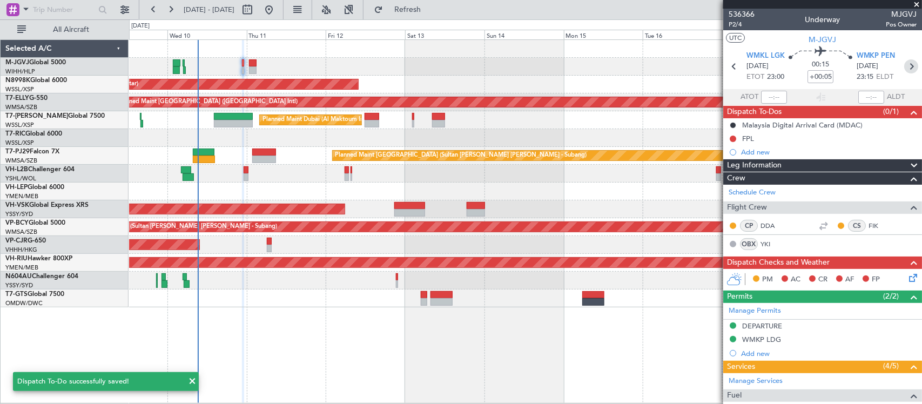
click at [905, 65] on icon at bounding box center [912, 66] width 14 height 14
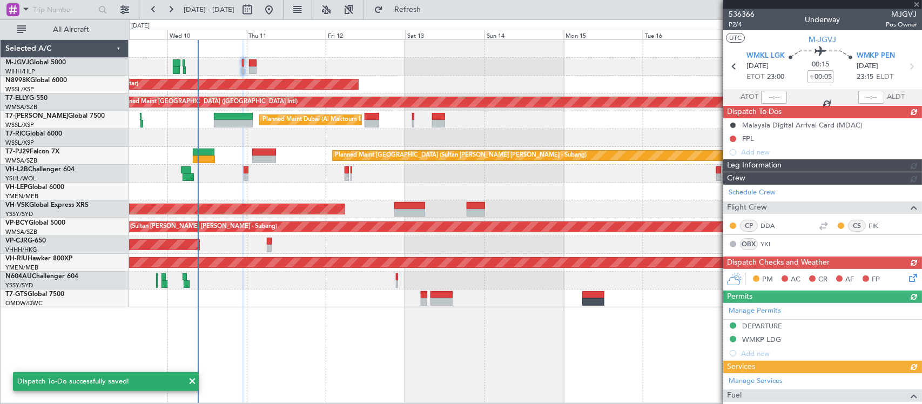
type input "+00:20"
type input "9"
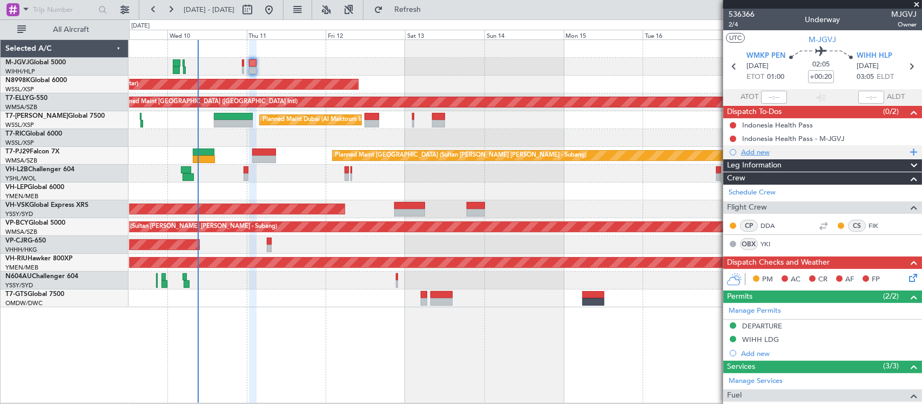
click at [757, 151] on div "Add new" at bounding box center [824, 152] width 166 height 9
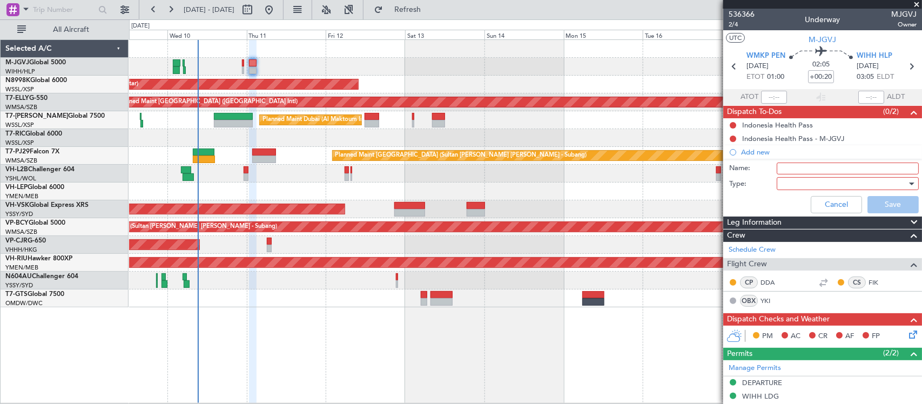
click at [800, 166] on input "Name:" at bounding box center [848, 169] width 142 height 12
type input "FPL"
click at [793, 185] on div at bounding box center [844, 184] width 126 height 16
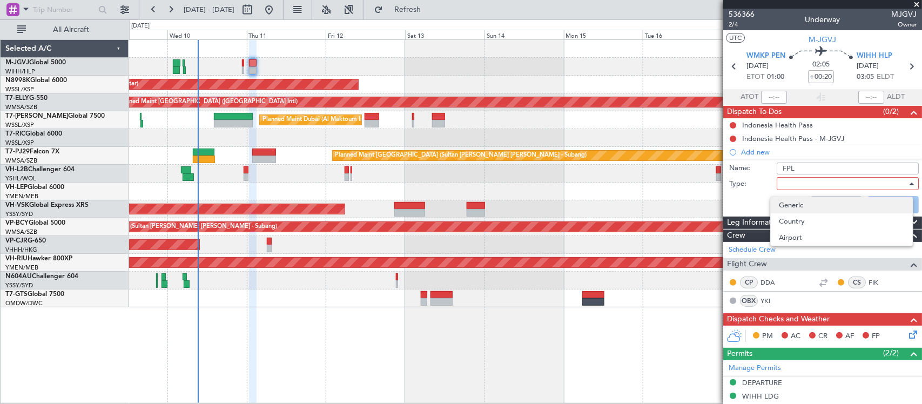
click at [801, 201] on span "Generic" at bounding box center [842, 205] width 125 height 16
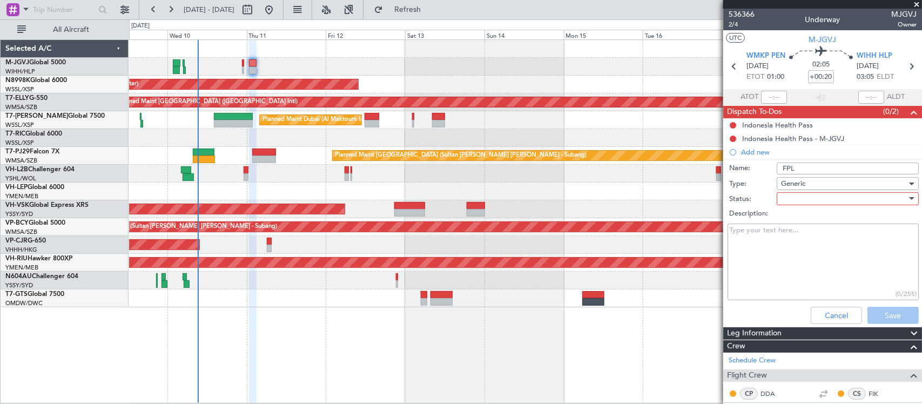
click at [795, 198] on div at bounding box center [844, 199] width 126 height 16
click at [796, 222] on span "Not Started" at bounding box center [842, 220] width 125 height 16
click at [755, 232] on textarea "Description:" at bounding box center [823, 262] width 191 height 77
paste textarea "-Fl 410/450 -Fuel 18.000Lb"
type textarea "-Fl 410/450 -Fuel 18.000Lb"
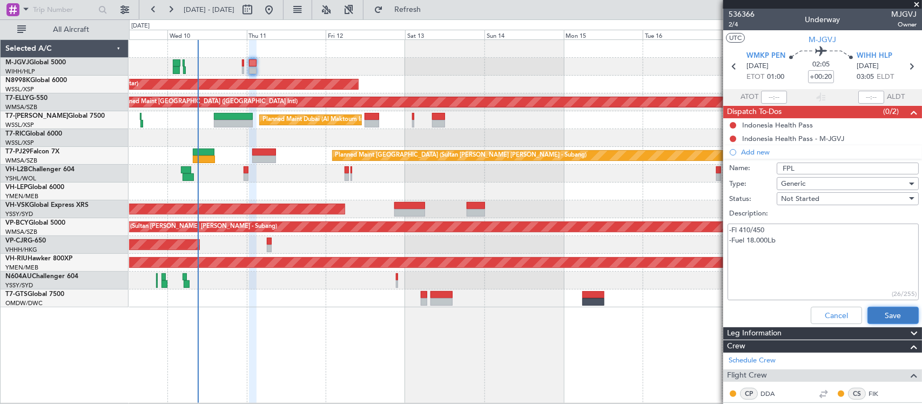
click at [885, 312] on button "Save" at bounding box center [893, 315] width 51 height 17
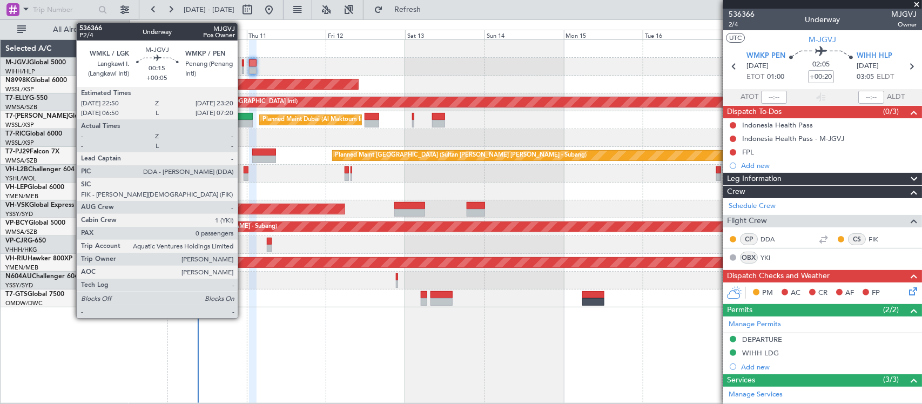
click at [243, 68] on div at bounding box center [243, 70] width 2 height 8
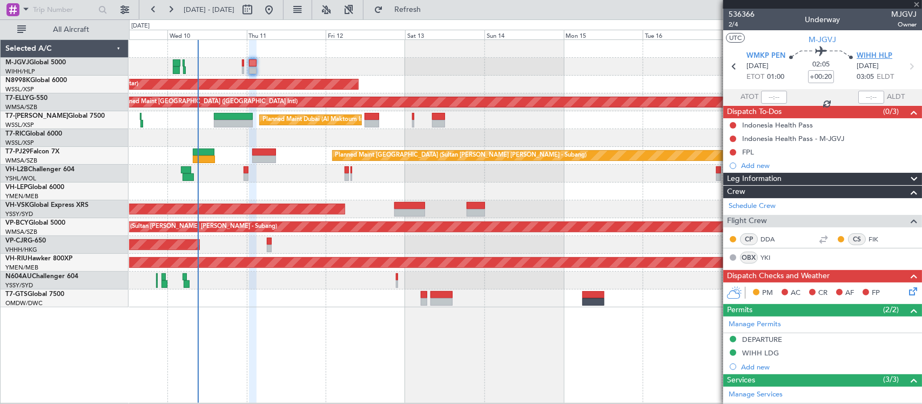
type input "+00:05"
type input "0"
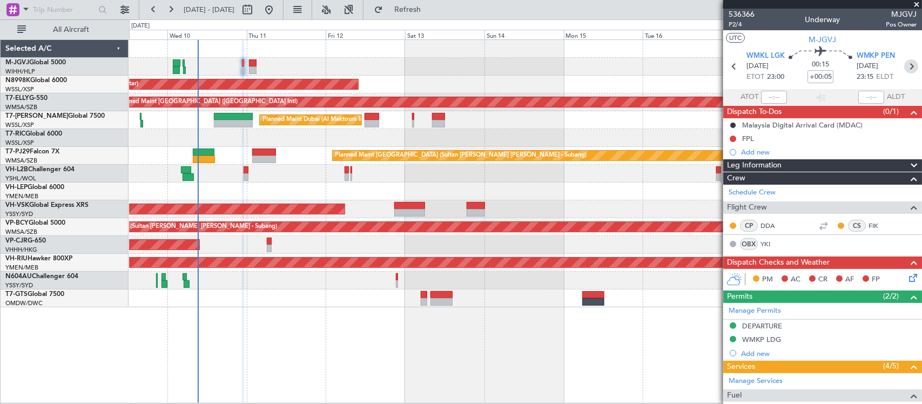
click at [906, 69] on icon at bounding box center [912, 66] width 14 height 14
type input "+00:20"
type input "9"
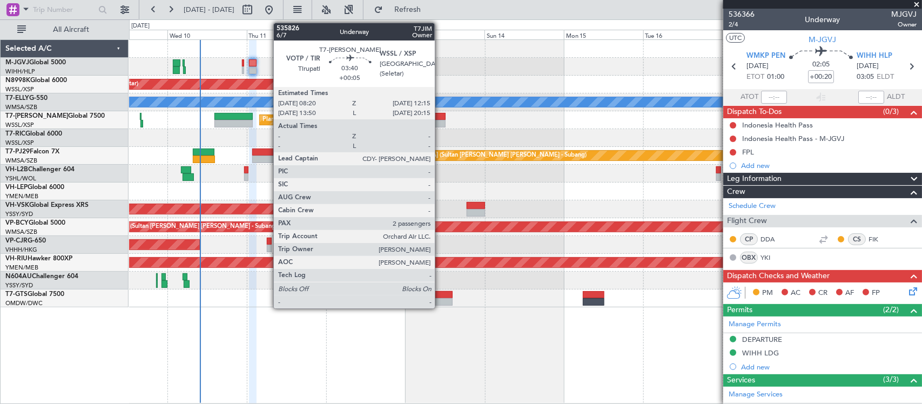
click at [440, 121] on div at bounding box center [438, 124] width 13 height 8
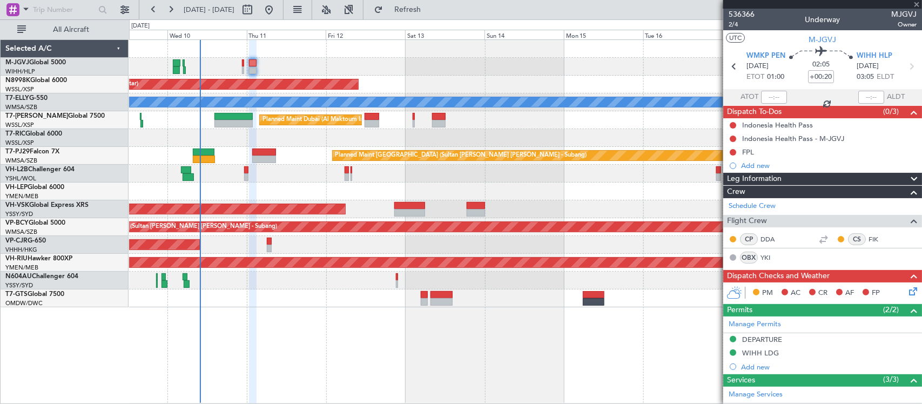
type input "+00:05"
type input "2"
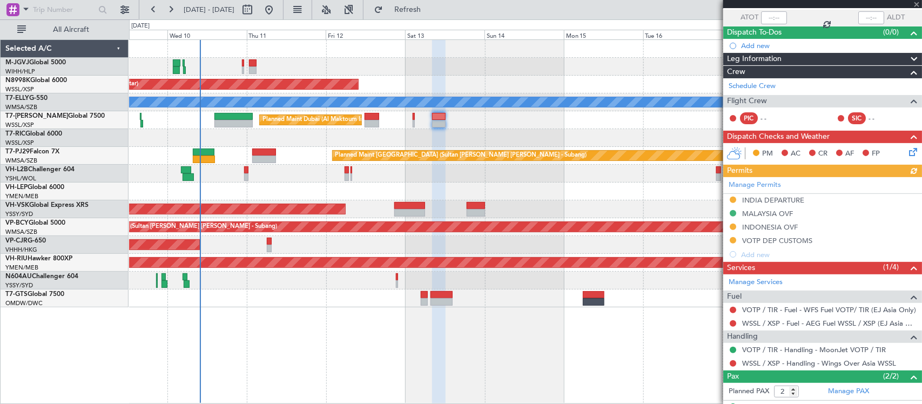
scroll to position [125, 0]
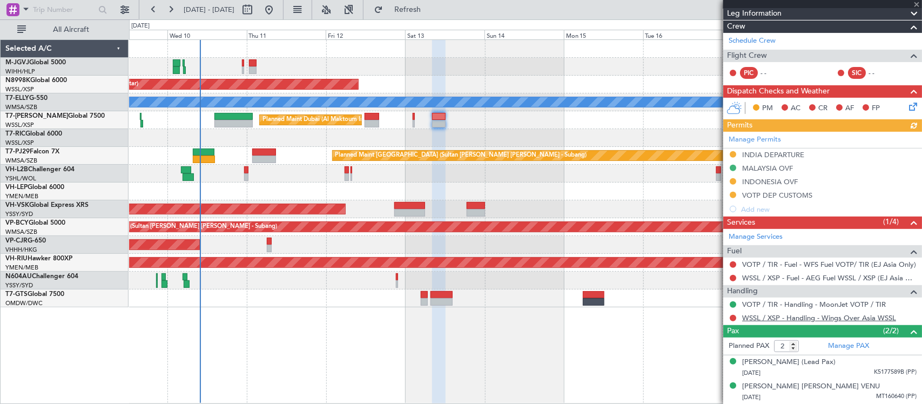
click at [755, 316] on link "WSSL / XSP - Handling - Wings Over Asia WSSL" at bounding box center [820, 317] width 154 height 9
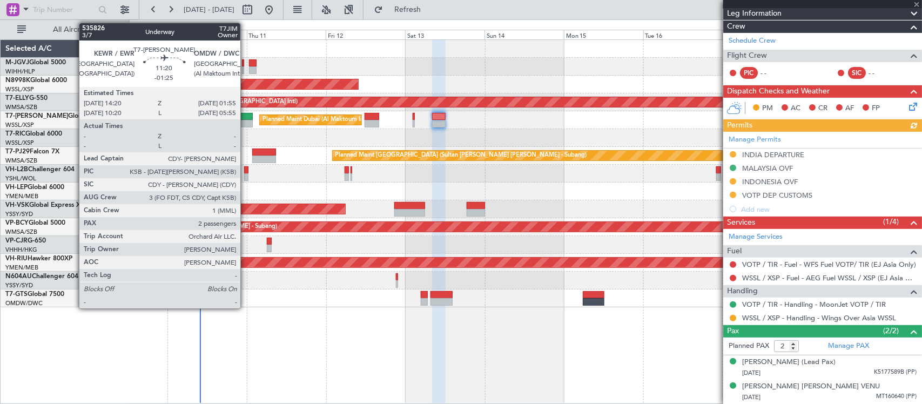
click at [246, 122] on div at bounding box center [234, 124] width 38 height 8
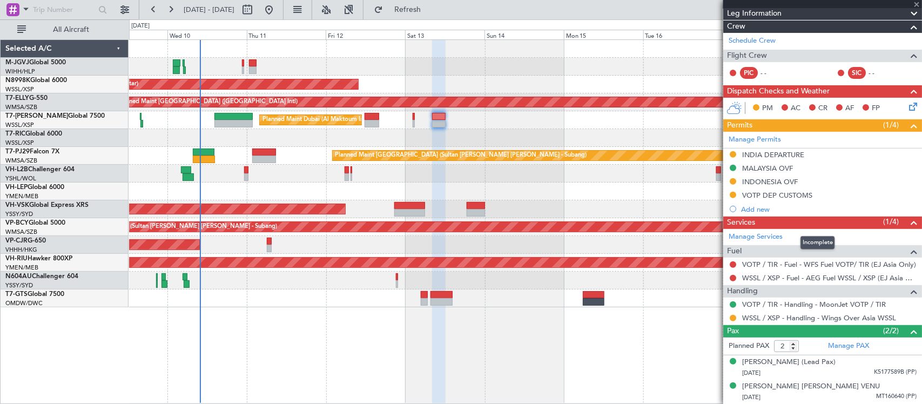
type input "-01:25"
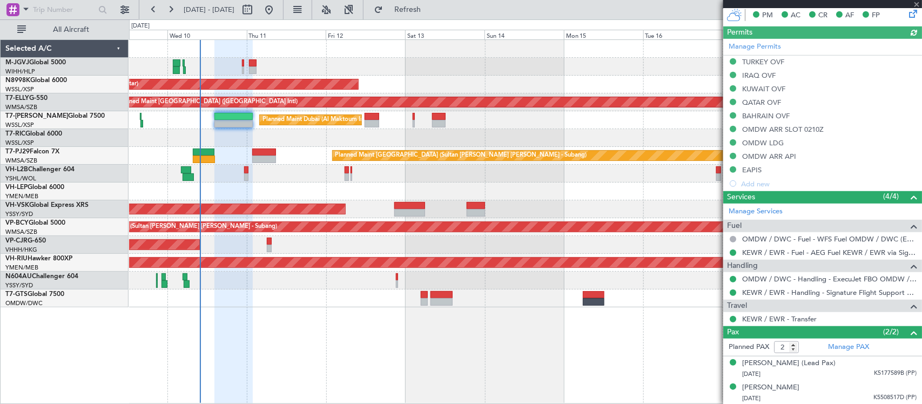
type input "[PERSON_NAME] (BTA)"
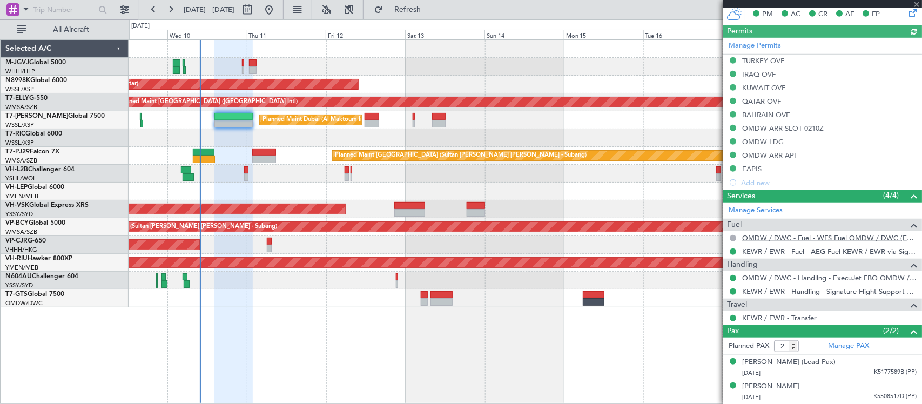
click at [785, 238] on link "OMDW / DWC - Fuel - WFS Fuel OMDW / DWC (EJ Asia Only)" at bounding box center [830, 237] width 175 height 9
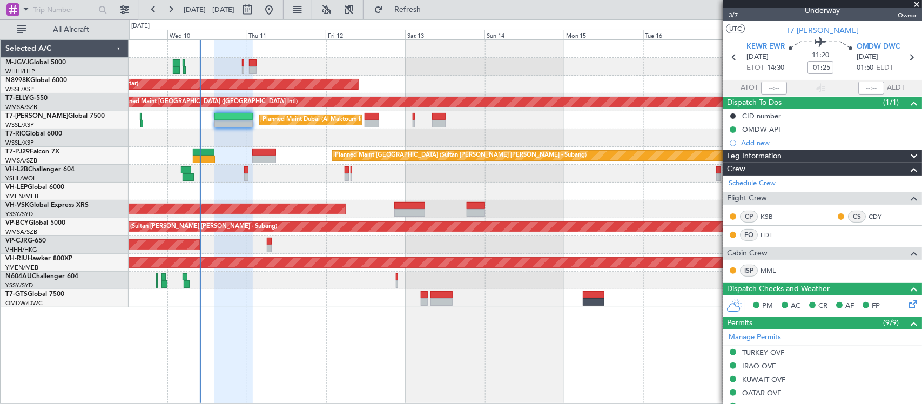
scroll to position [0, 0]
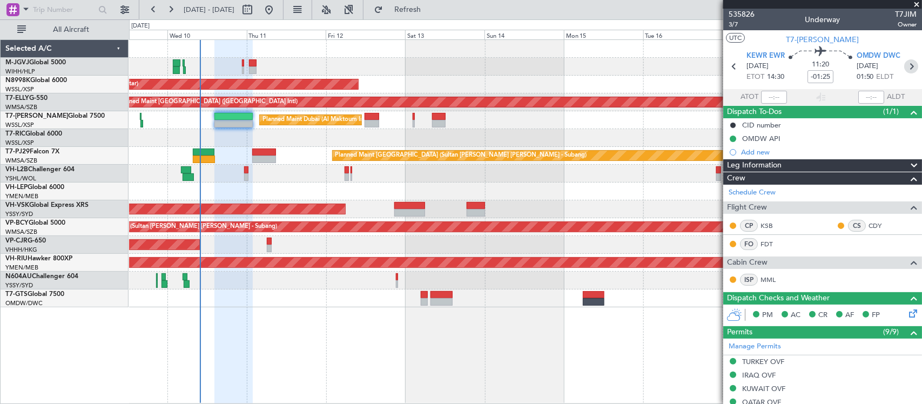
click at [905, 68] on icon at bounding box center [912, 66] width 14 height 14
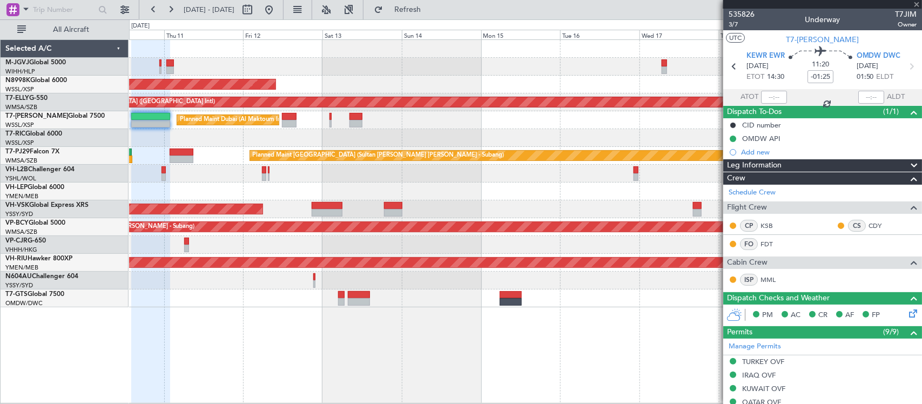
click at [506, 220] on div "Planned Maint [GEOGRAPHIC_DATA] (Seletar) [PERSON_NAME] Planned Maint [GEOGRAPH…" at bounding box center [525, 174] width 793 height 268
type input "1"
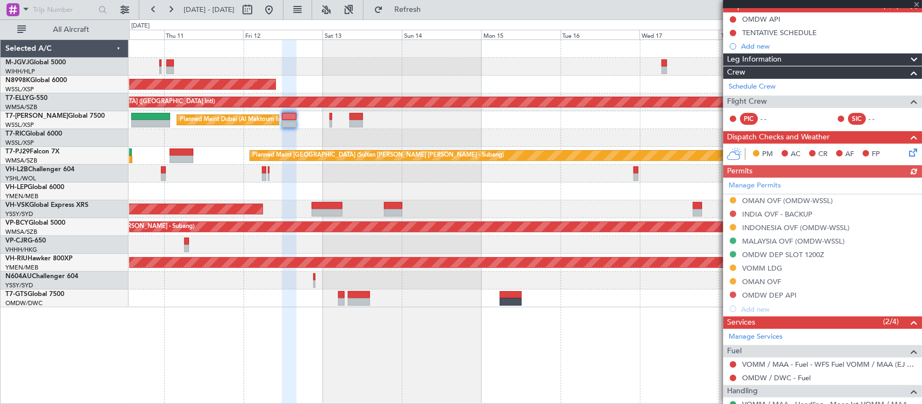
scroll to position [182, 0]
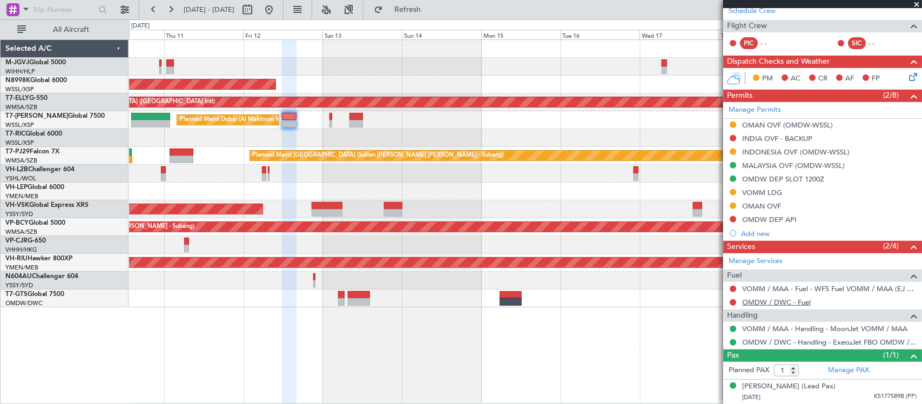
click at [758, 304] on link "OMDW / DWC - Fuel" at bounding box center [777, 302] width 69 height 9
click at [803, 285] on link "VOMM / MAA - Fuel - WFS Fuel VOMM / MAA (EJ Asia Only)" at bounding box center [830, 288] width 175 height 9
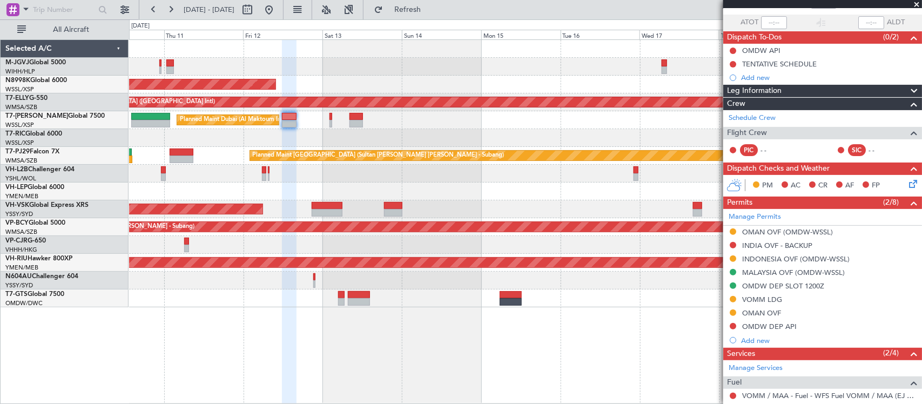
scroll to position [0, 0]
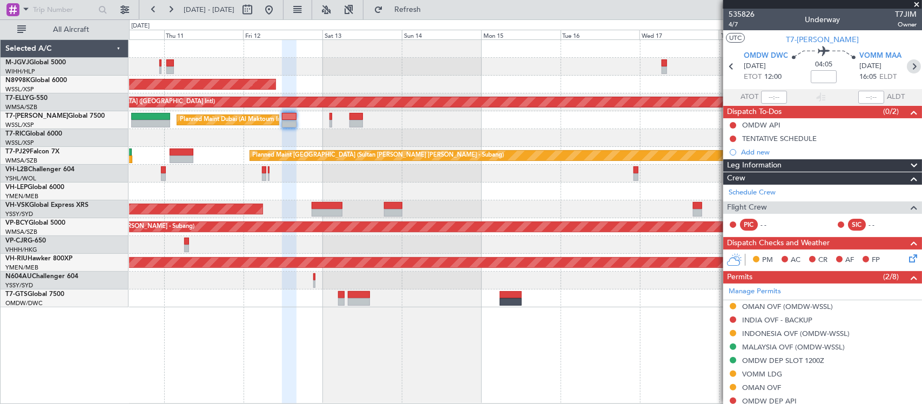
click at [907, 65] on icon at bounding box center [914, 66] width 14 height 14
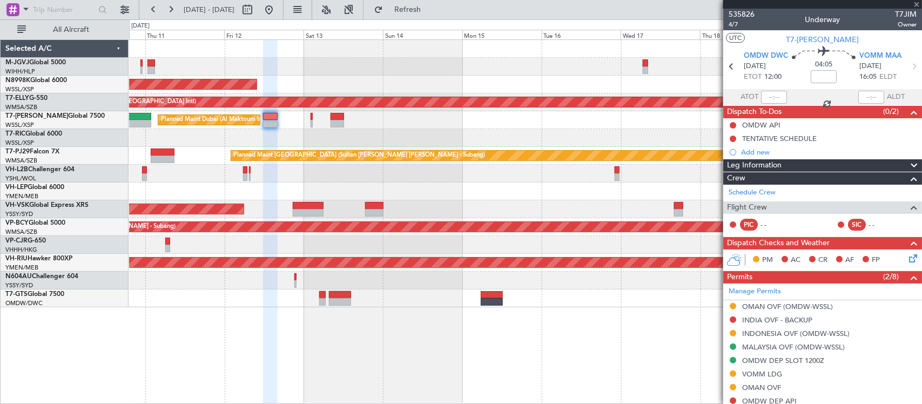
click at [580, 239] on div "Planned Maint [GEOGRAPHIC_DATA] (Seletar) [PERSON_NAME] Planned Maint [GEOGRAPH…" at bounding box center [525, 174] width 793 height 268
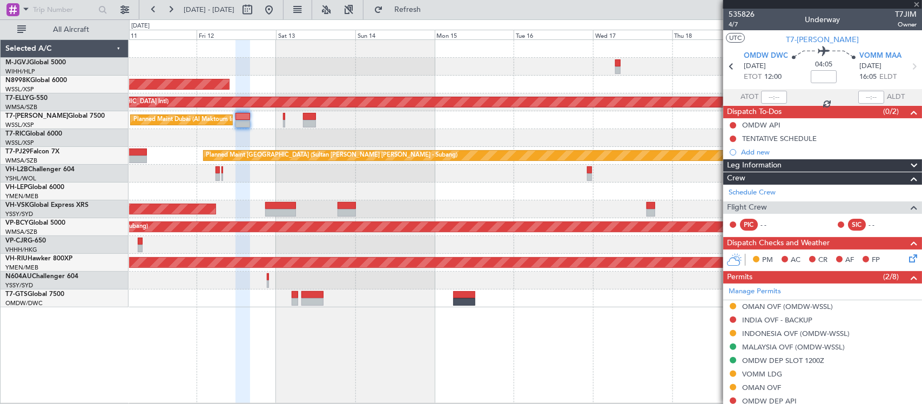
type input "+00:05"
type input "2"
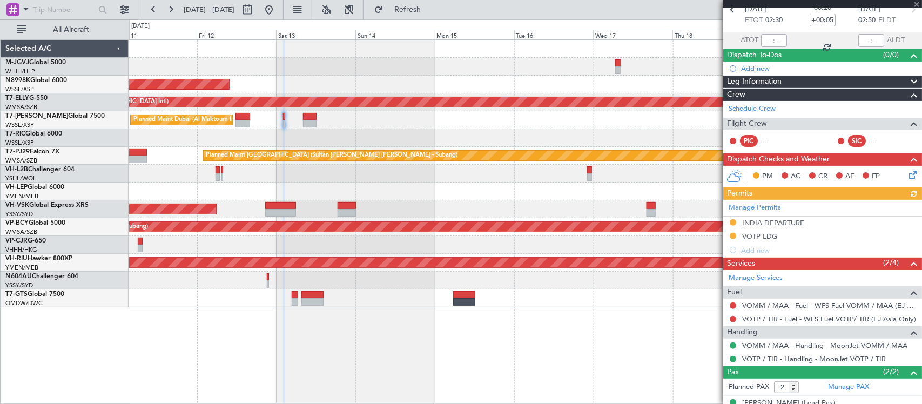
scroll to position [98, 0]
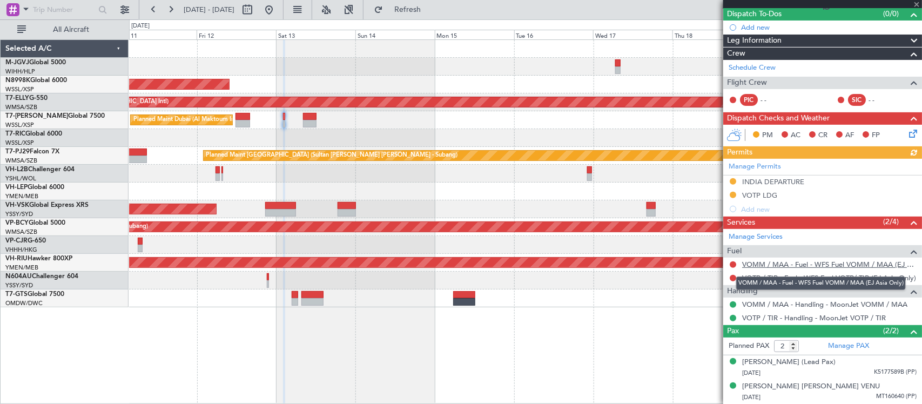
click at [787, 263] on link "VOMM / MAA - Fuel - WFS Fuel VOMM / MAA (EJ Asia Only)" at bounding box center [830, 264] width 175 height 9
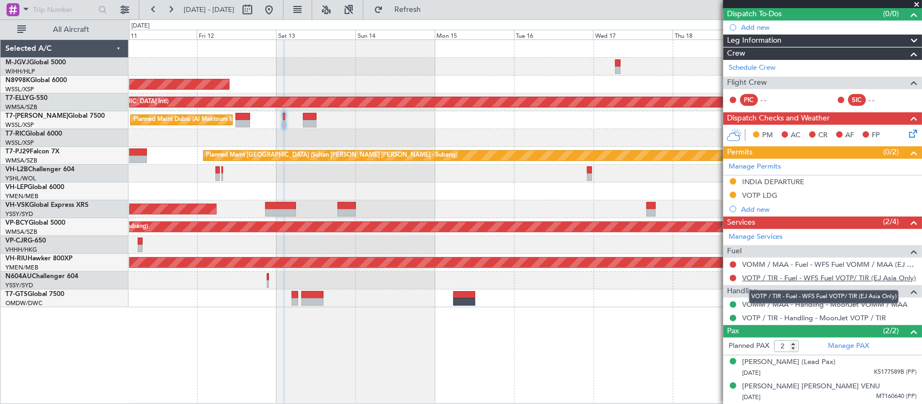
click at [876, 281] on link "VOTP / TIR - Fuel - WFS Fuel VOTP/ TIR (EJ Asia Only)" at bounding box center [830, 277] width 174 height 9
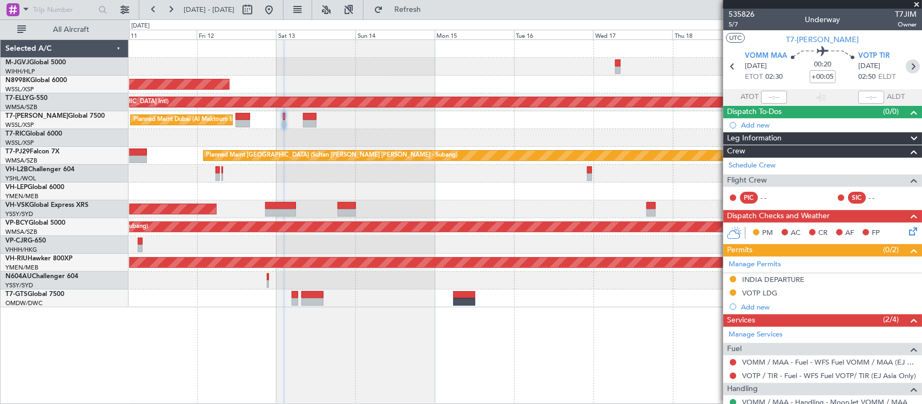
click at [906, 68] on icon at bounding box center [913, 66] width 14 height 14
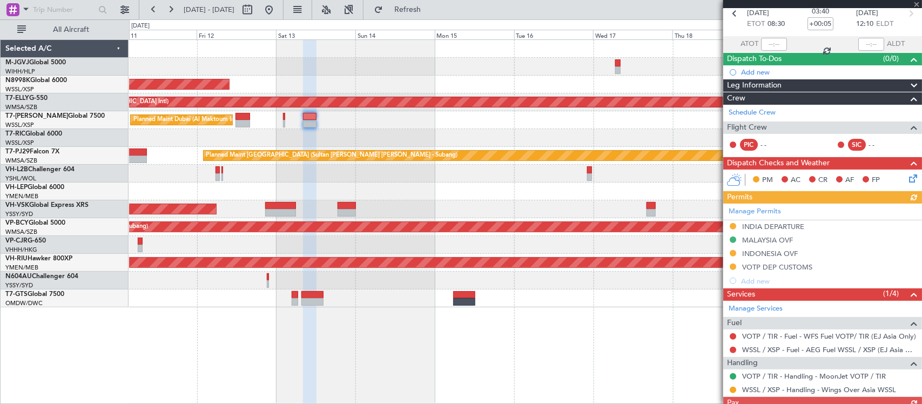
scroll to position [90, 0]
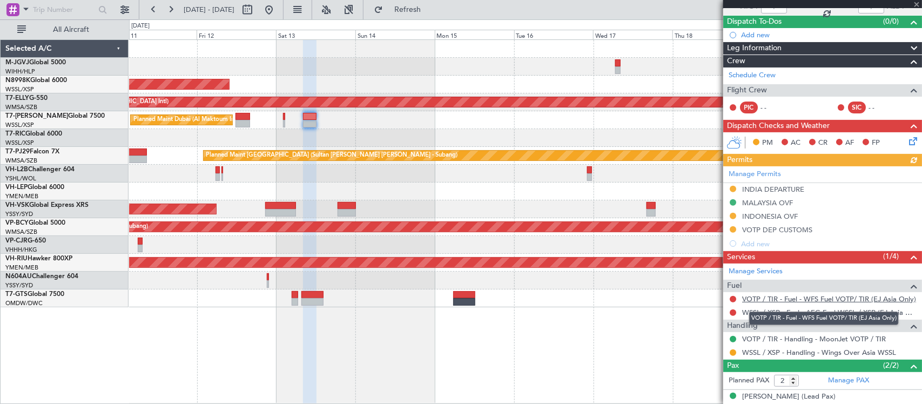
click at [766, 300] on link "VOTP / TIR - Fuel - WFS Fuel VOTP/ TIR (EJ Asia Only)" at bounding box center [830, 299] width 174 height 9
click at [752, 315] on link "WSSL / XSP - Fuel - AEG Fuel WSSL / XSP (EJ Asia Only)" at bounding box center [830, 312] width 175 height 9
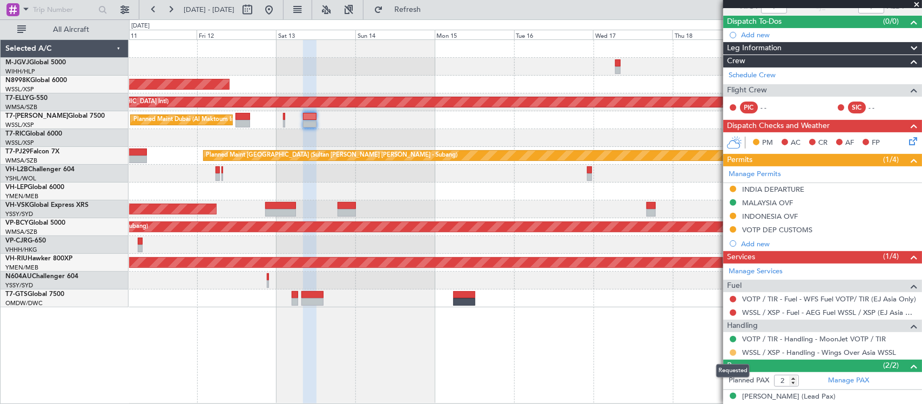
click at [736, 354] on button at bounding box center [733, 353] width 6 height 6
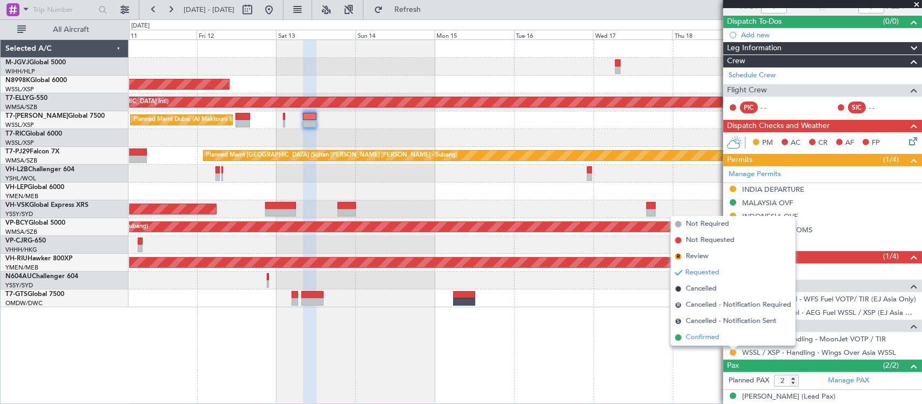
click at [713, 336] on span "Confirmed" at bounding box center [703, 337] width 34 height 11
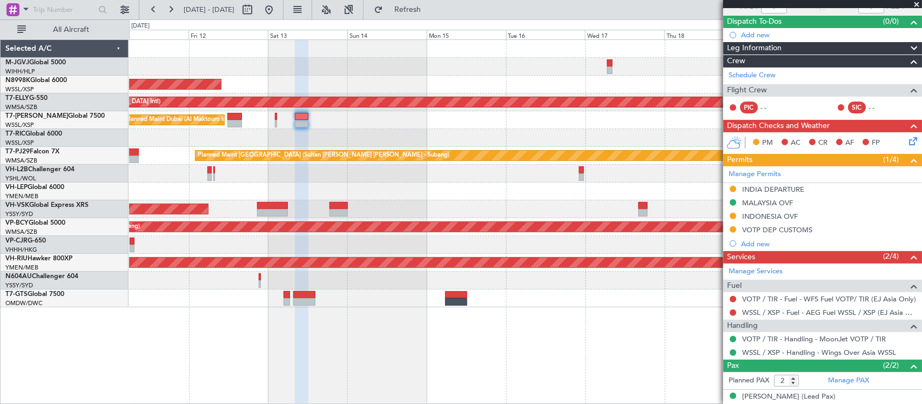
click at [546, 191] on div "Unplanned Maint Wichita (Wichita Mid-continent)" at bounding box center [525, 192] width 793 height 18
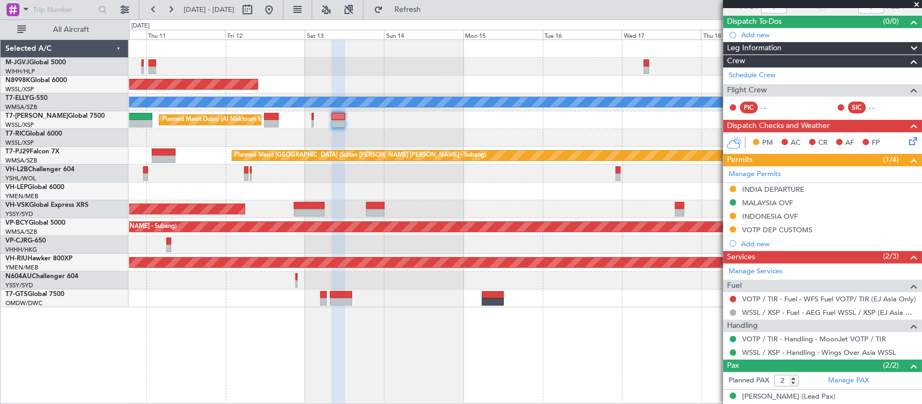
click at [427, 185] on div "Planned Maint [GEOGRAPHIC_DATA] (Seletar) Planned Maint [GEOGRAPHIC_DATA] ([GEO…" at bounding box center [525, 174] width 793 height 268
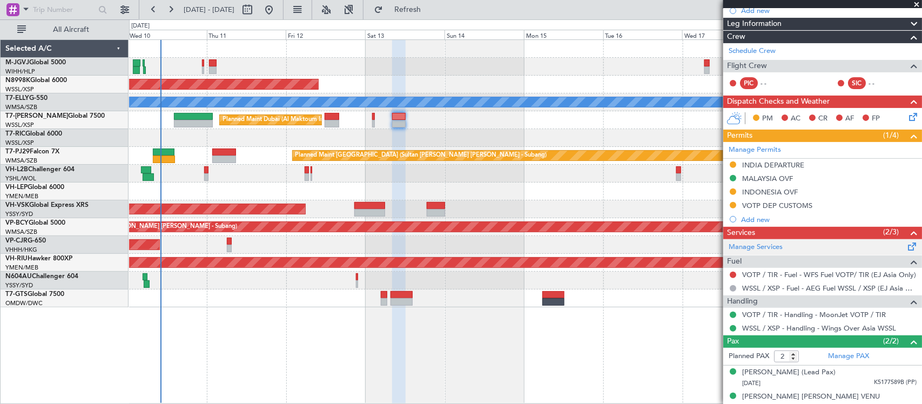
scroll to position [125, 0]
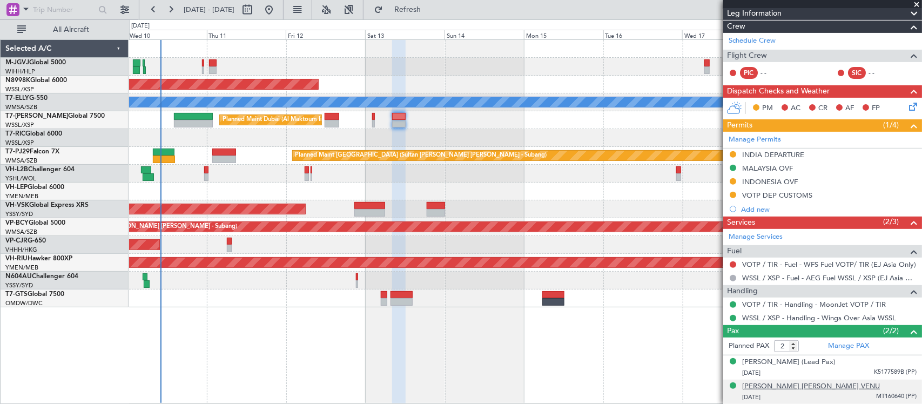
click at [785, 383] on div "[PERSON_NAME] [PERSON_NAME] VENU" at bounding box center [812, 387] width 138 height 11
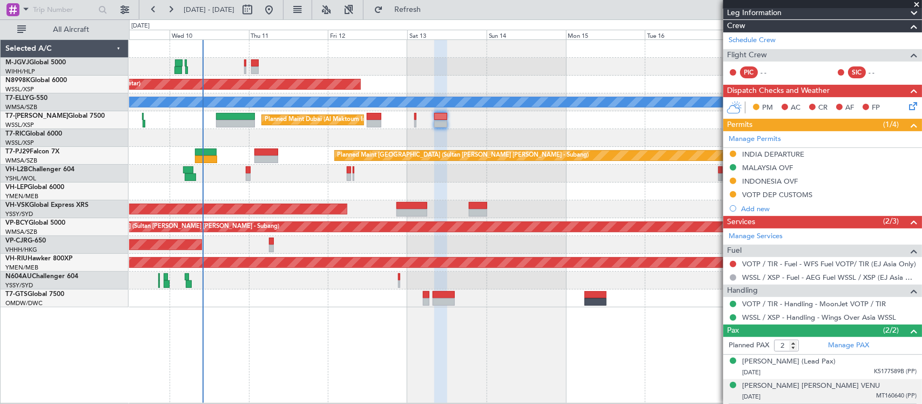
click at [439, 177] on div at bounding box center [525, 174] width 793 height 18
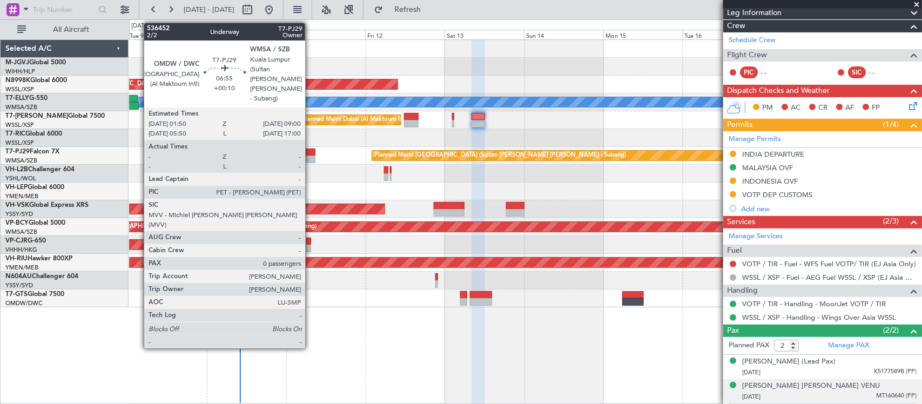
click at [311, 157] on div at bounding box center [304, 160] width 24 height 8
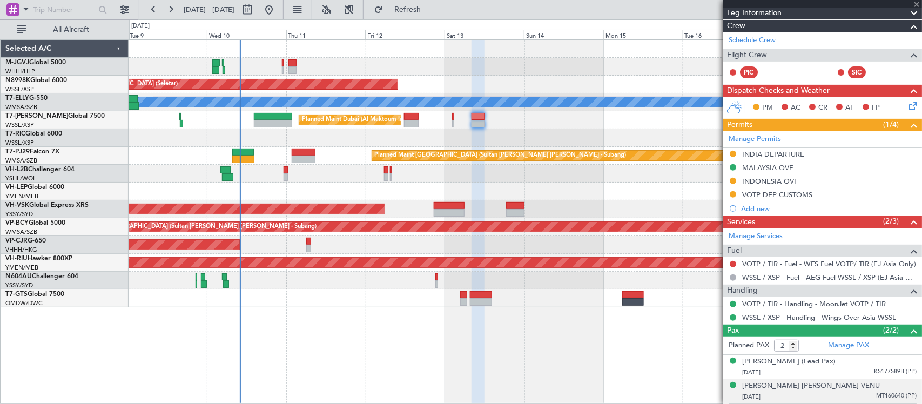
type input "+00:10"
type input "0"
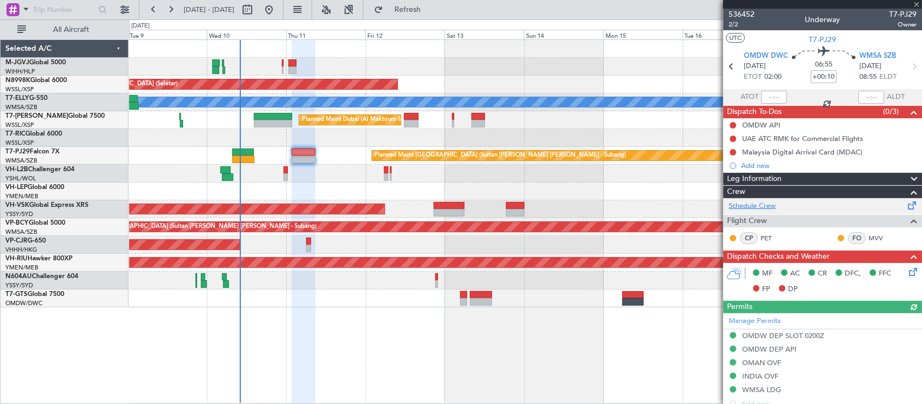
click at [761, 203] on link "Schedule Crew" at bounding box center [752, 206] width 47 height 11
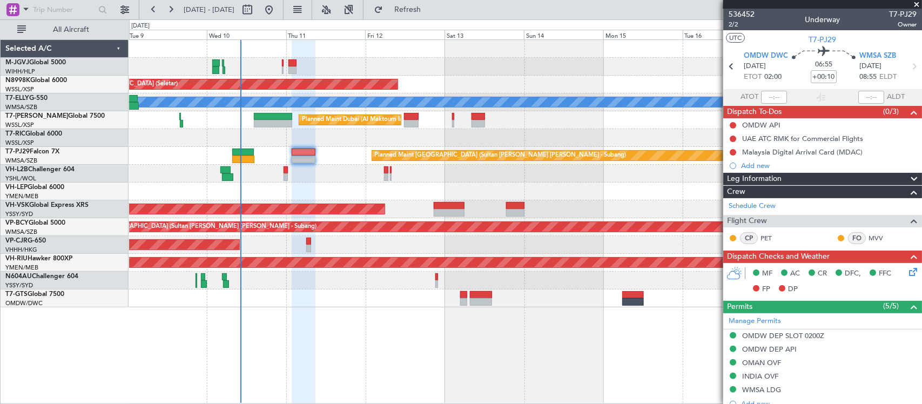
click at [513, 189] on div "Unplanned Maint Wichita (Wichita Mid-continent)" at bounding box center [525, 192] width 793 height 18
click at [163, 178] on div at bounding box center [525, 174] width 793 height 18
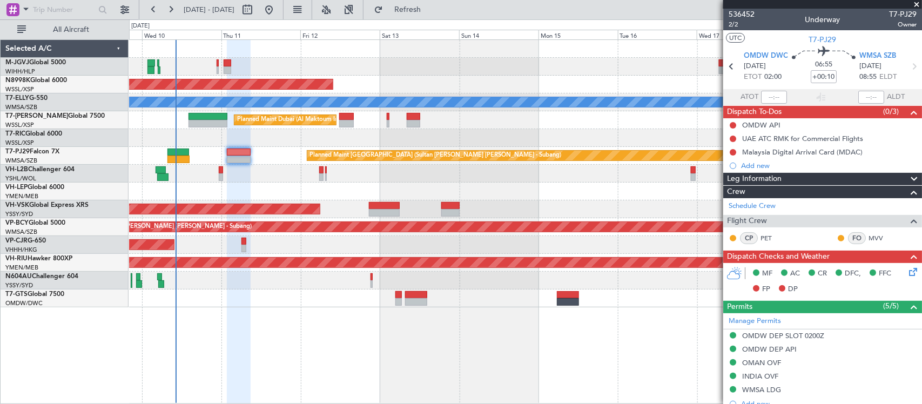
click at [372, 183] on div "Unplanned Maint Wichita (Wichita Mid-continent)" at bounding box center [525, 192] width 793 height 18
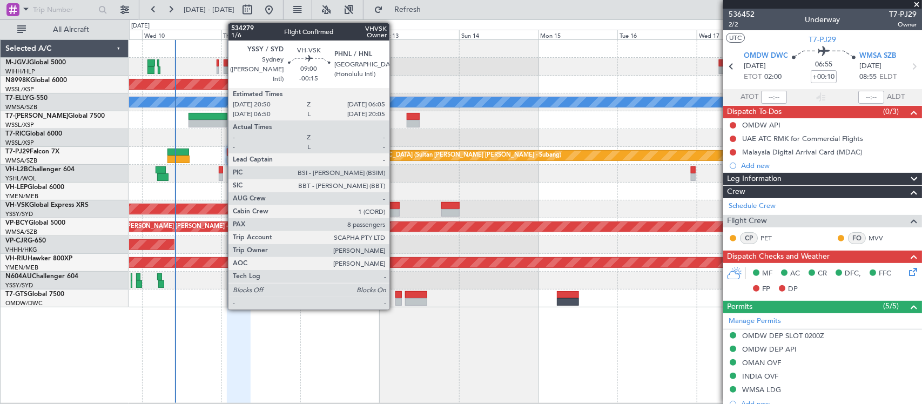
click at [395, 209] on div at bounding box center [384, 213] width 31 height 8
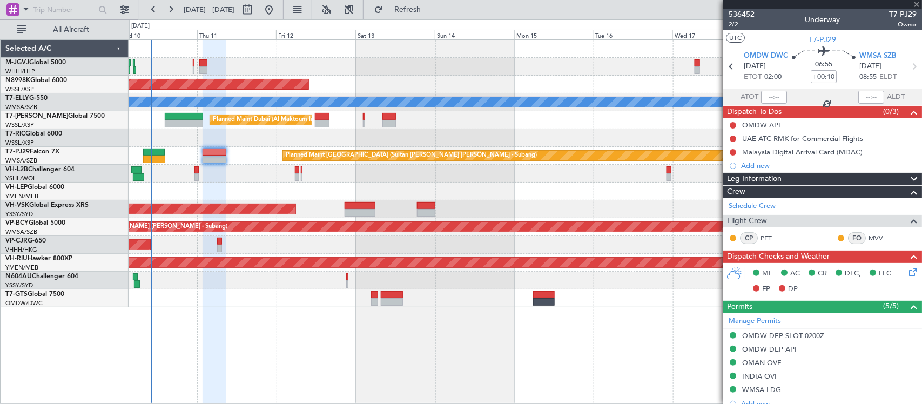
click at [446, 218] on div "Planned Maint [GEOGRAPHIC_DATA] (Seletar) Planned Maint [GEOGRAPHIC_DATA] ([GEO…" at bounding box center [525, 174] width 793 height 268
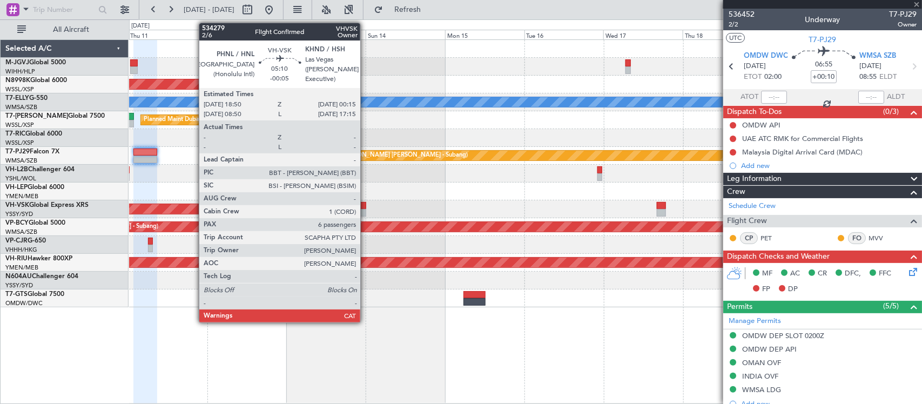
type input "-00:15"
type input "8"
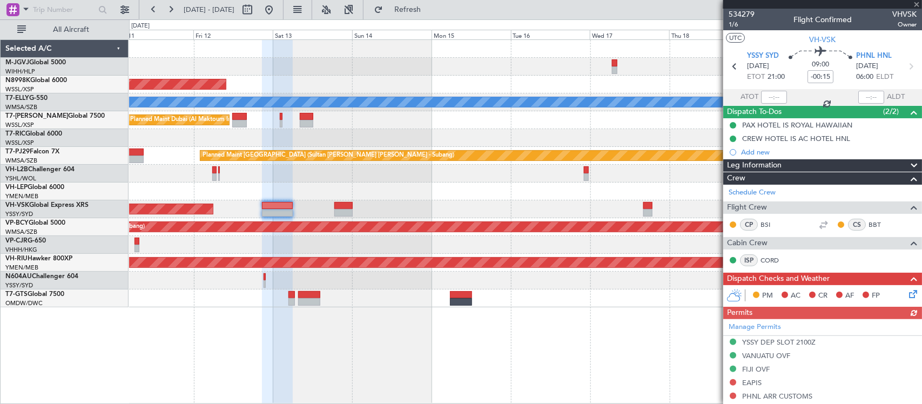
click at [493, 203] on div "Unplanned Maint Sydney ([PERSON_NAME] Intl)" at bounding box center [525, 209] width 793 height 18
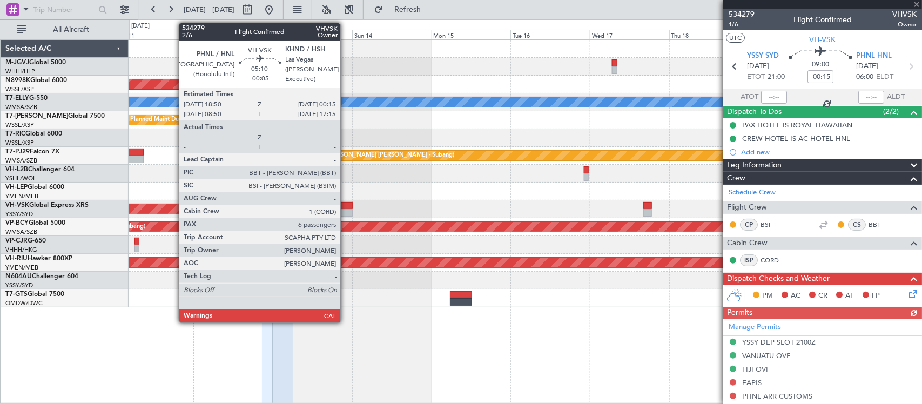
click at [346, 205] on div at bounding box center [344, 206] width 18 height 8
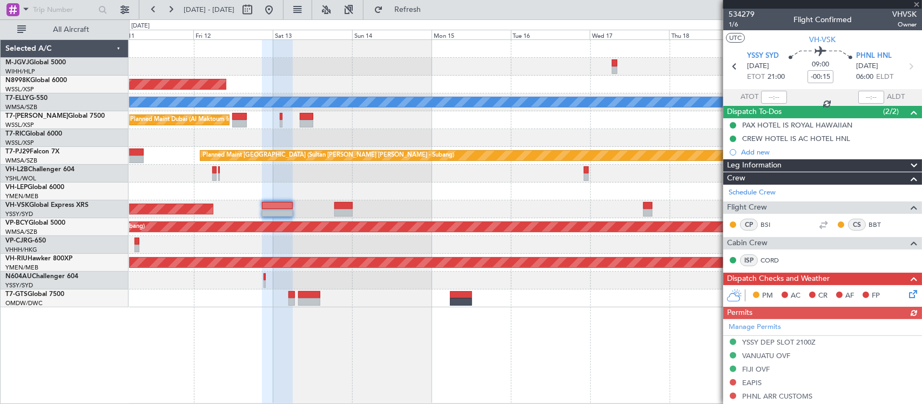
click at [474, 222] on div "Unplanned Maint [GEOGRAPHIC_DATA] (Sultan [PERSON_NAME] [PERSON_NAME] - Subang)" at bounding box center [525, 227] width 793 height 18
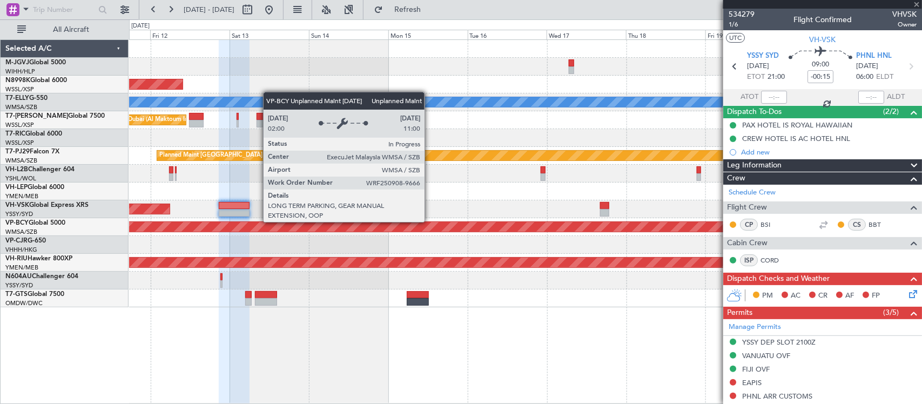
type input "-00:05"
type input "6"
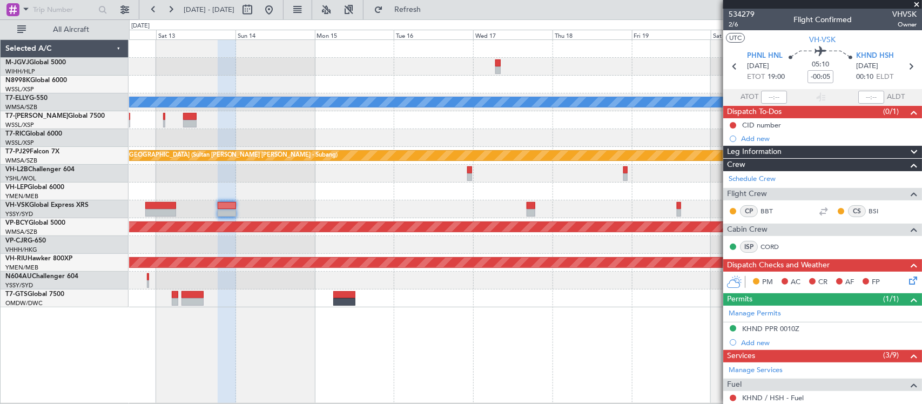
click at [377, 203] on div "Unplanned Maint Sydney ([PERSON_NAME] Intl)" at bounding box center [525, 209] width 793 height 18
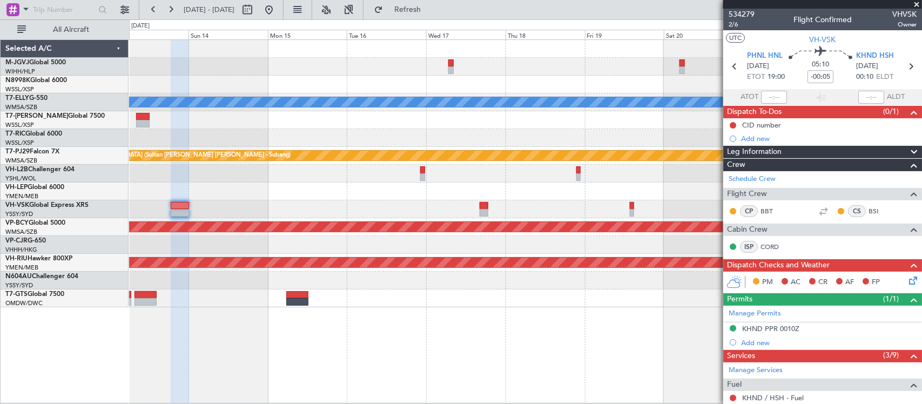
click at [136, 208] on div "Unplanned Maint Sydney ([PERSON_NAME] Intl)" at bounding box center [525, 209] width 793 height 18
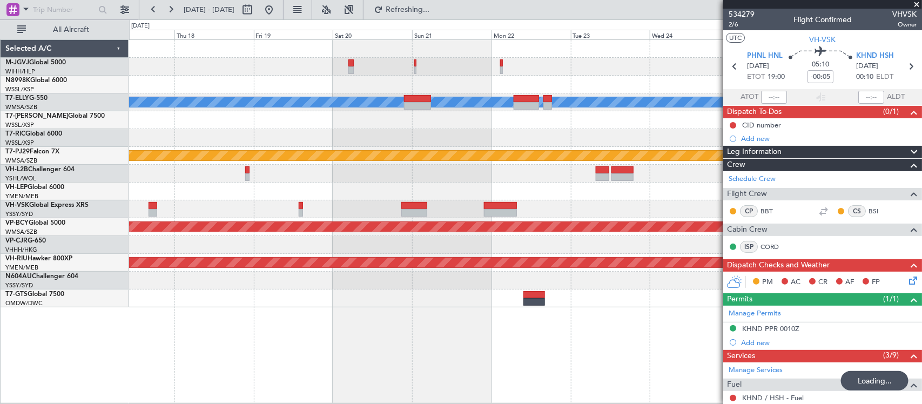
click at [419, 195] on div at bounding box center [525, 192] width 793 height 18
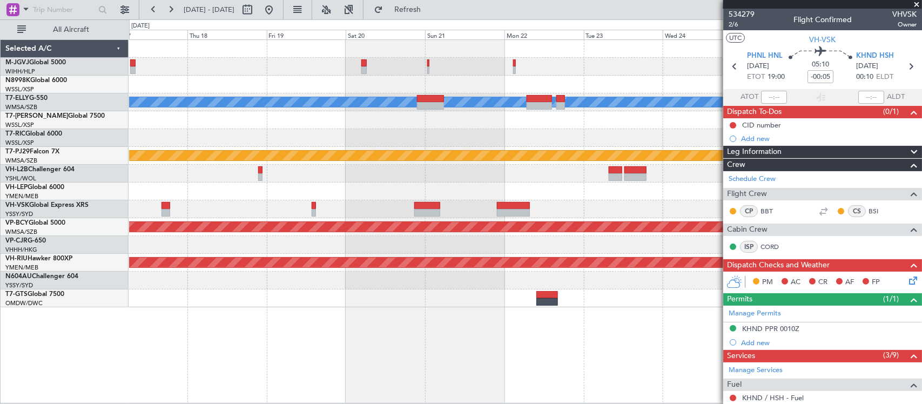
click at [381, 217] on div at bounding box center [525, 209] width 793 height 18
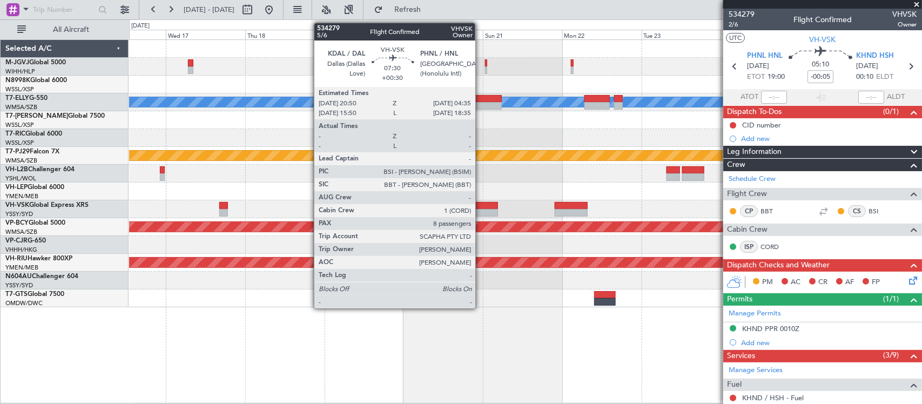
click at [481, 212] on div at bounding box center [485, 213] width 26 height 8
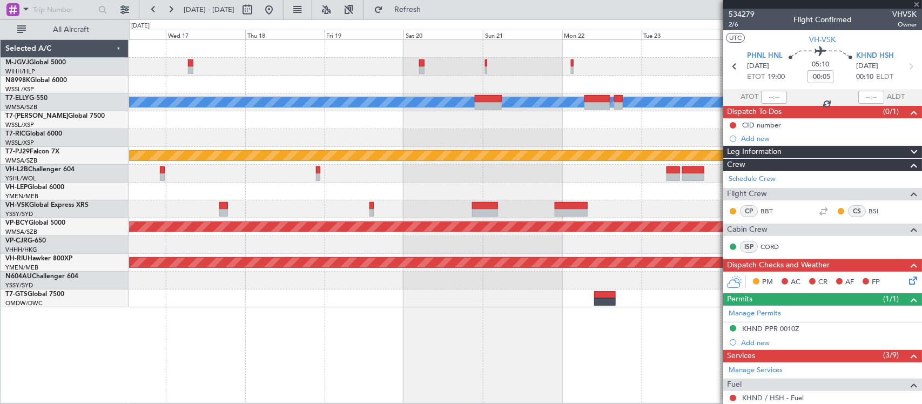
type input "+00:30"
type input "8"
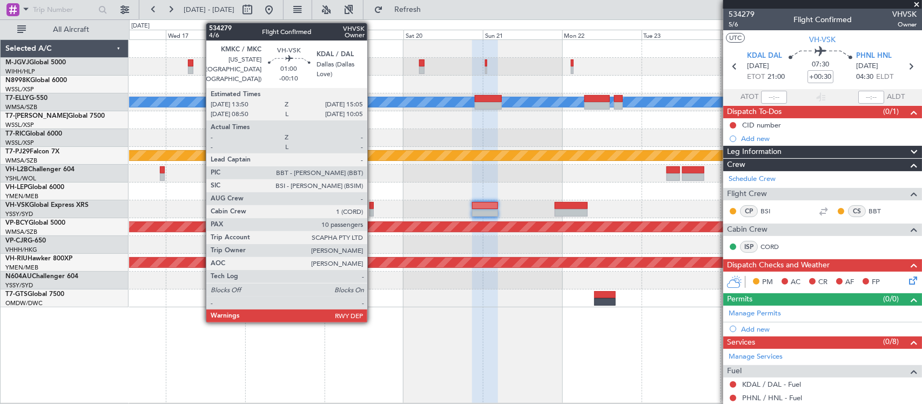
click at [373, 209] on div at bounding box center [372, 213] width 4 height 8
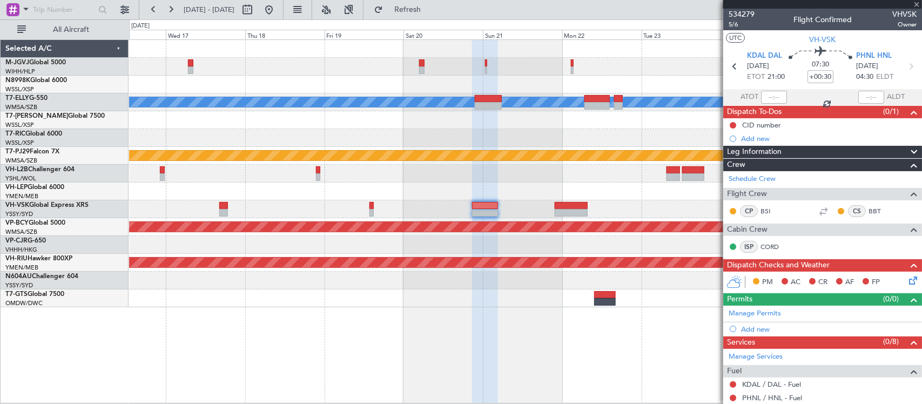
type input "-00:10"
type input "10"
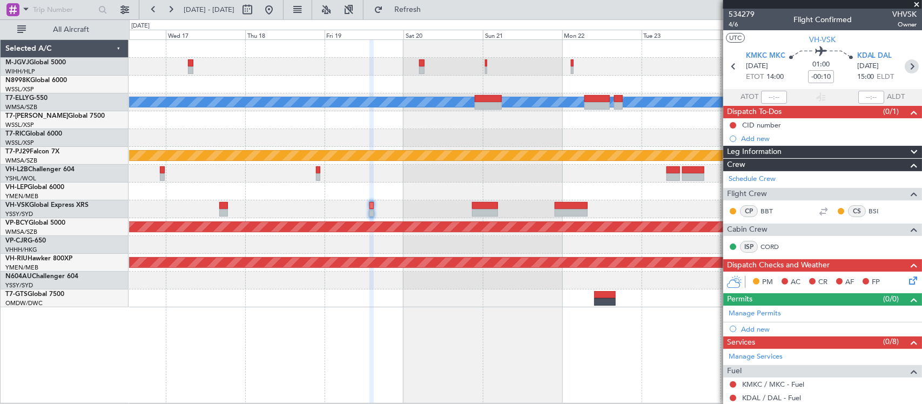
click at [905, 63] on icon at bounding box center [912, 66] width 14 height 14
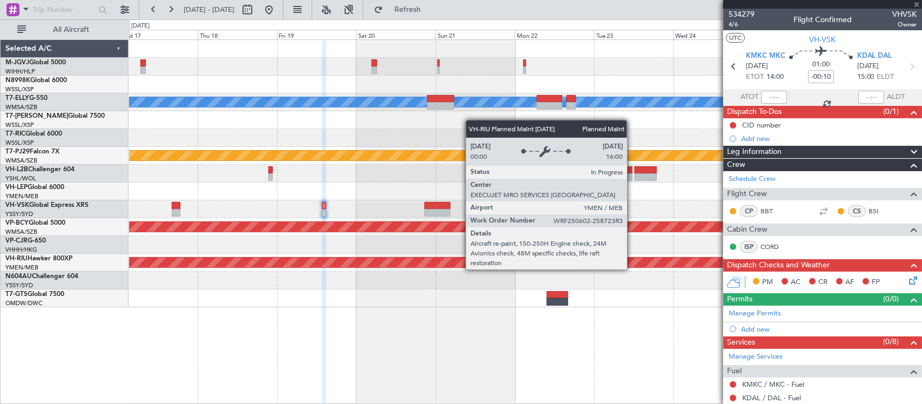
click at [584, 265] on div "Planned Maint [GEOGRAPHIC_DATA] ([GEOGRAPHIC_DATA])" at bounding box center [526, 263] width 2378 height 10
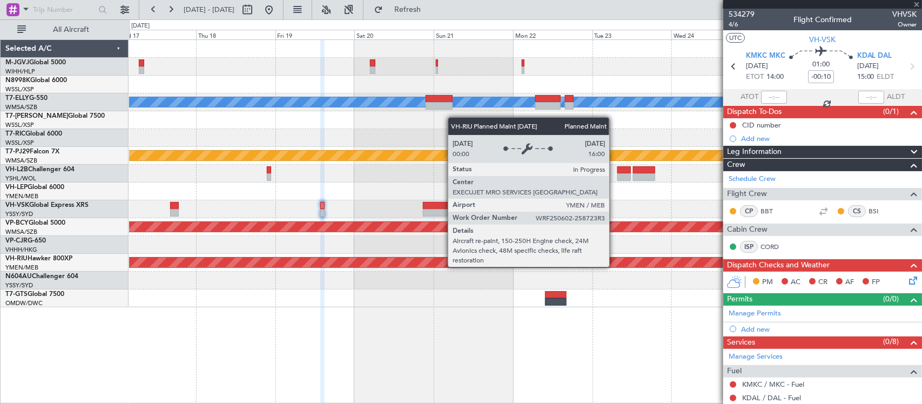
type input "+00:30"
type input "8"
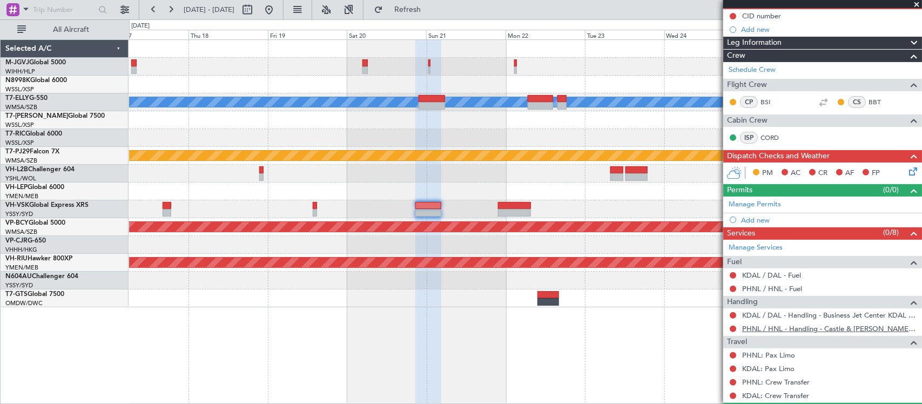
scroll to position [225, 0]
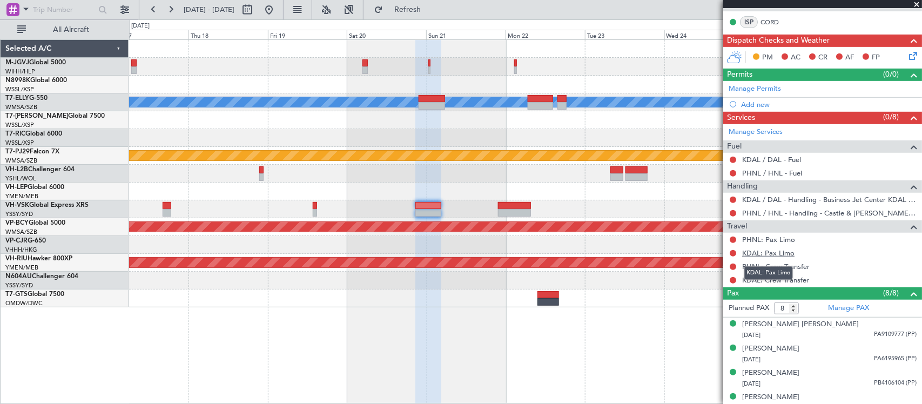
click at [770, 251] on link "KDAL: Pax Limo" at bounding box center [769, 253] width 52 height 9
click at [800, 283] on link "KDAL: Crew Transfer" at bounding box center [776, 280] width 67 height 9
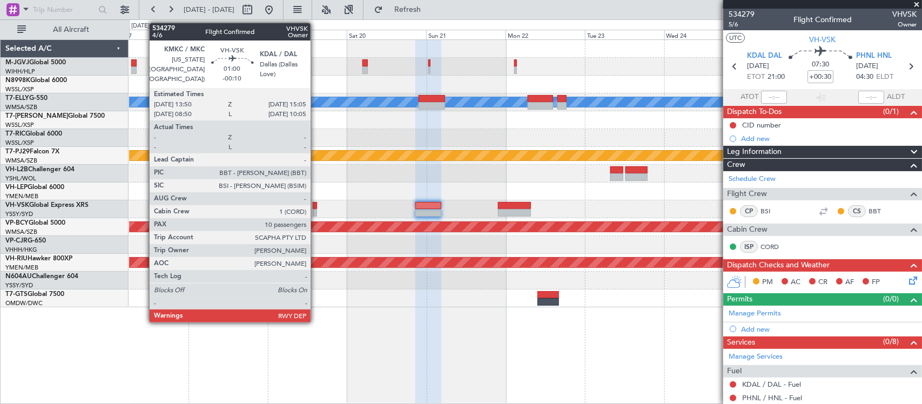
click at [316, 212] on div at bounding box center [315, 213] width 4 height 8
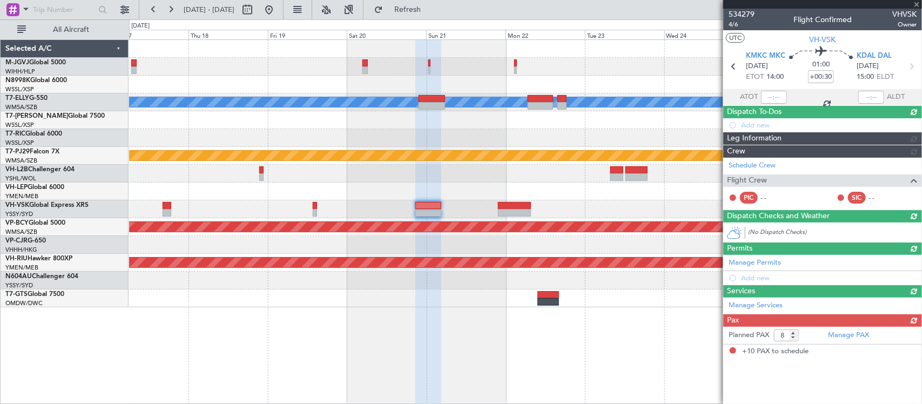
type input "-00:10"
type input "10"
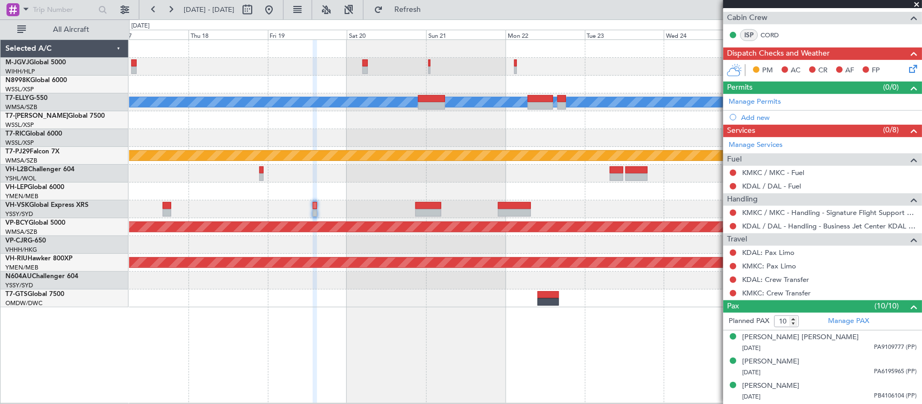
scroll to position [225, 0]
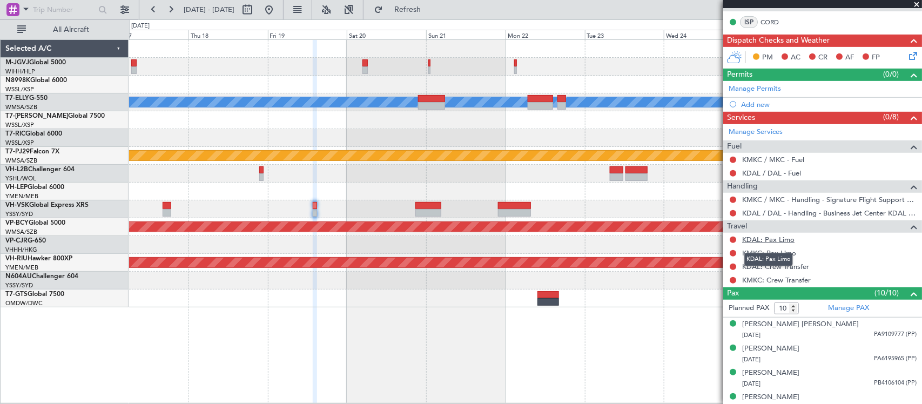
click at [763, 239] on link "KDAL: Pax Limo" at bounding box center [769, 239] width 52 height 9
click at [798, 266] on link "KDAL: Crew Transfer" at bounding box center [776, 266] width 67 height 9
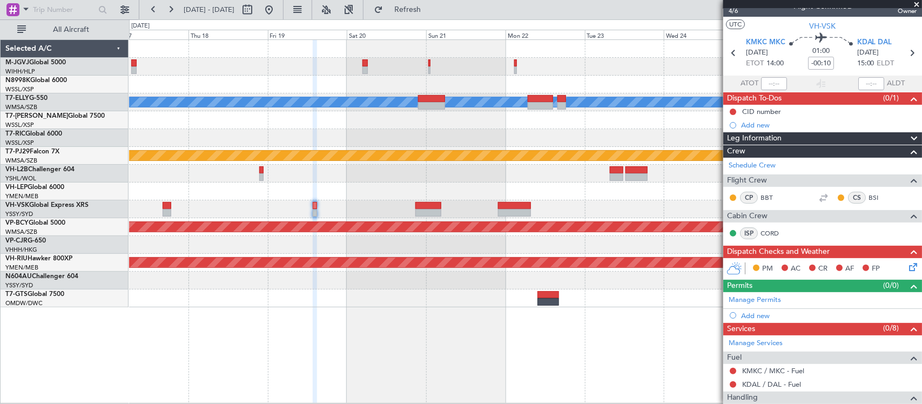
scroll to position [0, 0]
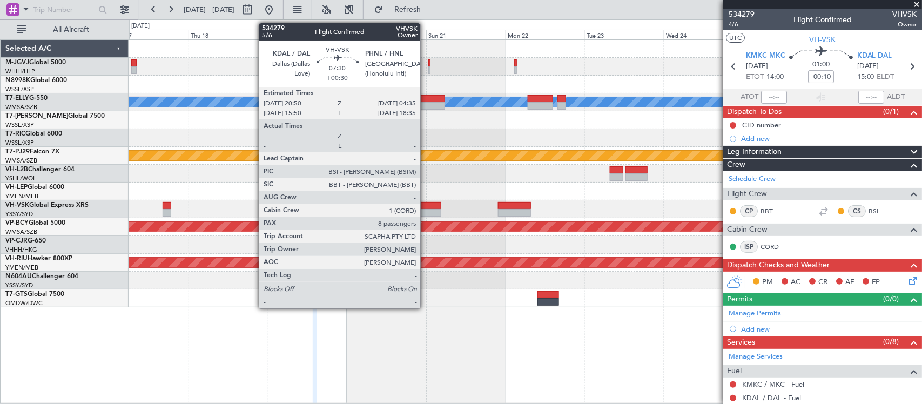
click at [426, 206] on div at bounding box center [429, 206] width 26 height 8
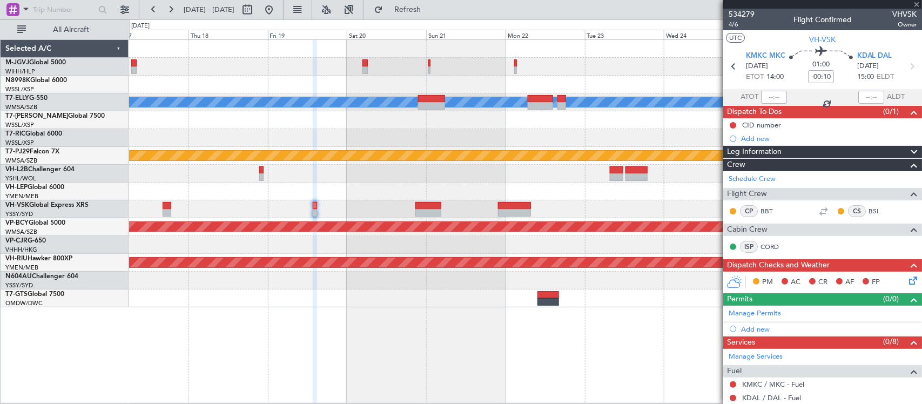
type input "+00:30"
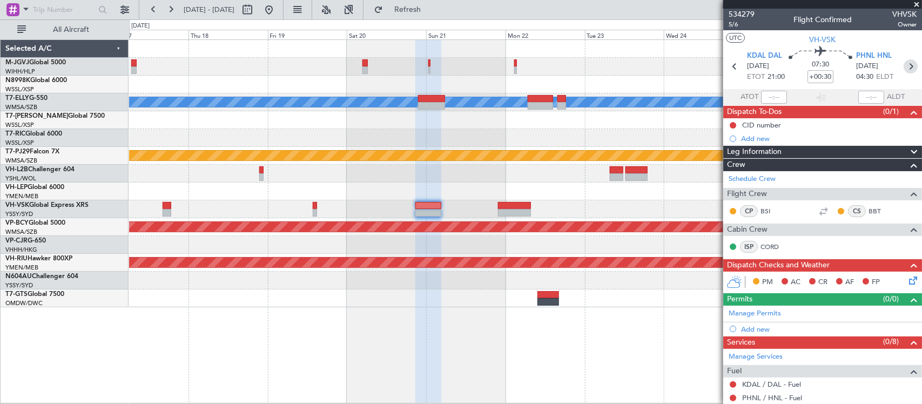
click at [907, 63] on icon at bounding box center [911, 66] width 14 height 14
type input "7"
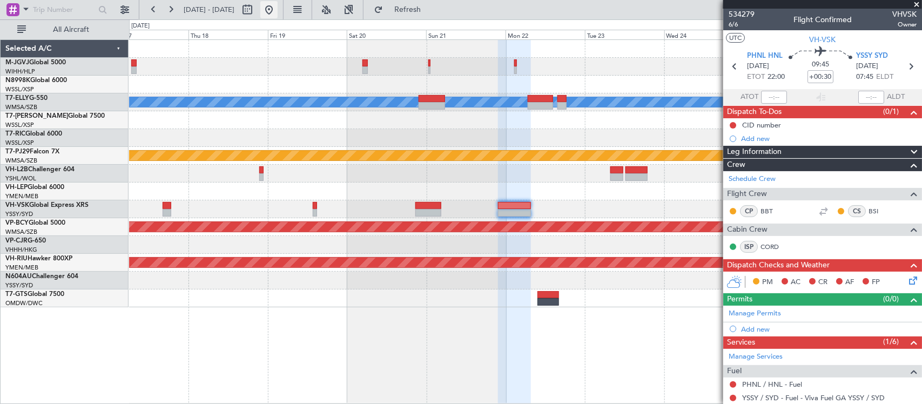
click at [278, 12] on button at bounding box center [268, 9] width 17 height 17
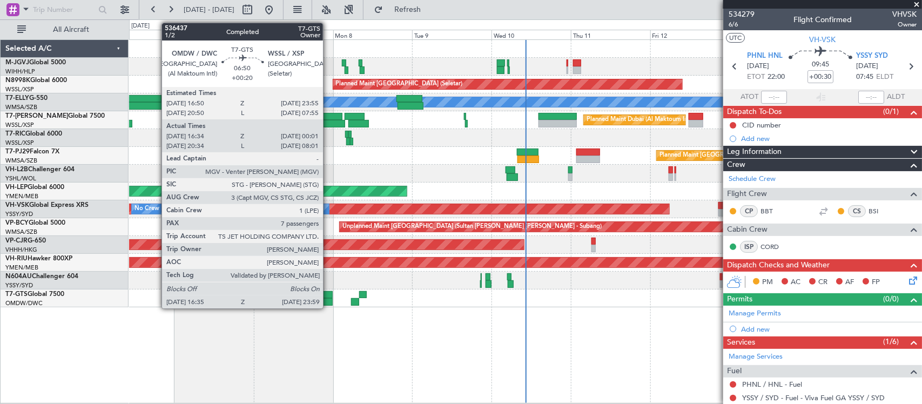
click at [329, 299] on div at bounding box center [320, 302] width 25 height 8
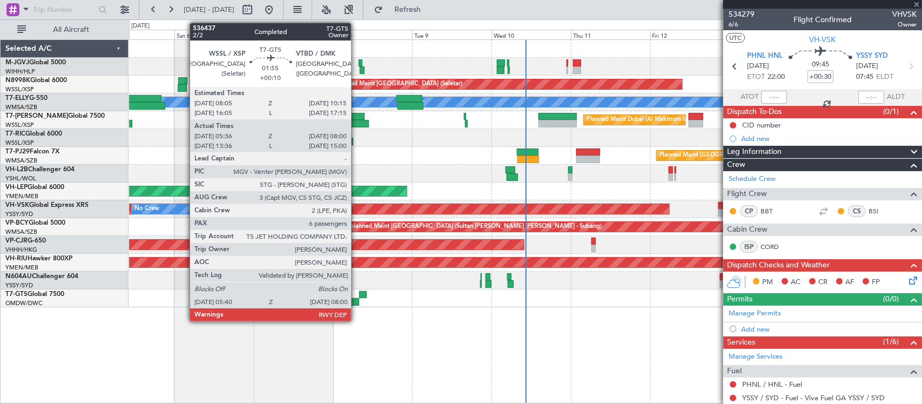
type input "+00:20"
type input "16:44"
type input "23:56"
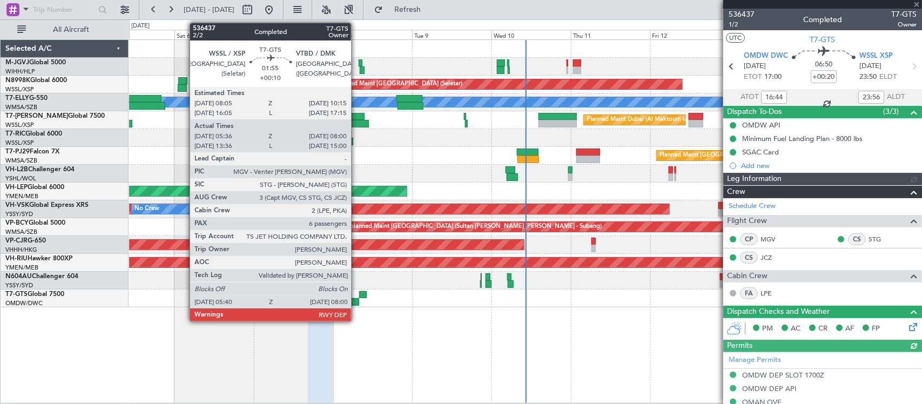
type input "Rohit Roy (ROY)"
type input "7223"
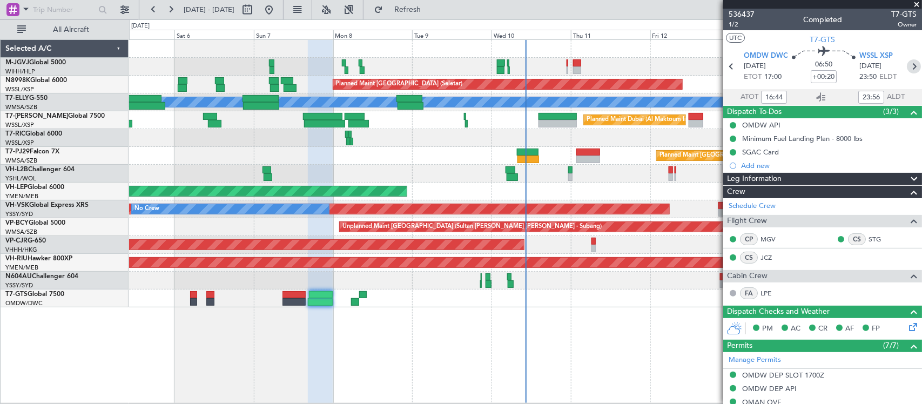
click at [907, 64] on icon at bounding box center [914, 66] width 14 height 14
type input "+00:10"
type input "05:46"
type input "07:55"
type input "6"
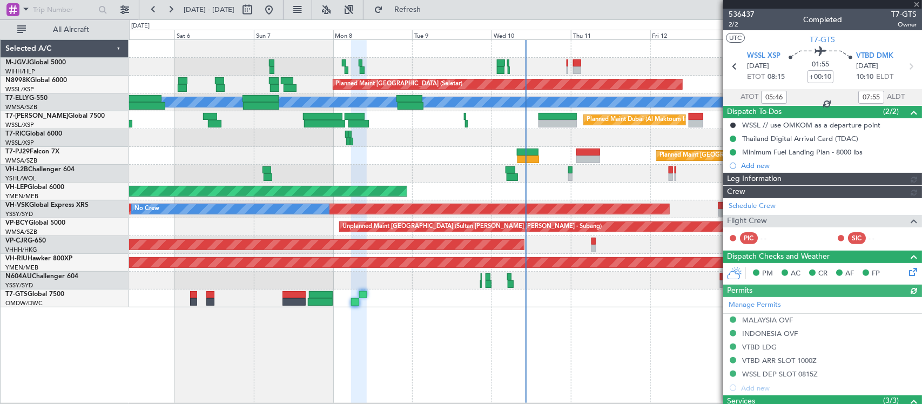
type input "Dherander Fithani (DHF)"
type input "7232"
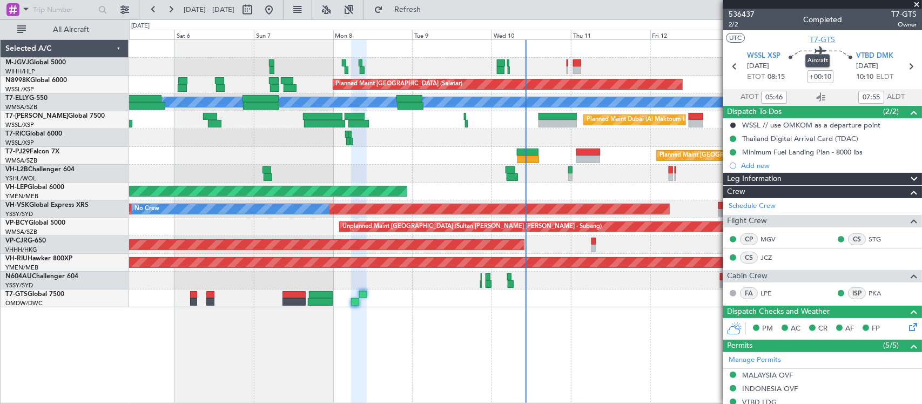
click at [823, 39] on span "T7-GTS" at bounding box center [823, 39] width 25 height 11
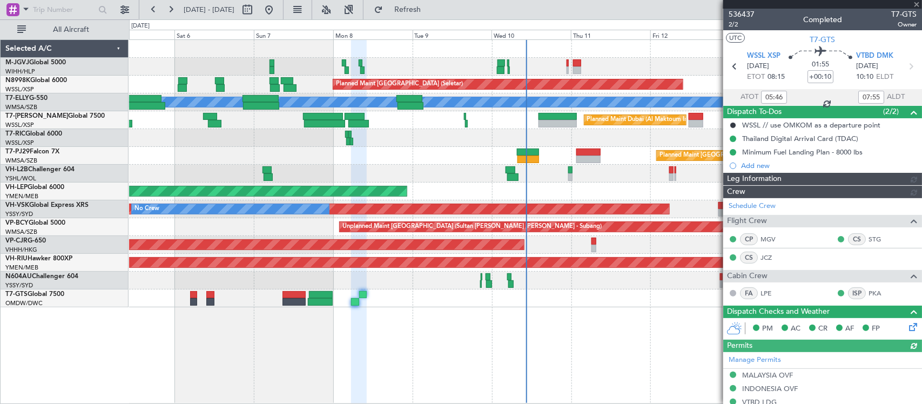
type input "Dherander Fithani (DHF)"
type input "7232"
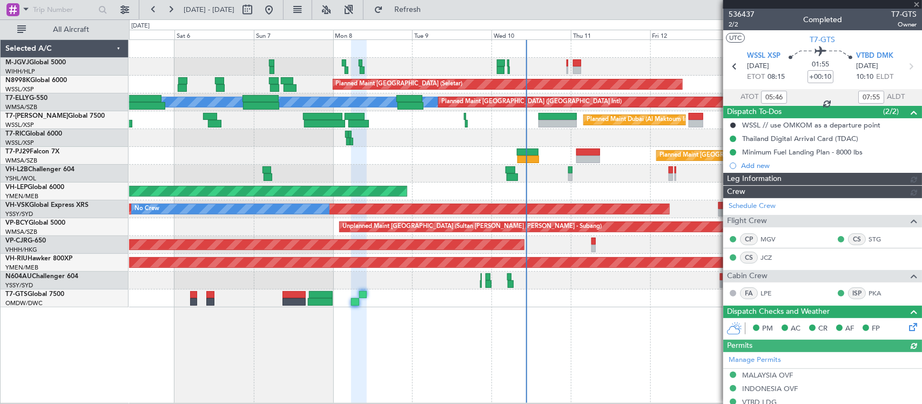
type input "Dherander Fithani (DHF)"
type input "7232"
type input "Dherander Fithani (DHF)"
type input "7232"
type input "Dherander Fithani (DHF)"
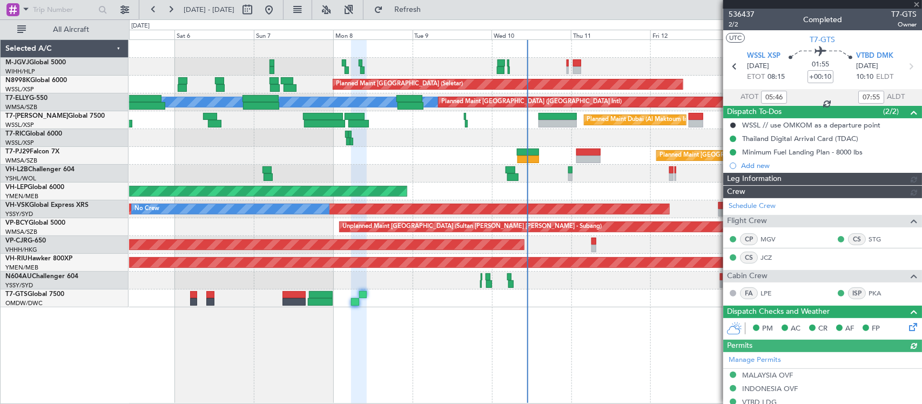
type input "7232"
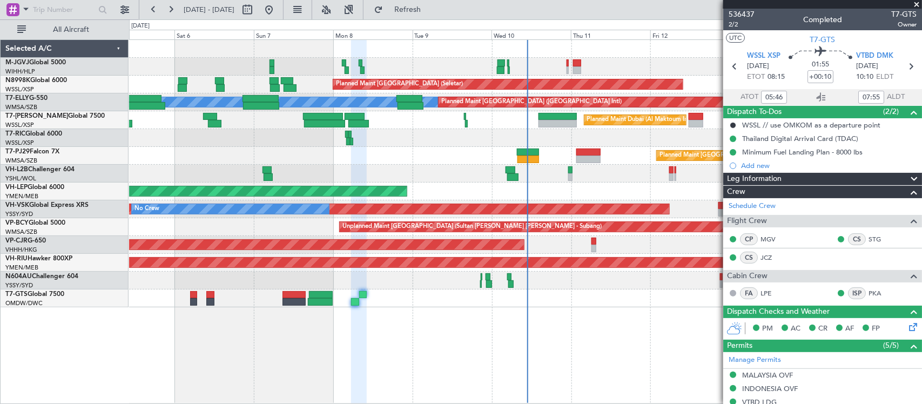
click at [256, 296] on div "Planned Maint Singapore (Seletar) Planned Maint Singapore (Seletar) MEL Planned…" at bounding box center [525, 221] width 793 height 365
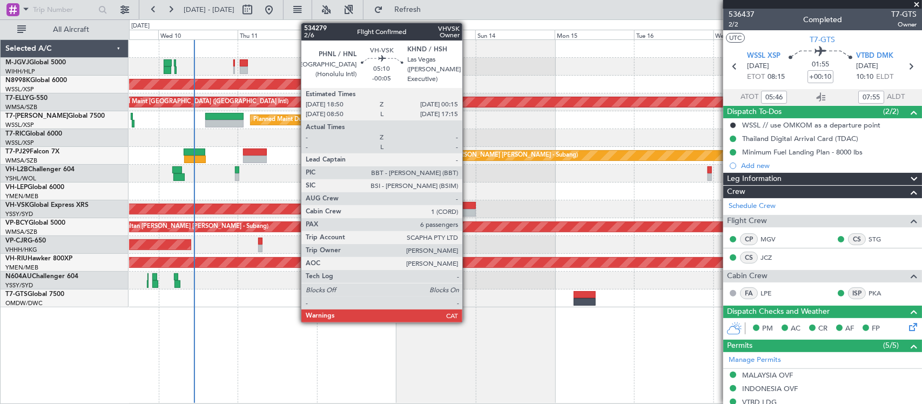
click at [468, 206] on div at bounding box center [467, 206] width 18 height 8
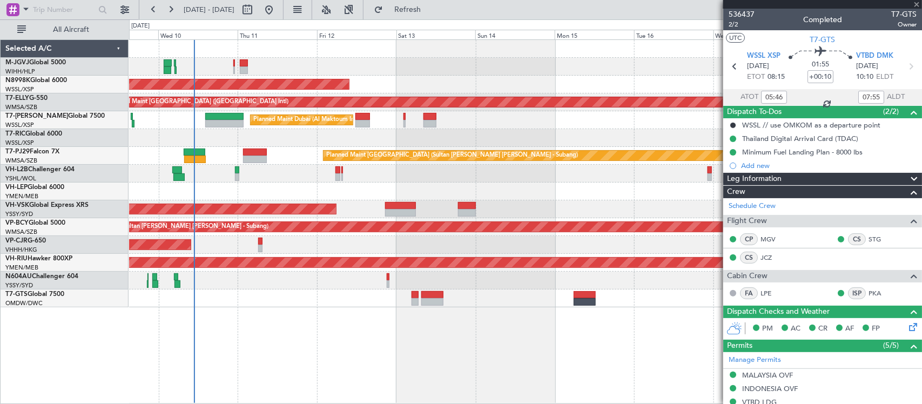
type input "-00:05"
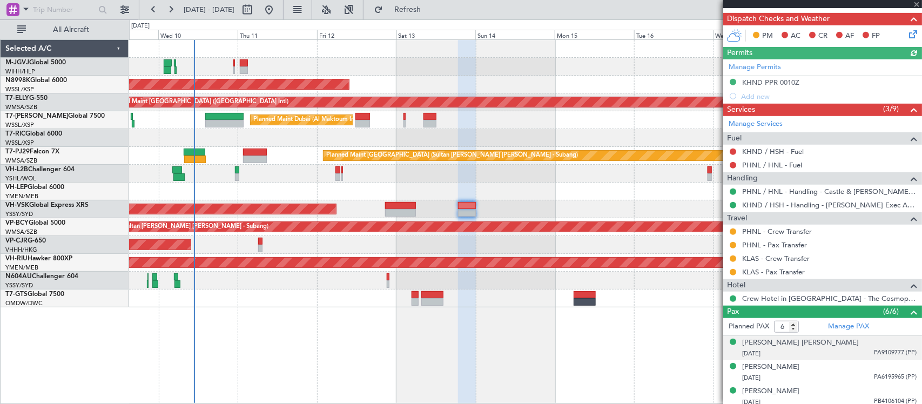
scroll to position [325, 0]
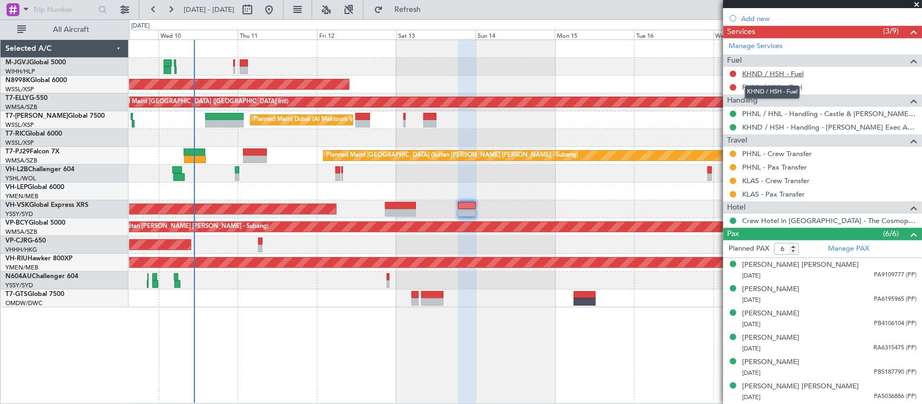
click at [776, 74] on link "KHND / HSH - Fuel" at bounding box center [774, 73] width 62 height 9
click at [777, 71] on link "KHND / HSH - Fuel" at bounding box center [774, 73] width 62 height 9
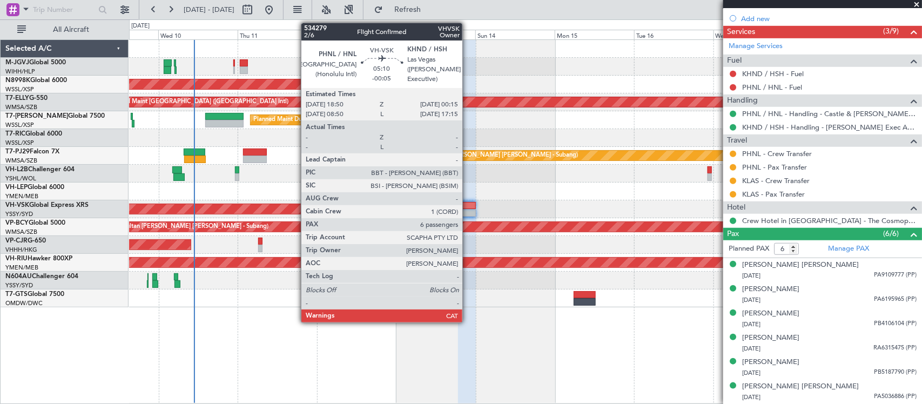
click at [468, 209] on div at bounding box center [467, 206] width 18 height 8
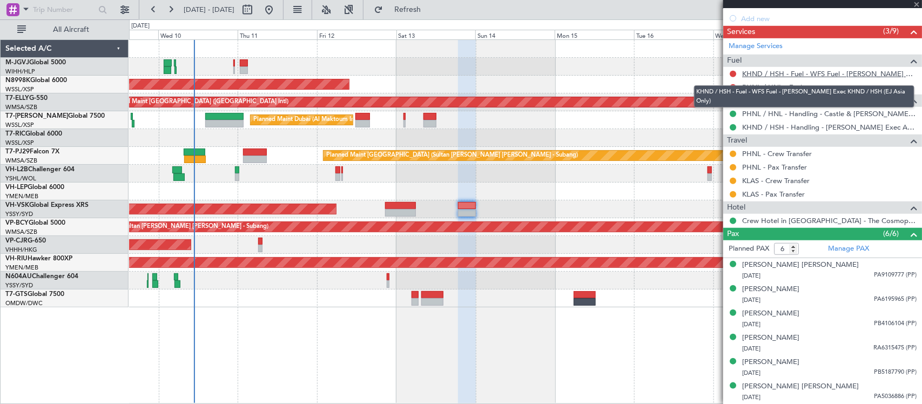
click at [827, 71] on link "KHND / HSH - Fuel - WFS Fuel - Henderson Exec KHND / HSH (EJ Asia Only)" at bounding box center [830, 73] width 175 height 9
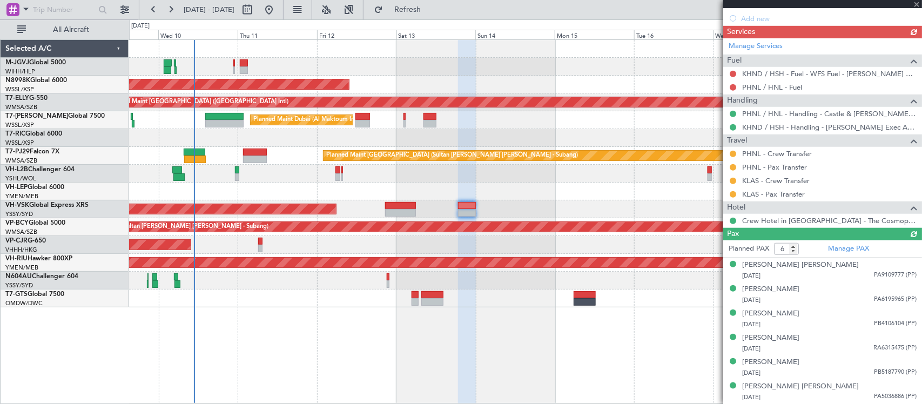
click at [571, 186] on div "Unplanned Maint Wichita (Wichita Mid-continent)" at bounding box center [525, 192] width 793 height 18
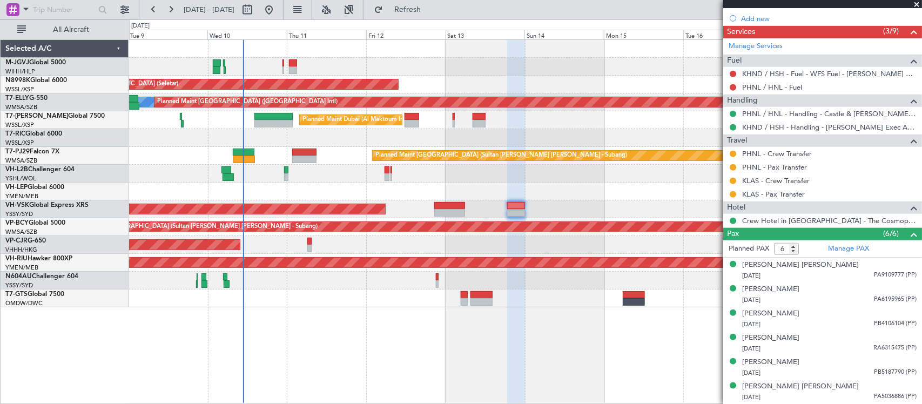
click at [555, 198] on div "Unplanned Maint Wichita (Wichita Mid-continent)" at bounding box center [525, 192] width 793 height 18
click at [520, 200] on div "Unplanned Maint Wichita (Wichita Mid-continent)" at bounding box center [525, 192] width 793 height 18
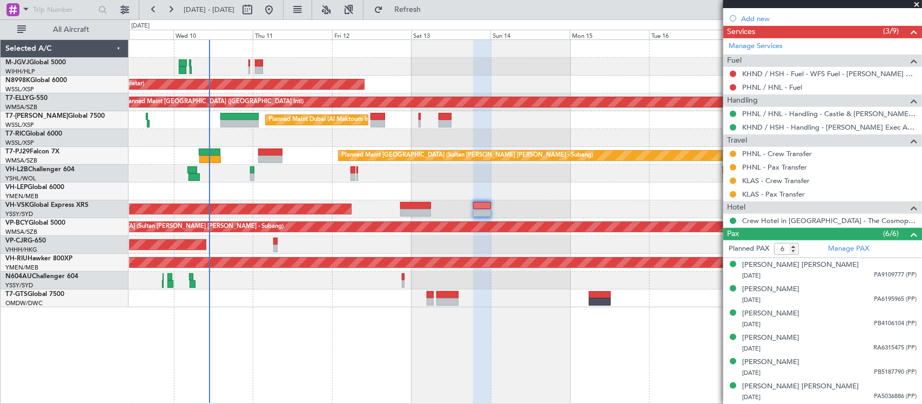
click at [504, 200] on div "Unplanned Maint Wichita (Wichita Mid-continent)" at bounding box center [525, 192] width 793 height 18
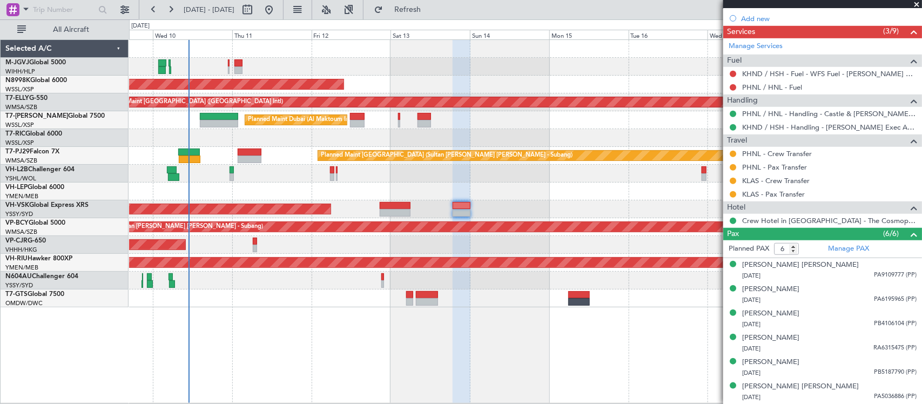
click at [449, 189] on div "Unplanned Maint Wichita (Wichita Mid-continent)" at bounding box center [525, 192] width 793 height 18
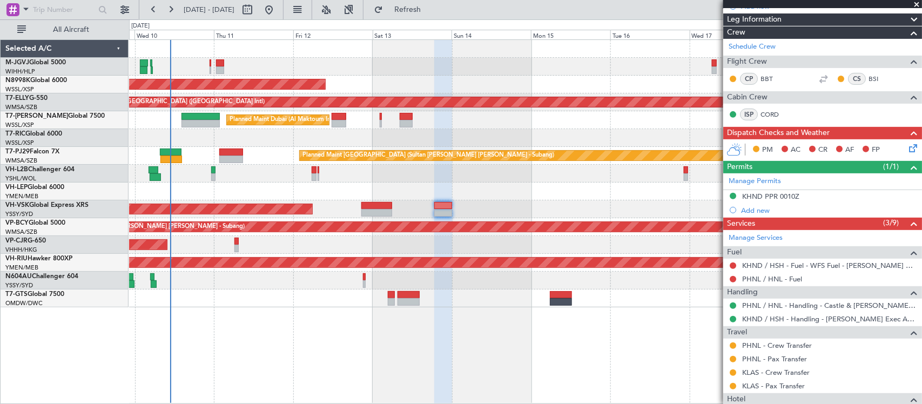
scroll to position [0, 0]
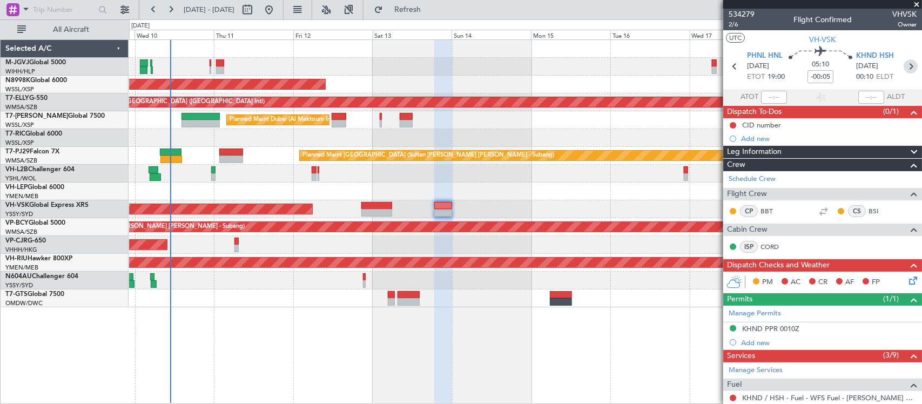
click at [904, 65] on icon at bounding box center [911, 66] width 14 height 14
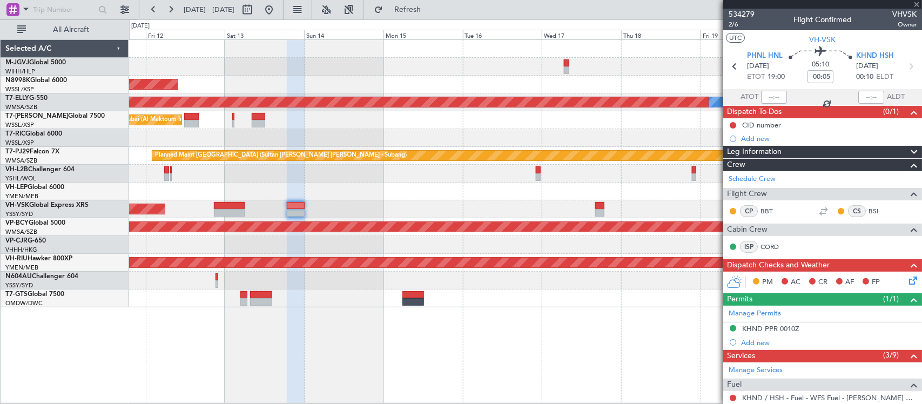
click at [485, 246] on div "Planned Maint [GEOGRAPHIC_DATA] ([GEOGRAPHIC_DATA] Intl)" at bounding box center [525, 245] width 793 height 18
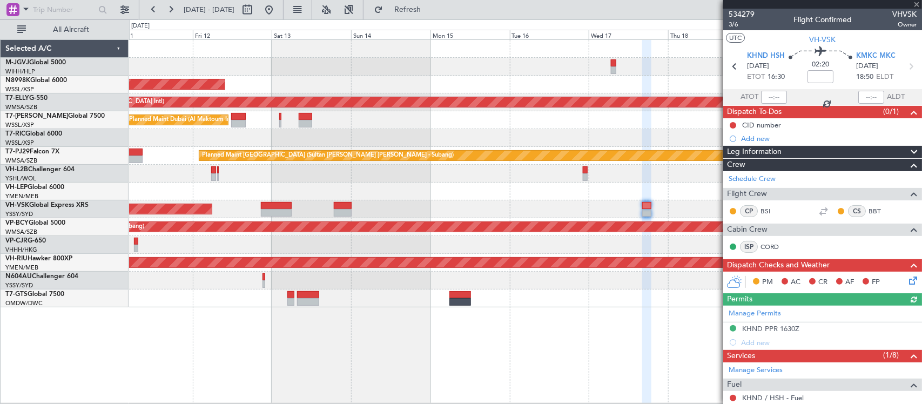
click at [609, 236] on div "Planned Maint [GEOGRAPHIC_DATA] ([GEOGRAPHIC_DATA] Intl)" at bounding box center [525, 245] width 793 height 18
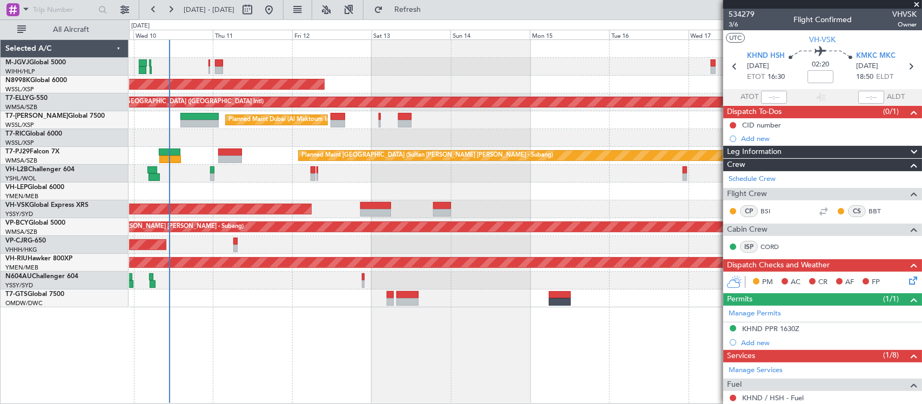
click at [504, 248] on div "Planned Maint [GEOGRAPHIC_DATA] ([GEOGRAPHIC_DATA] Intl)" at bounding box center [525, 245] width 793 height 18
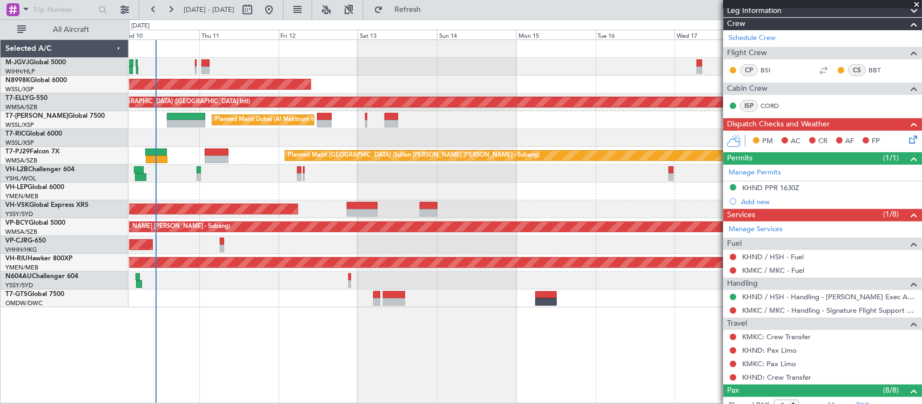
scroll to position [225, 0]
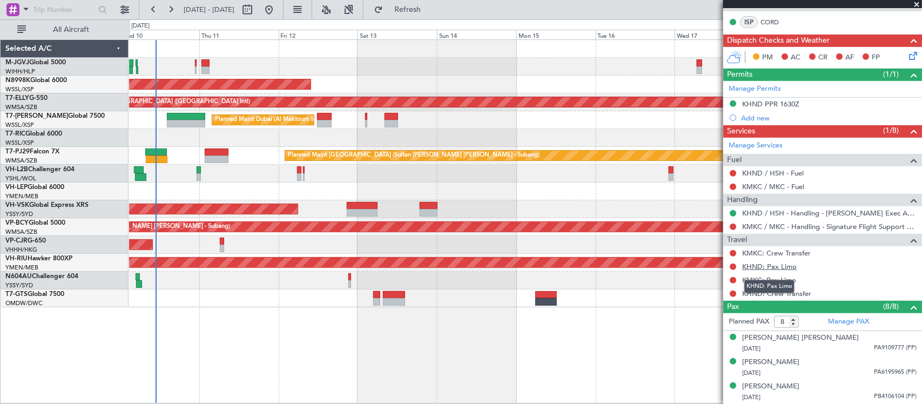
click at [772, 268] on link "KHND: Pax Limo" at bounding box center [770, 266] width 55 height 9
click at [322, 170] on div at bounding box center [525, 174] width 793 height 18
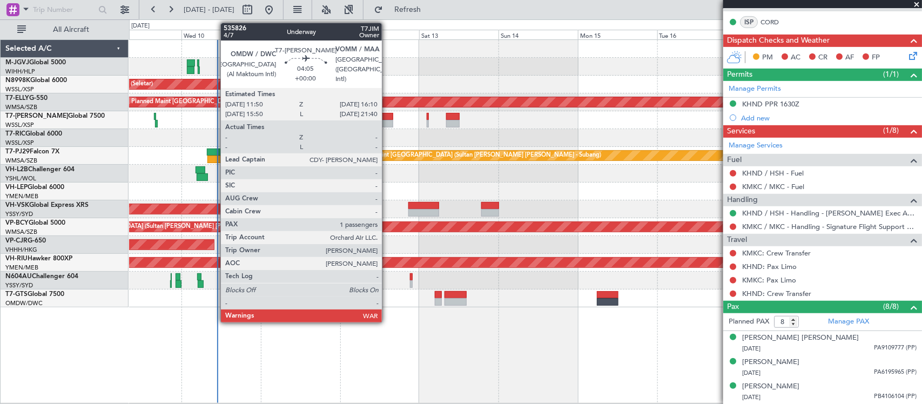
click at [387, 120] on div at bounding box center [386, 124] width 15 height 8
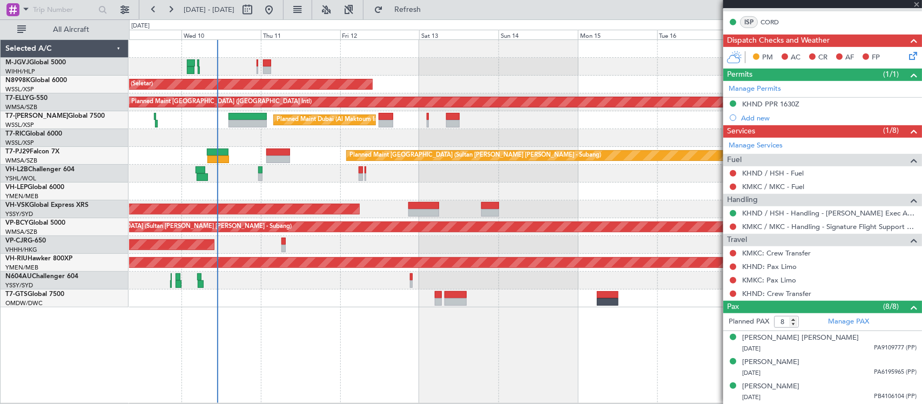
type input "1"
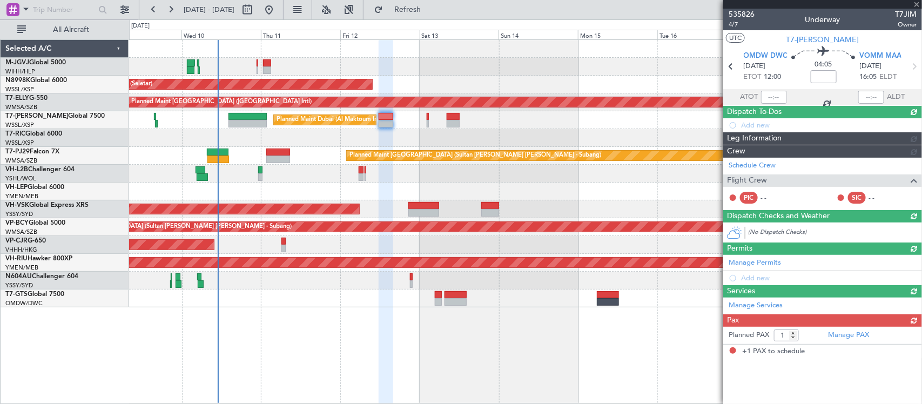
scroll to position [0, 0]
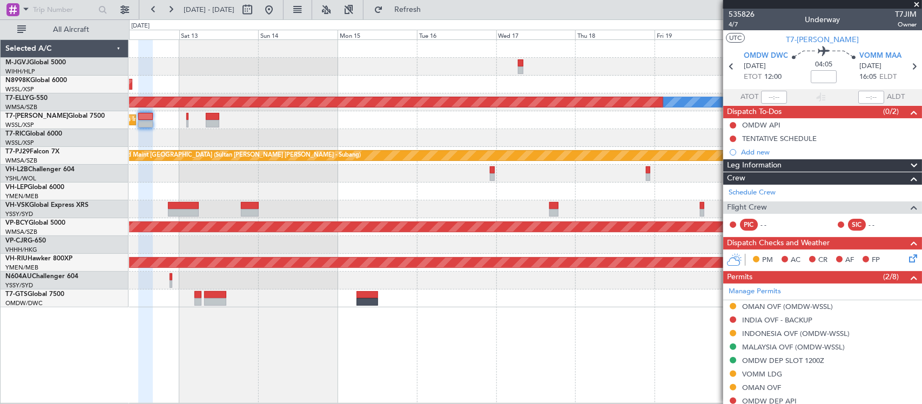
click at [378, 179] on div "Planned Maint Singapore (Seletar) MEL Planned Maint Dubai (Dubai Intl) Planned …" at bounding box center [525, 174] width 793 height 268
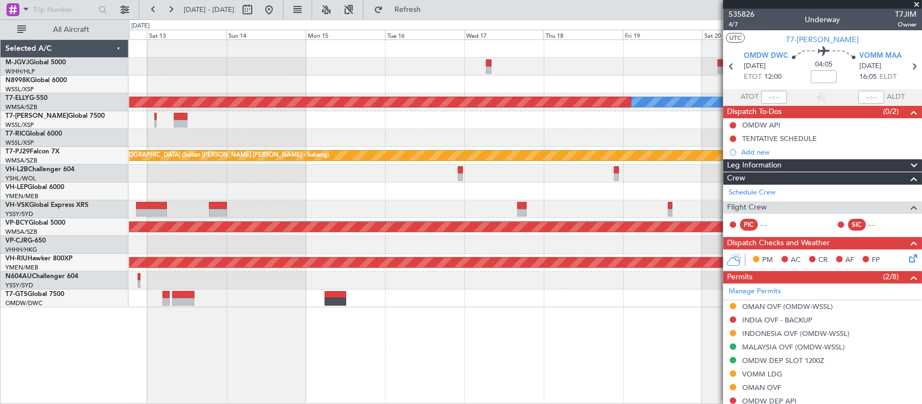
click at [582, 73] on div at bounding box center [525, 67] width 793 height 18
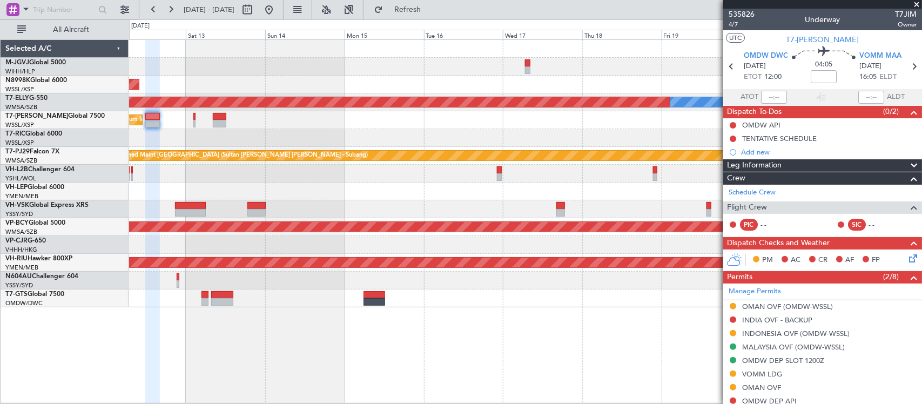
click at [598, 157] on div "Planned Maint [GEOGRAPHIC_DATA] (Sultan [PERSON_NAME] [PERSON_NAME] - Subang)" at bounding box center [525, 156] width 793 height 18
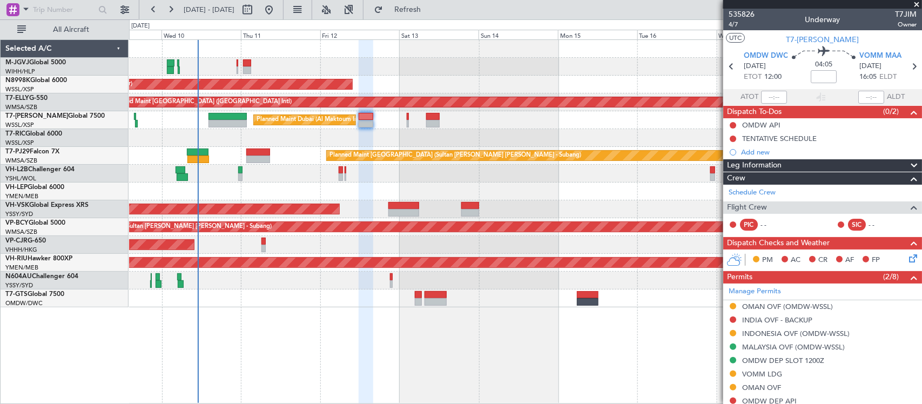
click at [587, 121] on div "Planned Maint Singapore (Seletar) MEL Planned Maint Dubai (Dubai Intl) Planned …" at bounding box center [525, 174] width 793 height 268
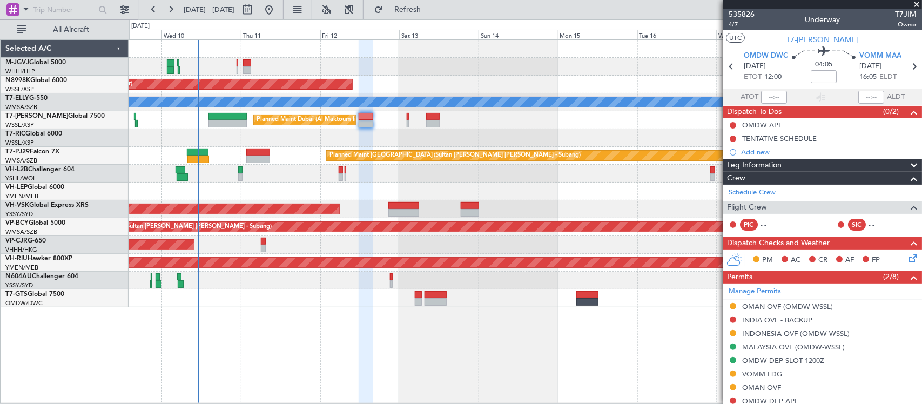
click at [469, 250] on div "Planned Maint [GEOGRAPHIC_DATA] ([GEOGRAPHIC_DATA] Intl)" at bounding box center [525, 245] width 793 height 18
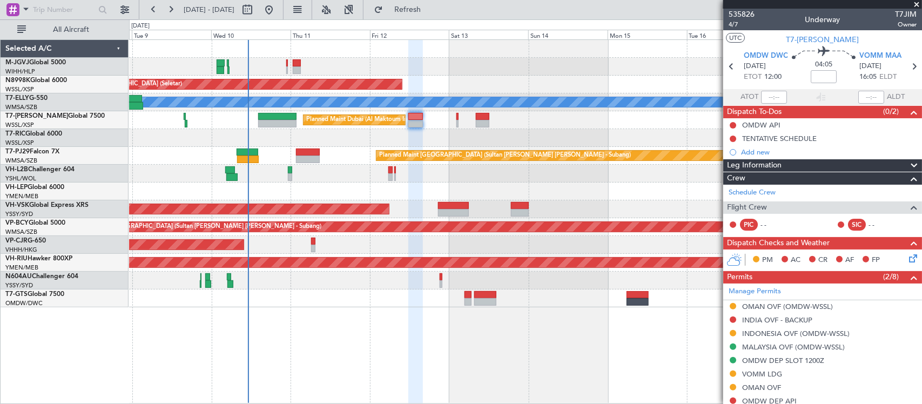
click at [370, 177] on div "Planned Maint [GEOGRAPHIC_DATA] (Seletar) Planned Maint [GEOGRAPHIC_DATA] ([GEO…" at bounding box center [525, 174] width 793 height 268
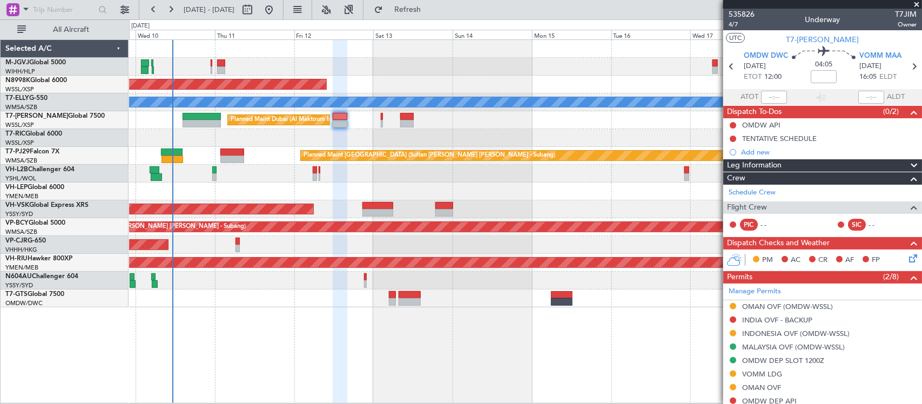
click at [360, 193] on div "Unplanned Maint Wichita (Wichita Mid-continent)" at bounding box center [525, 192] width 793 height 18
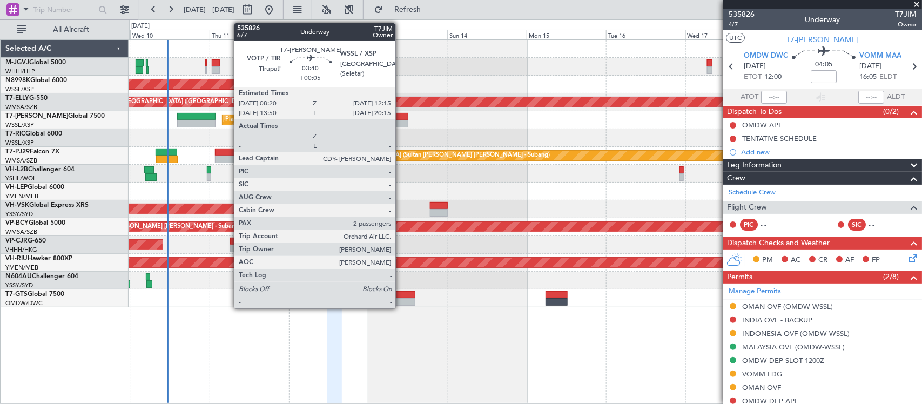
click at [401, 124] on div at bounding box center [401, 124] width 13 height 8
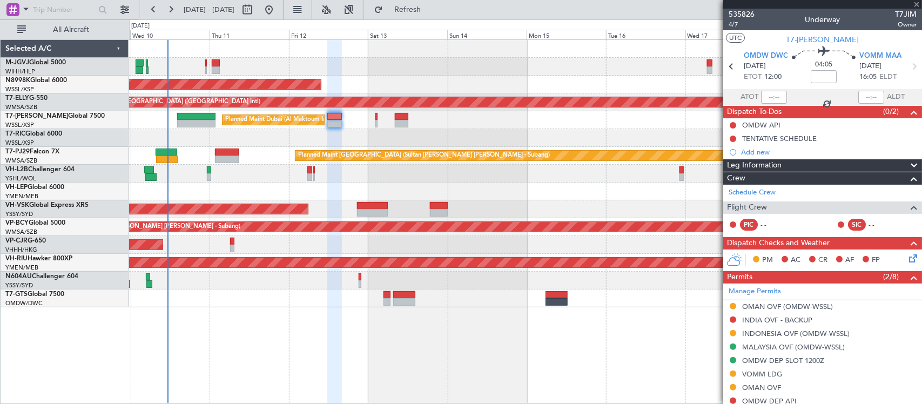
type input "+00:05"
type input "2"
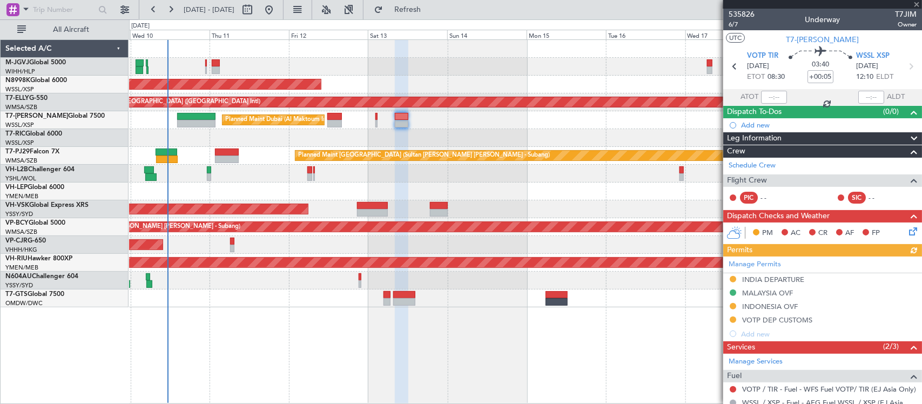
scroll to position [112, 0]
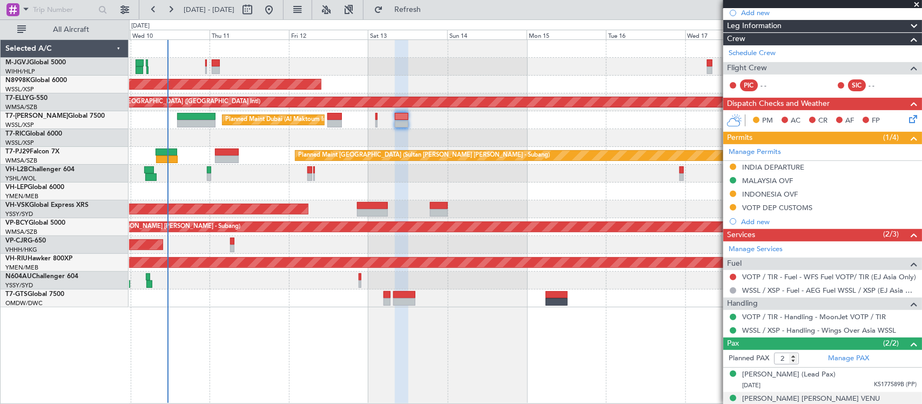
click at [565, 174] on div at bounding box center [525, 174] width 793 height 18
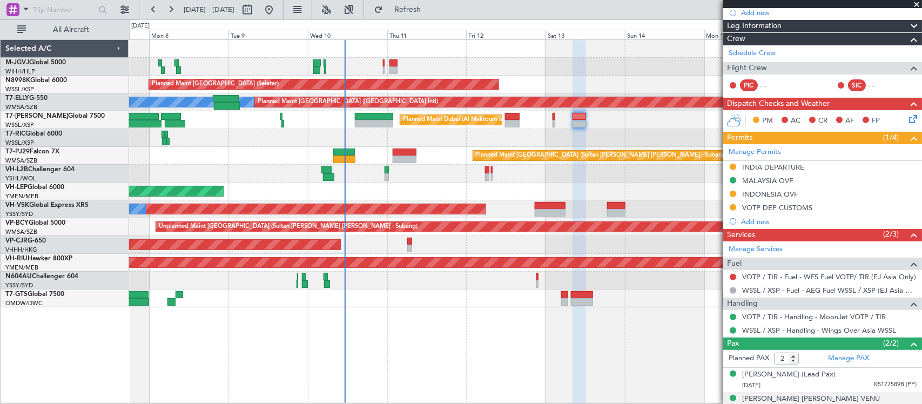
click at [544, 192] on div "Planned Maint Singapore (Seletar) Planned Maint Singapore (Seletar) MEL Planned…" at bounding box center [525, 174] width 793 height 268
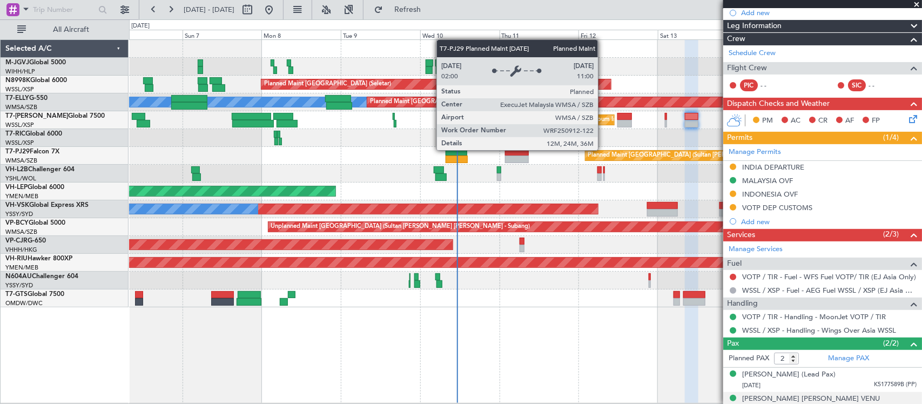
click at [447, 165] on div "Planned Maint Singapore (Seletar) Planned Maint Singapore (Seletar) MEL Planned…" at bounding box center [525, 174] width 793 height 268
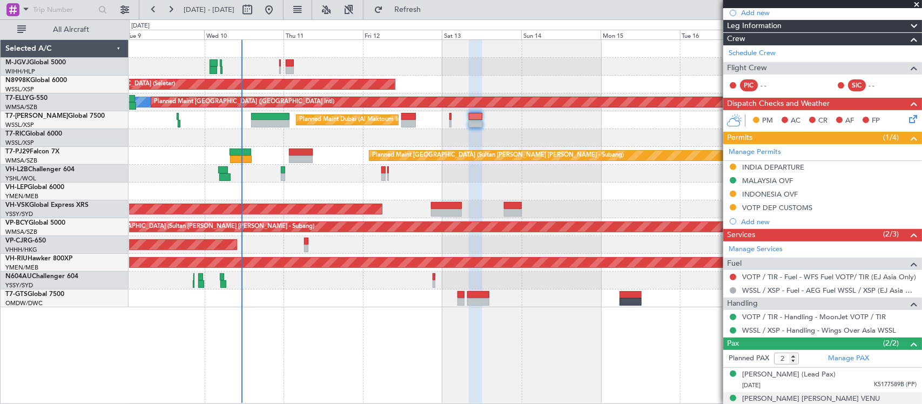
click at [405, 130] on div "Planned Maint Singapore (Seletar) MEL Planned Maint Dubai (Dubai Intl) Planned …" at bounding box center [525, 174] width 793 height 268
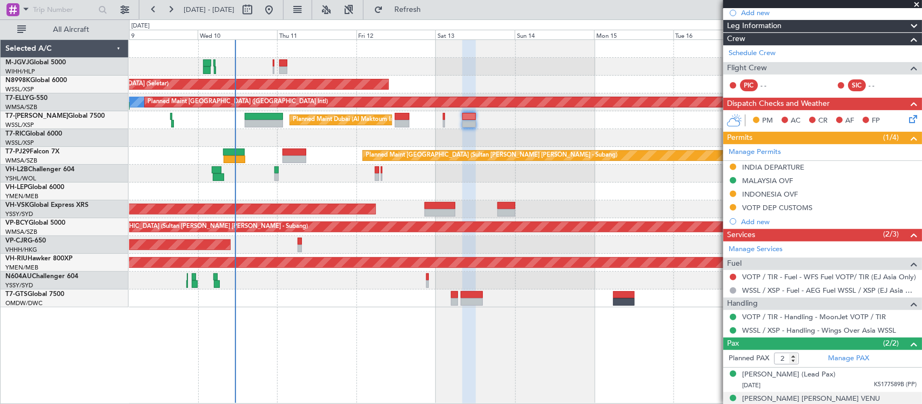
click at [469, 196] on div "Planned Maint Singapore (Seletar) MEL Planned Maint Dubai (Dubai Intl) Planned …" at bounding box center [525, 174] width 793 height 268
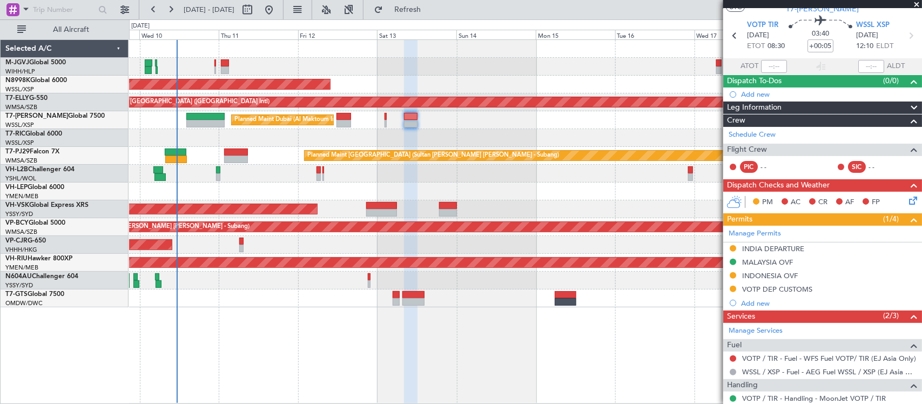
scroll to position [0, 0]
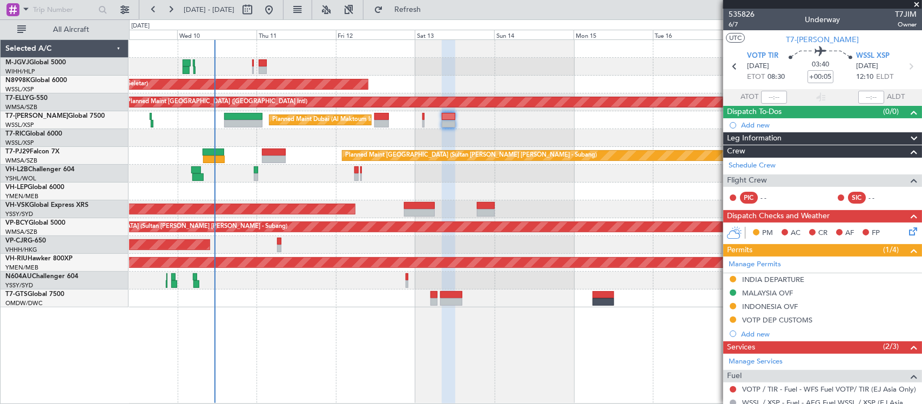
click at [338, 148] on div "Planned Maint [GEOGRAPHIC_DATA] (Sultan [PERSON_NAME] [PERSON_NAME] - Subang)" at bounding box center [525, 156] width 793 height 18
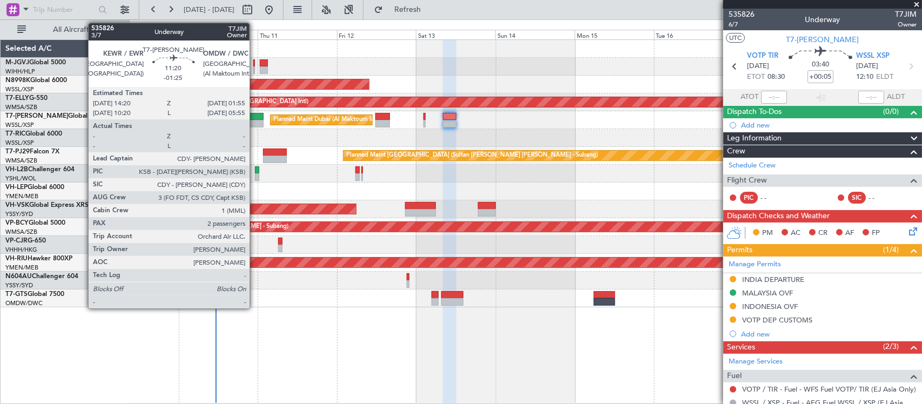
click at [253, 125] on div at bounding box center [244, 124] width 38 height 8
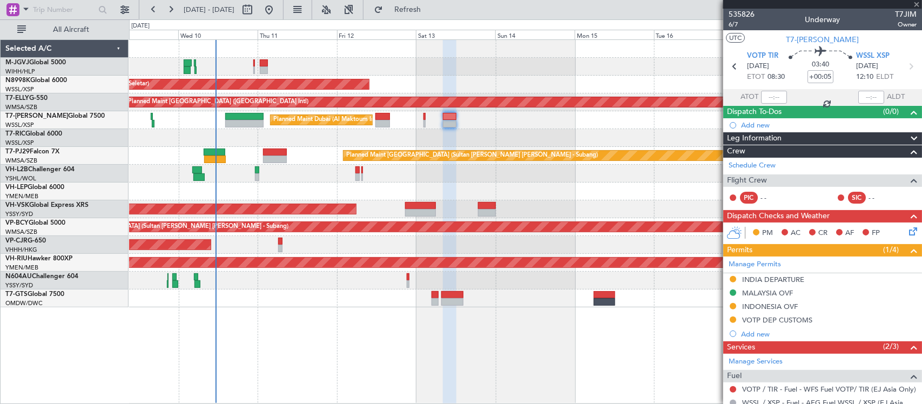
type input "-01:25"
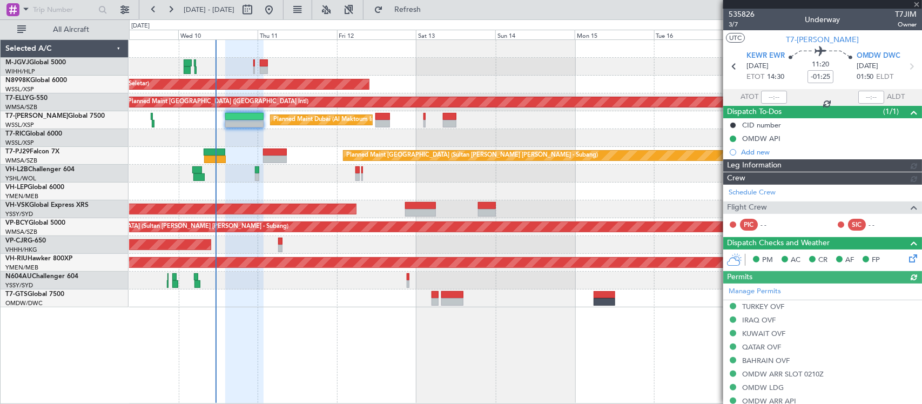
type input "[PERSON_NAME] (BTA)"
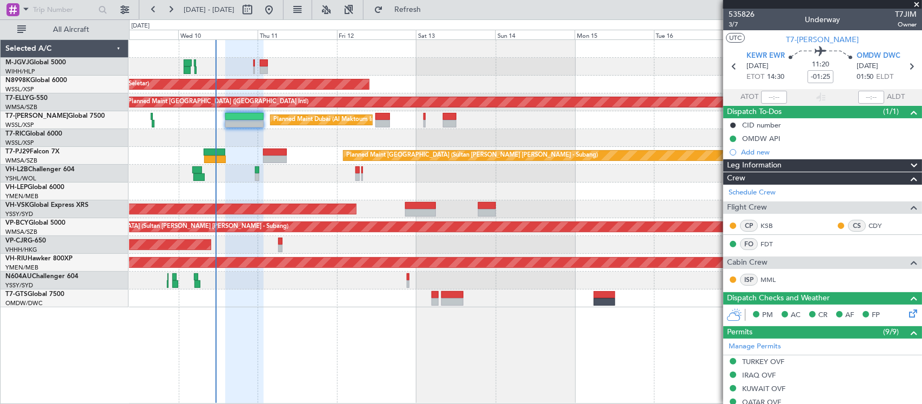
click at [596, 204] on div "Unplanned Maint Sydney ([PERSON_NAME] Intl) No Crew" at bounding box center [525, 209] width 793 height 18
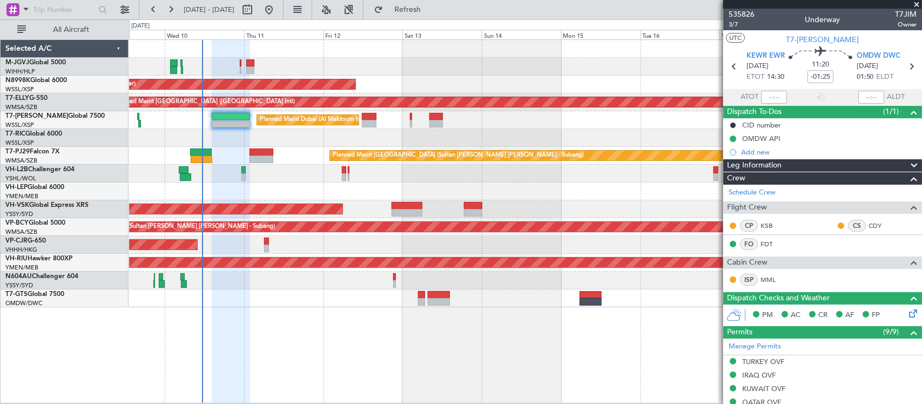
click at [603, 190] on div "Unplanned Maint Wichita (Wichita Mid-continent)" at bounding box center [525, 192] width 793 height 18
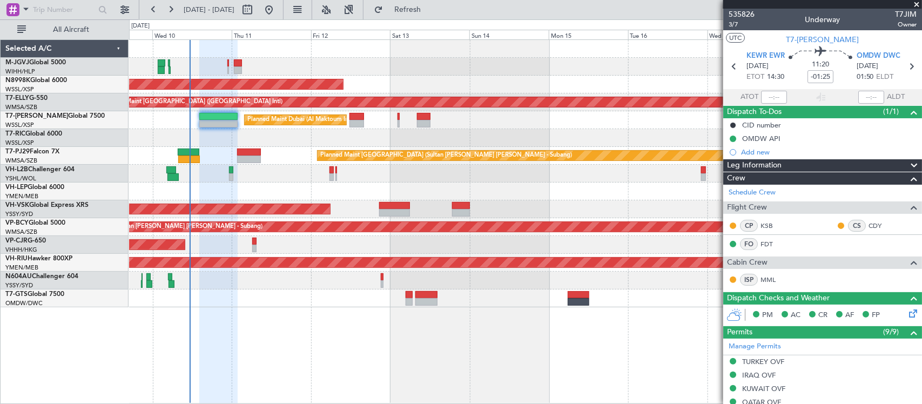
click at [590, 193] on div "Unplanned Maint Wichita (Wichita Mid-continent)" at bounding box center [525, 192] width 793 height 18
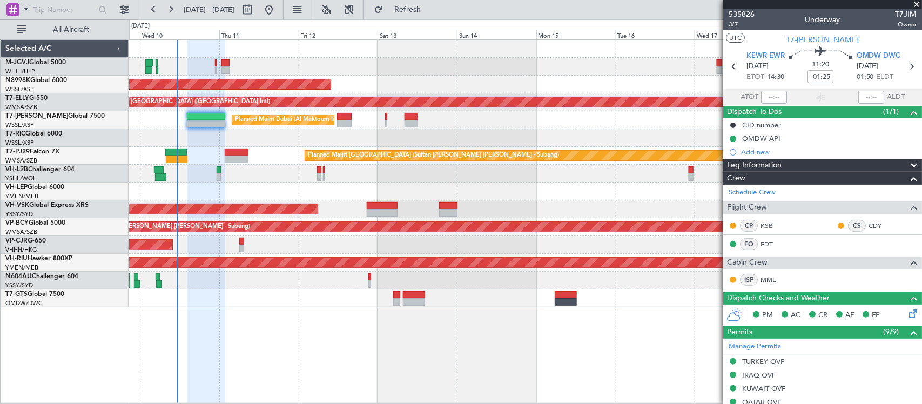
click at [592, 165] on div "Planned Maint Singapore (Seletar) MEL Planned Maint Dubai (Dubai Intl) Planned …" at bounding box center [525, 174] width 793 height 268
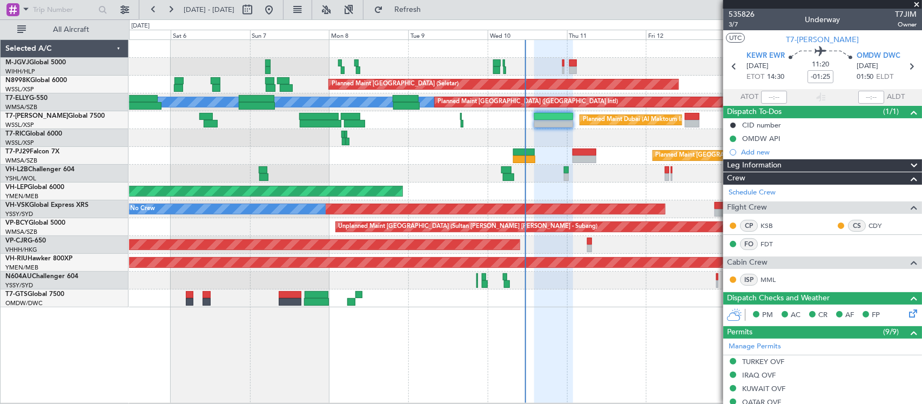
click at [463, 184] on div "Unplanned Maint Wichita (Wichita Mid-continent)" at bounding box center [525, 192] width 793 height 18
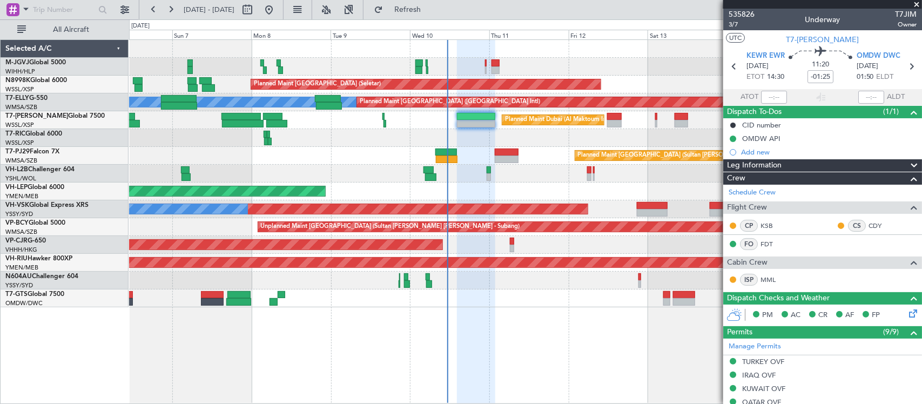
click at [336, 142] on div at bounding box center [525, 138] width 793 height 18
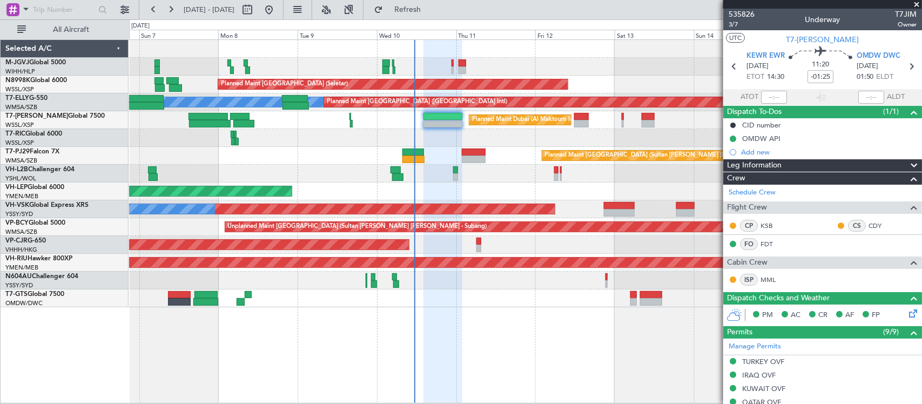
click at [527, 188] on div "Unplanned Maint Wichita (Wichita Mid-continent)" at bounding box center [525, 192] width 793 height 18
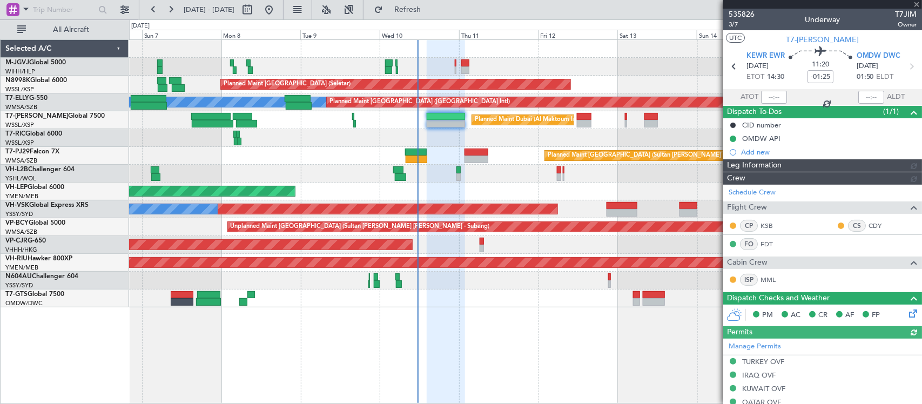
type input "[PERSON_NAME] (BTA)"
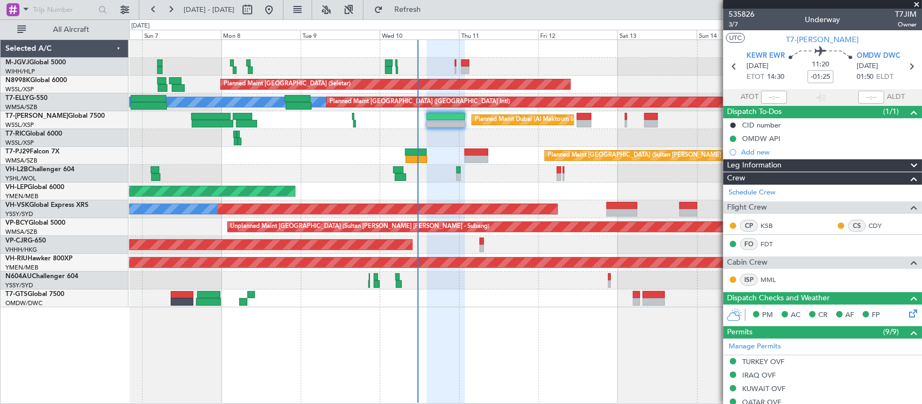
click at [262, 168] on div "Planned Maint Singapore (Seletar) Planned Maint Singapore (Seletar) MEL Planned…" at bounding box center [525, 174] width 793 height 268
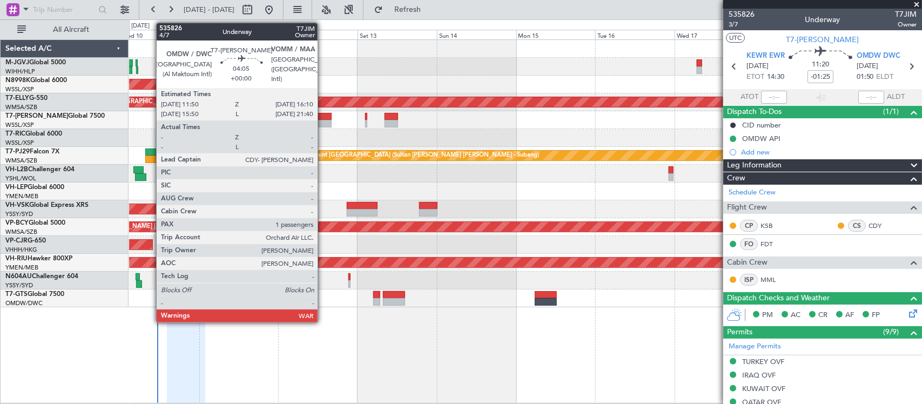
click at [323, 123] on div at bounding box center [324, 124] width 15 height 8
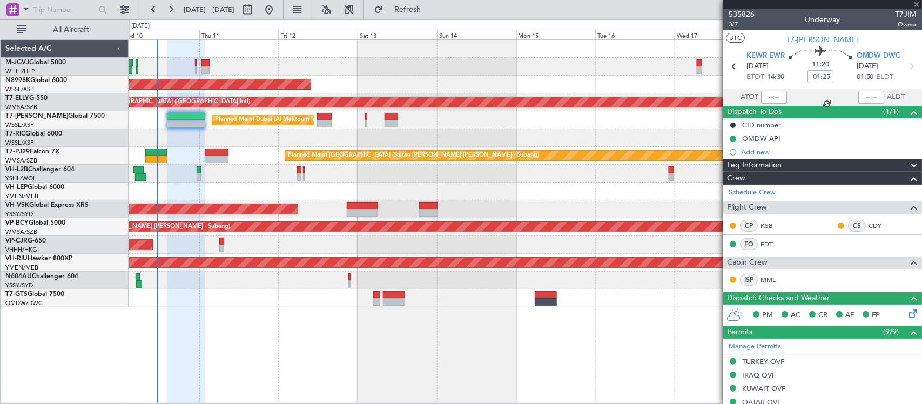
type input "1"
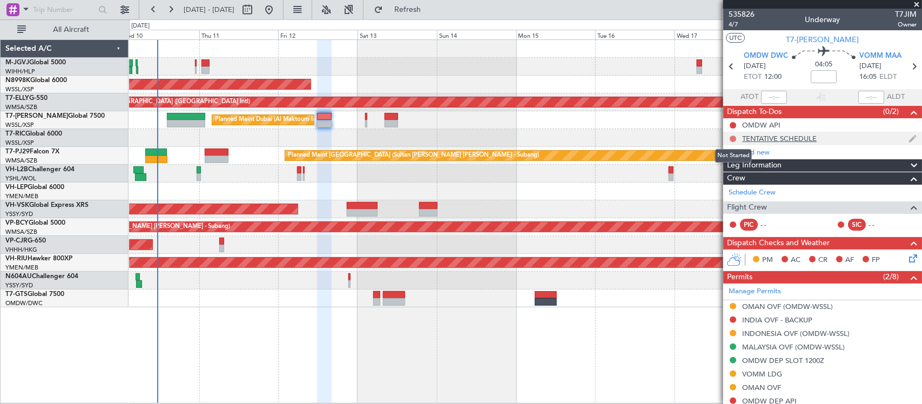
click at [733, 141] on button at bounding box center [733, 139] width 6 height 6
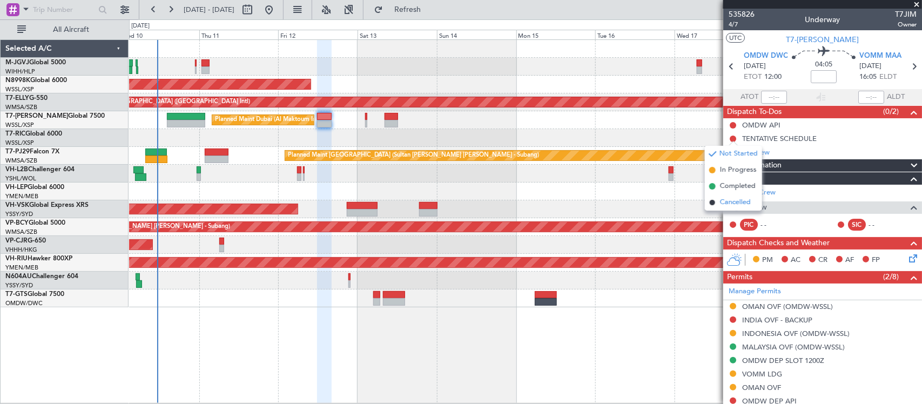
click at [733, 204] on span "Cancelled" at bounding box center [735, 202] width 31 height 11
click at [634, 277] on div at bounding box center [525, 281] width 793 height 18
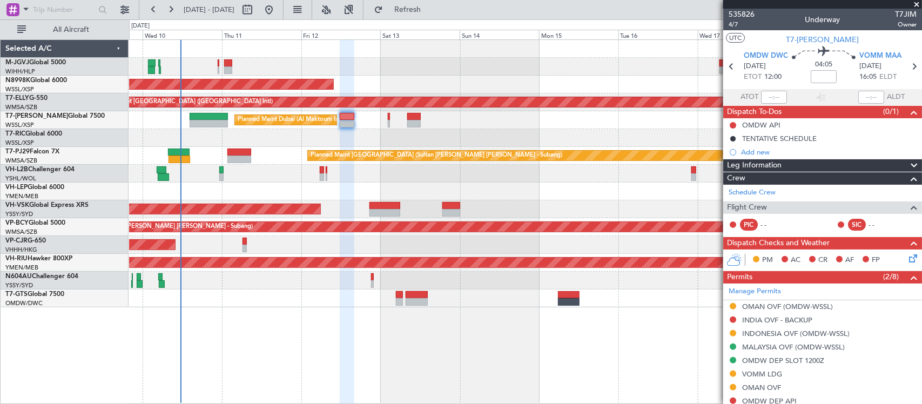
click at [601, 297] on div at bounding box center [525, 299] width 793 height 18
click at [631, 299] on div at bounding box center [525, 299] width 793 height 18
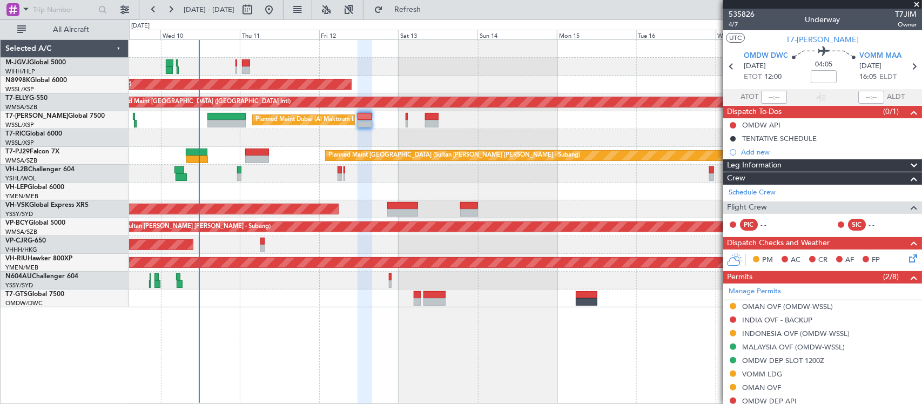
click at [531, 204] on div "Unplanned Maint Sydney ([PERSON_NAME] Intl) No Crew" at bounding box center [525, 209] width 793 height 18
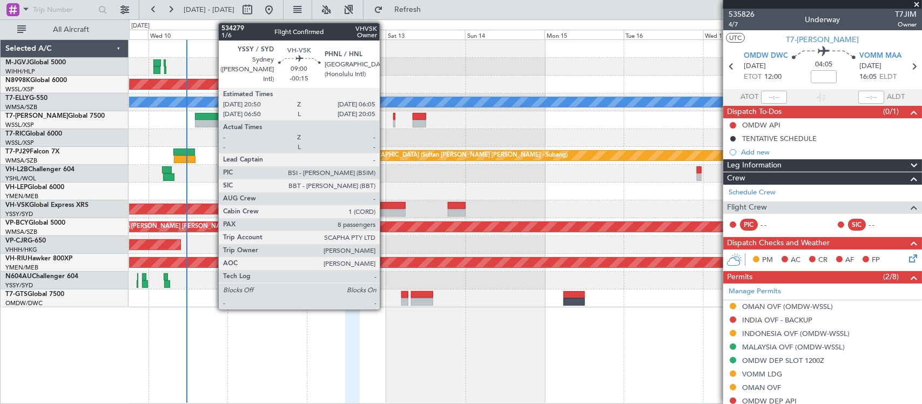
click at [385, 203] on div at bounding box center [390, 206] width 31 height 8
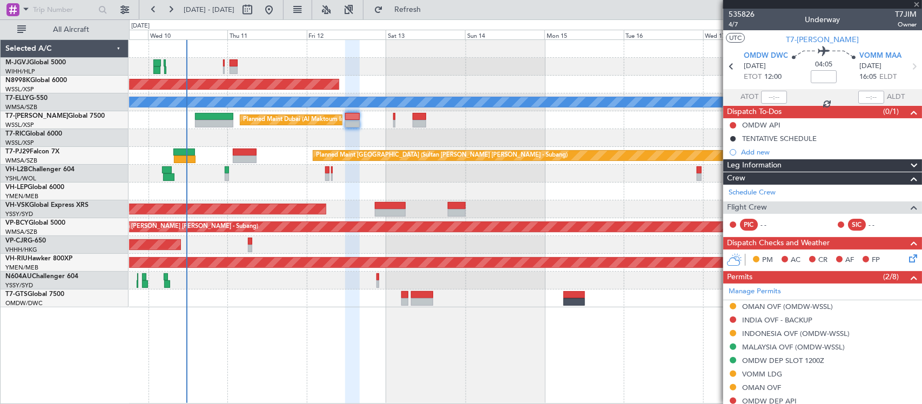
type input "-00:15"
type input "8"
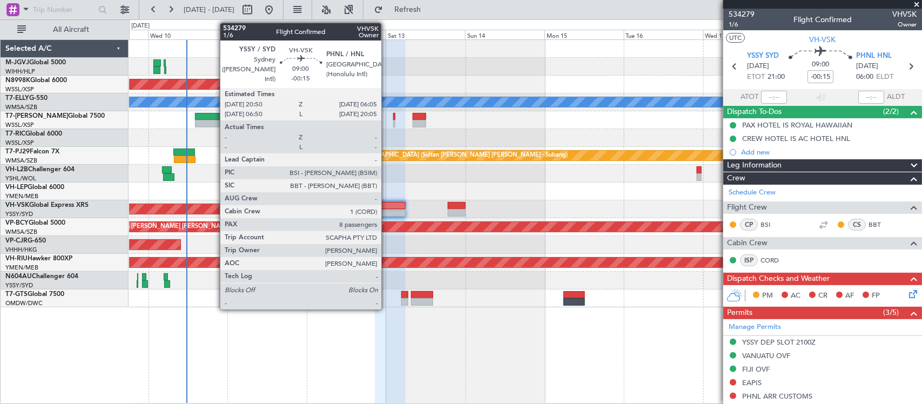
click at [387, 212] on div at bounding box center [390, 213] width 31 height 8
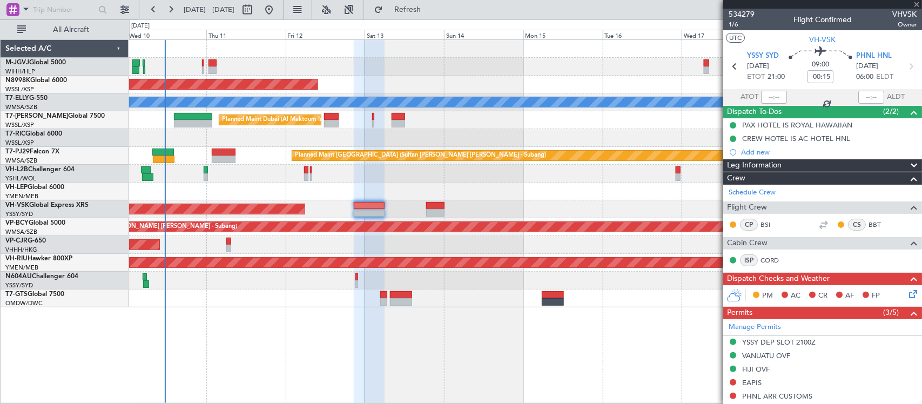
click at [557, 200] on div "Unplanned Maint Wichita (Wichita Mid-continent)" at bounding box center [525, 192] width 793 height 18
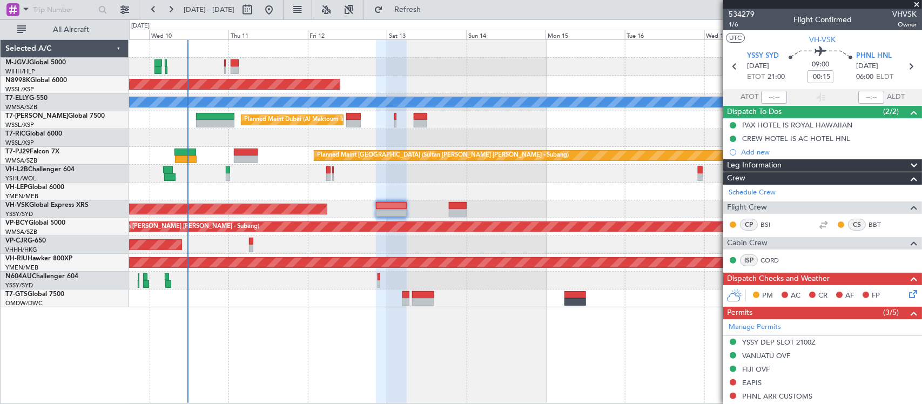
click at [576, 190] on div "Unplanned Maint Wichita (Wichita Mid-continent)" at bounding box center [525, 192] width 793 height 18
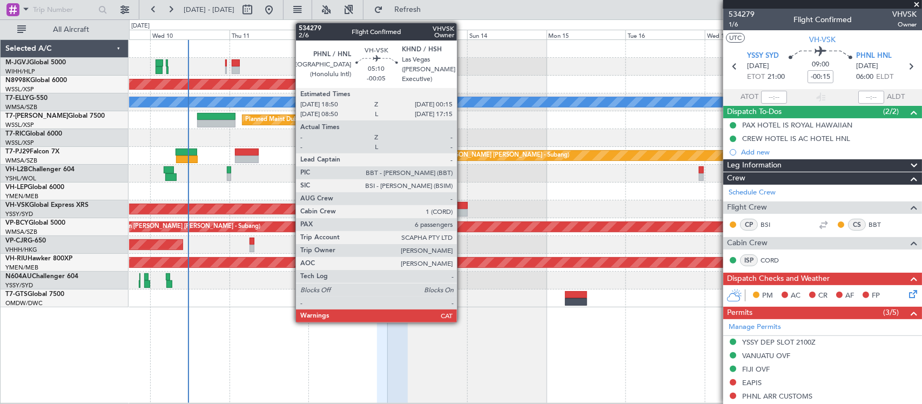
click at [463, 209] on div at bounding box center [459, 213] width 18 height 8
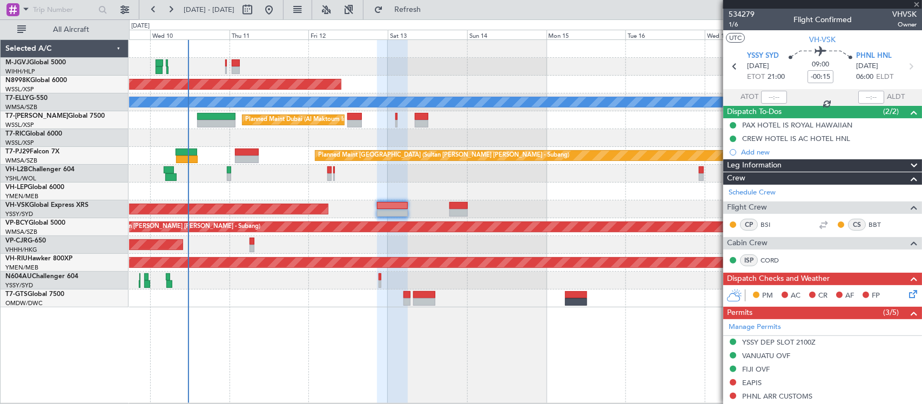
type input "-00:05"
type input "6"
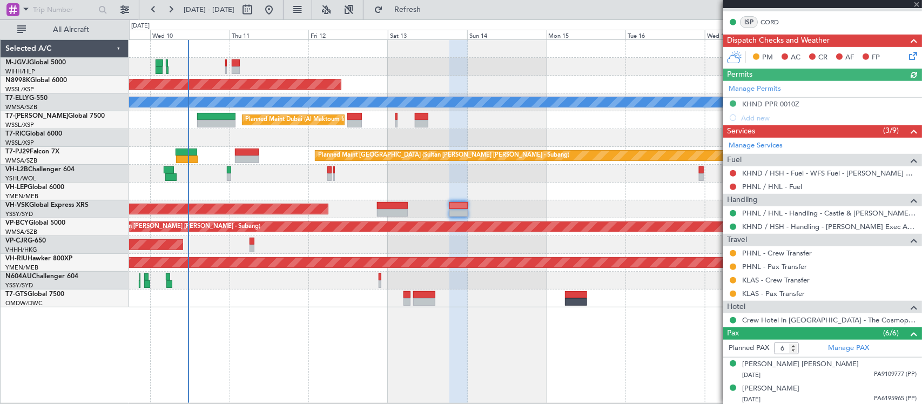
scroll to position [325, 0]
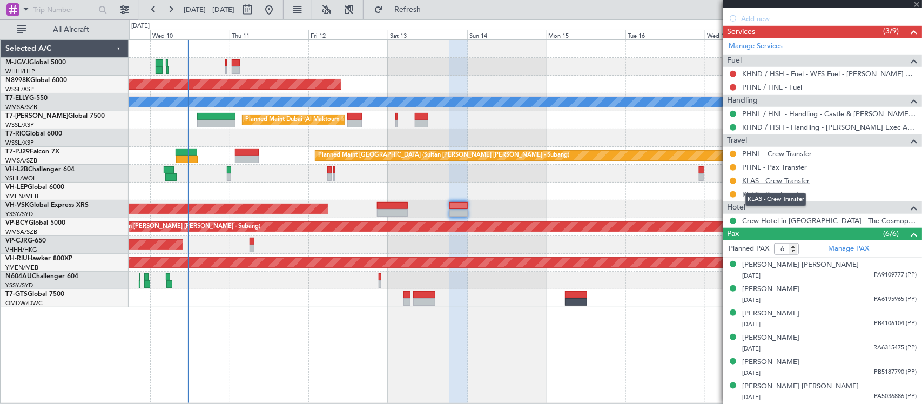
click at [773, 178] on link "KLAS - Crew Transfer" at bounding box center [777, 180] width 68 height 9
